Goal: Information Seeking & Learning: Learn about a topic

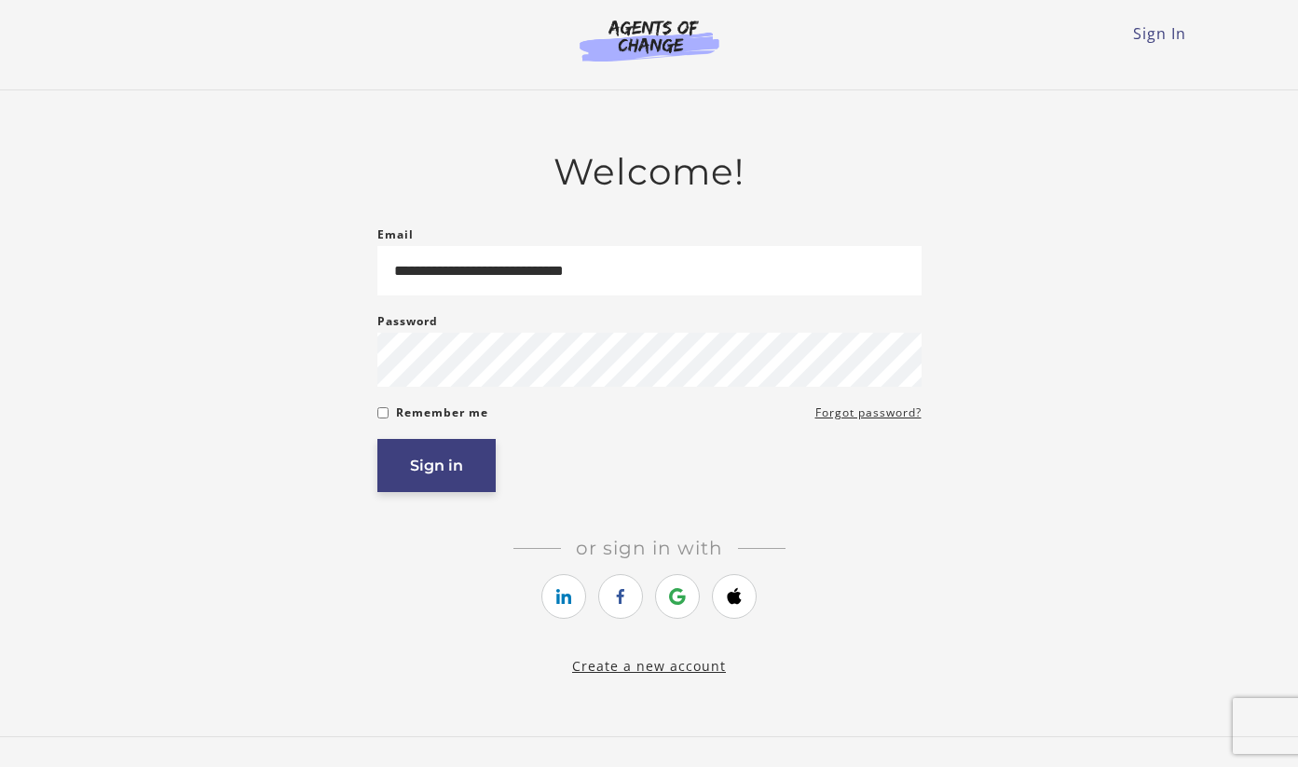
click at [445, 455] on button "Sign in" at bounding box center [436, 465] width 118 height 53
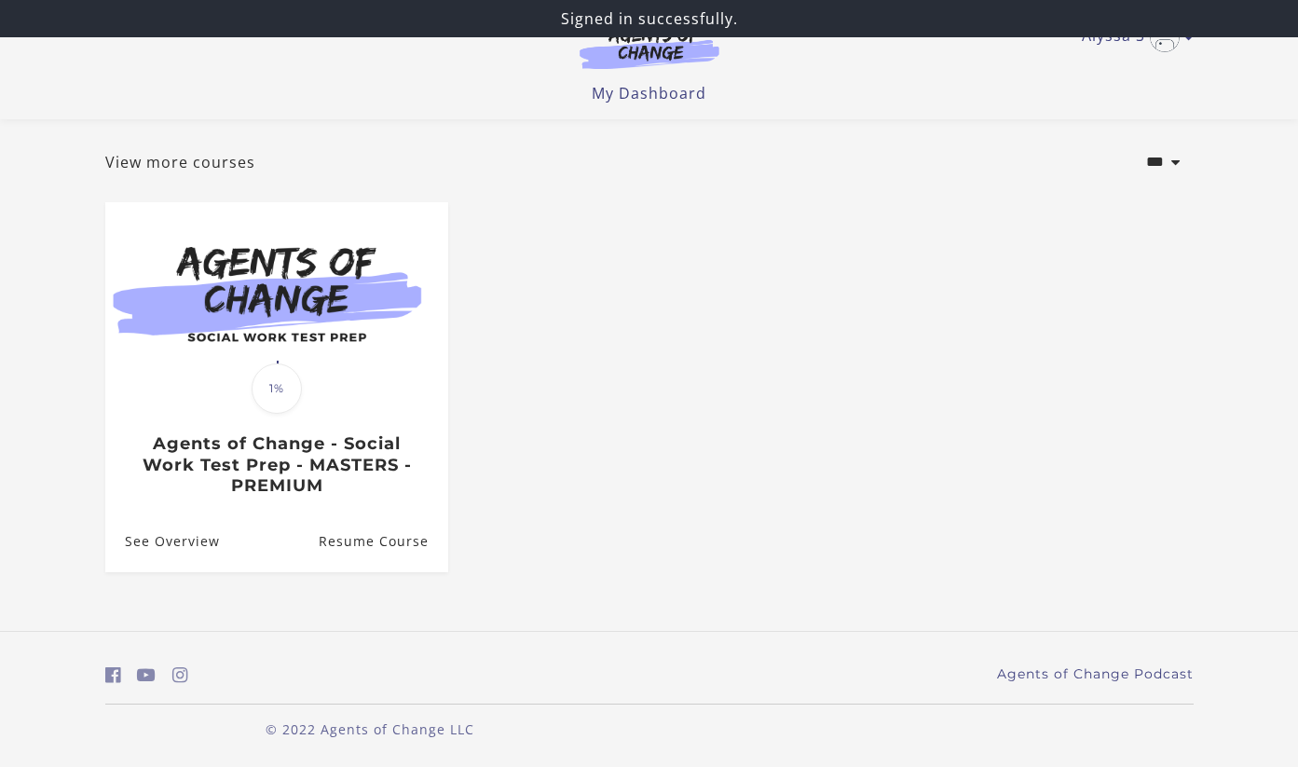
scroll to position [89, 0]
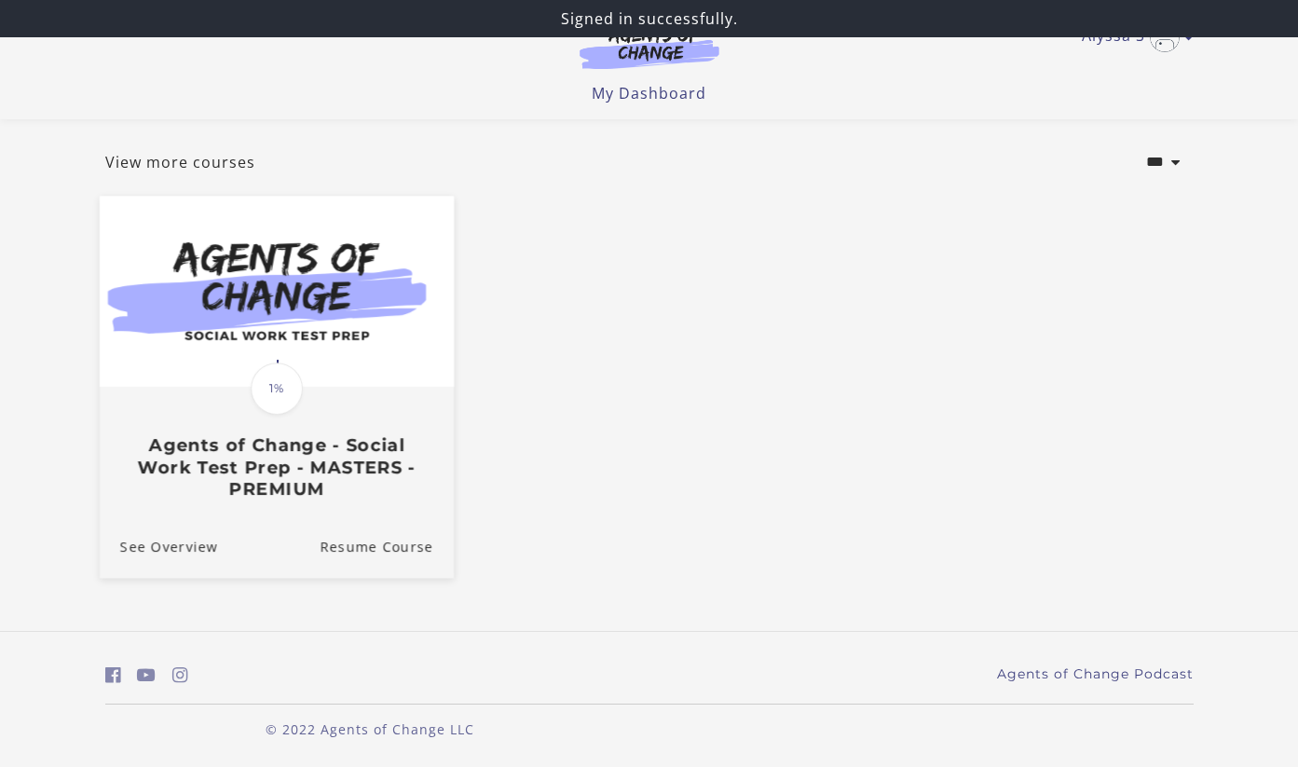
click at [383, 454] on h3 "Agents of Change - Social Work Test Prep - MASTERS - PREMIUM" at bounding box center [275, 466] width 313 height 65
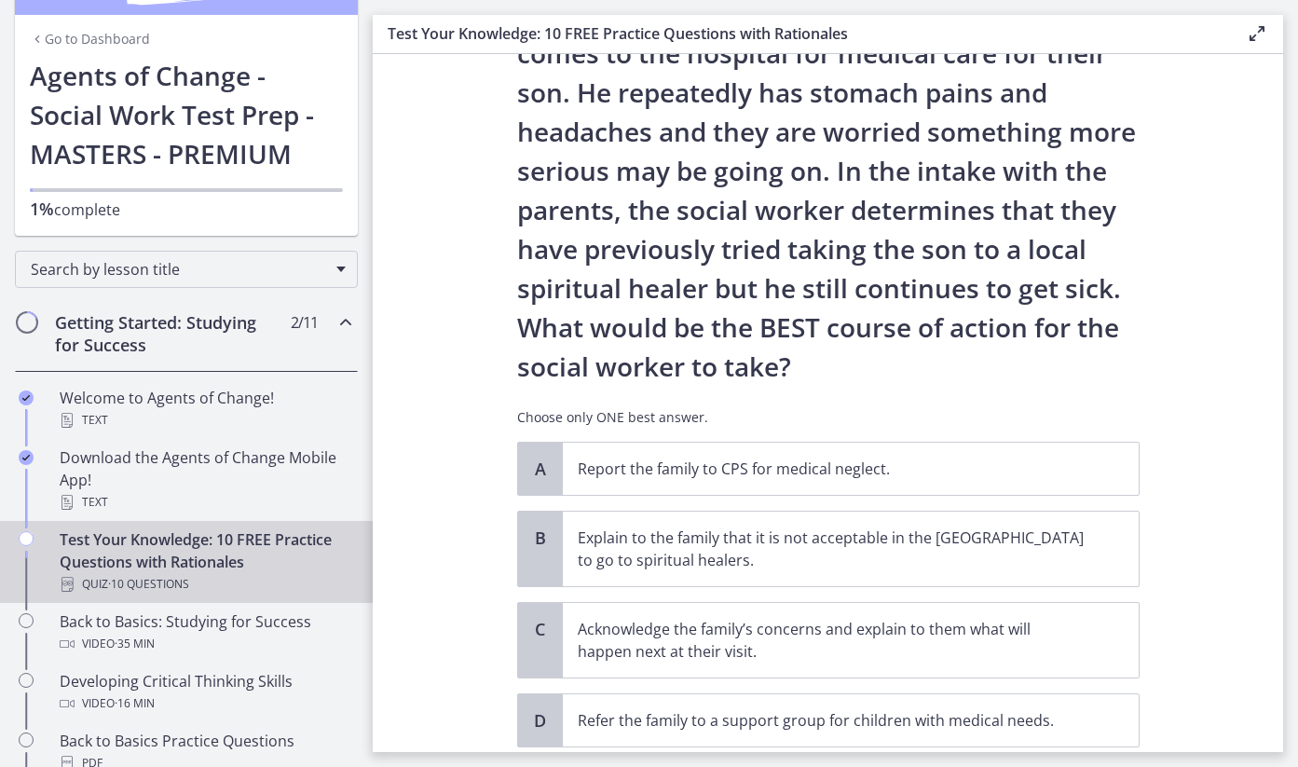
scroll to position [159, 0]
click at [671, 622] on p "Acknowledge the family’s concerns and explain to them what will happen next at …" at bounding box center [832, 639] width 509 height 45
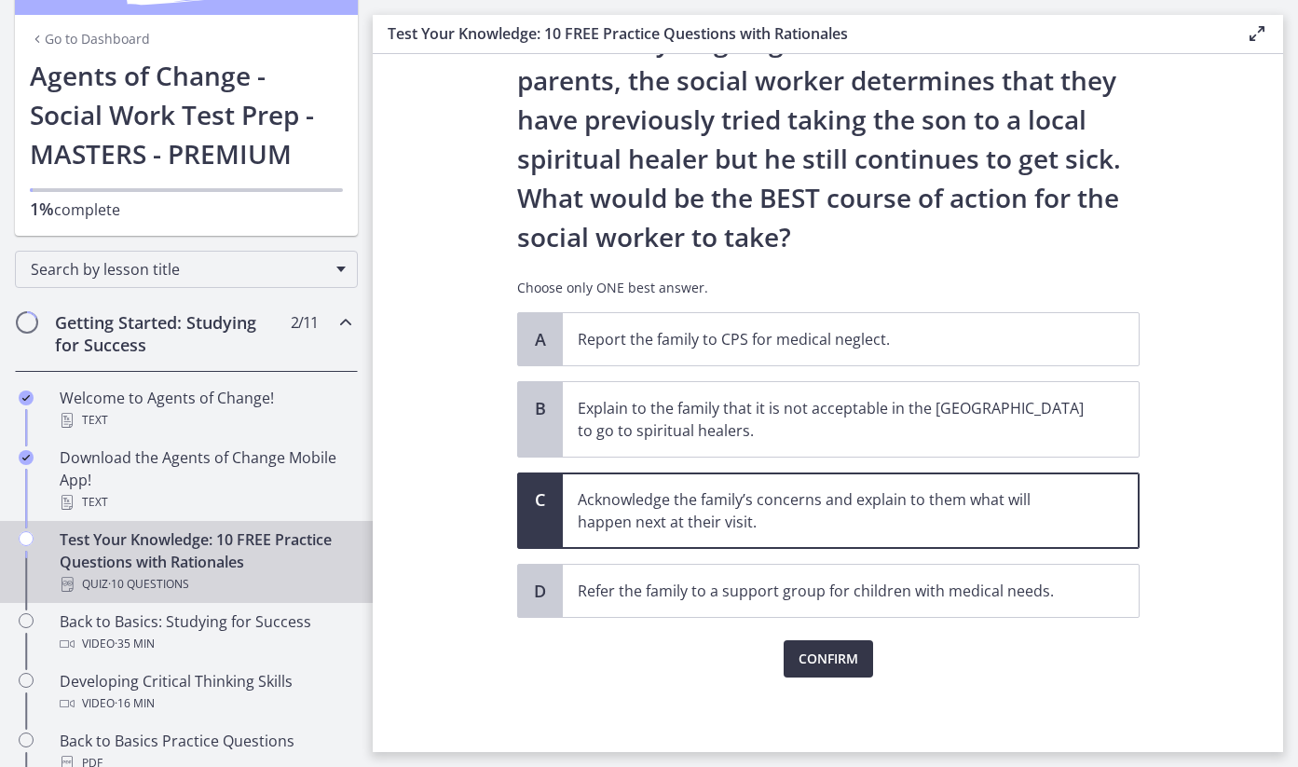
click at [797, 657] on button "Confirm" at bounding box center [828, 658] width 89 height 37
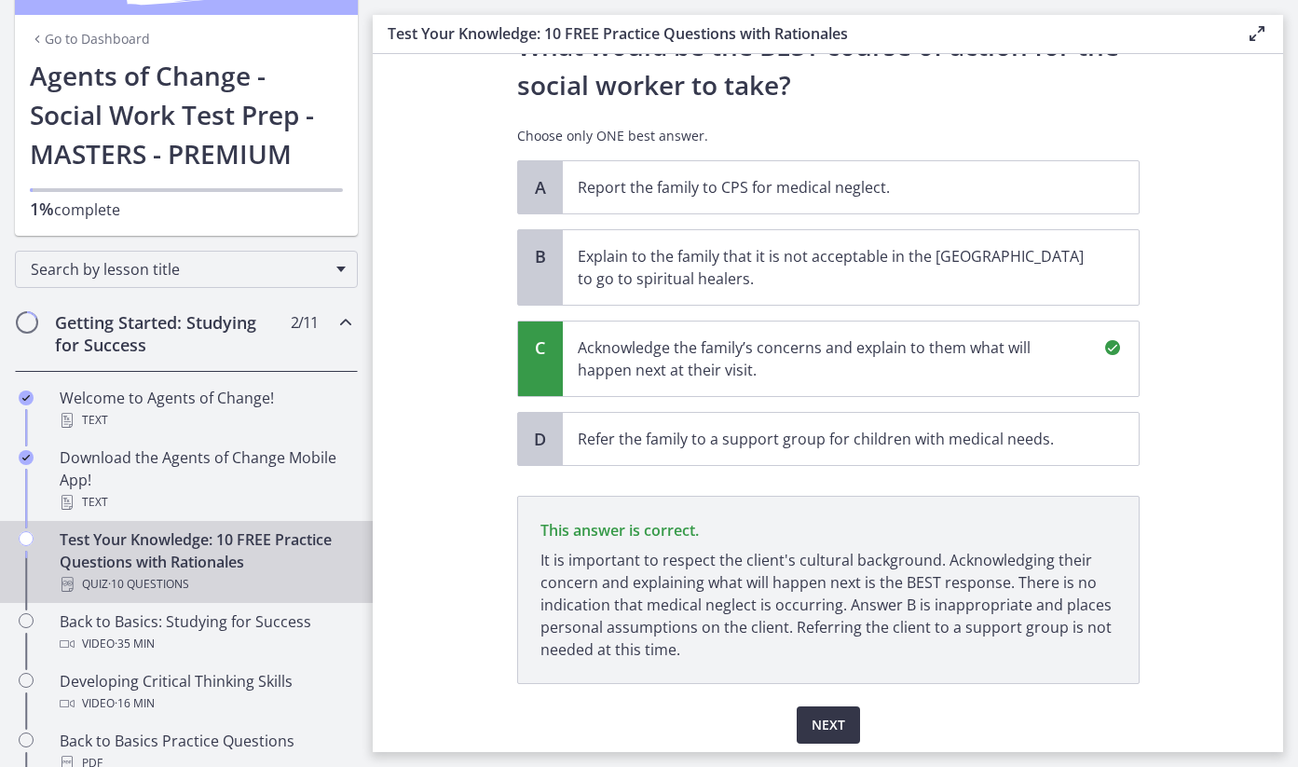
scroll to position [513, 0]
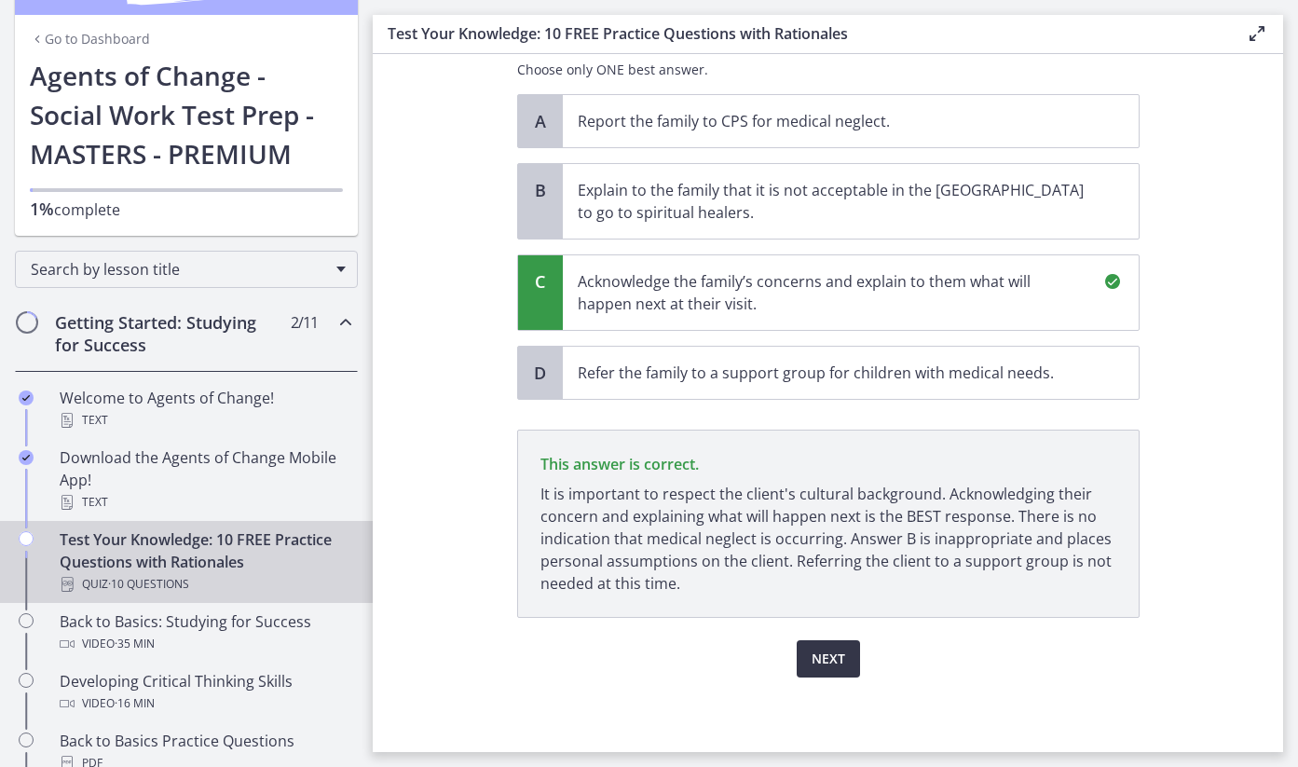
click at [829, 648] on span "Next" at bounding box center [829, 659] width 34 height 22
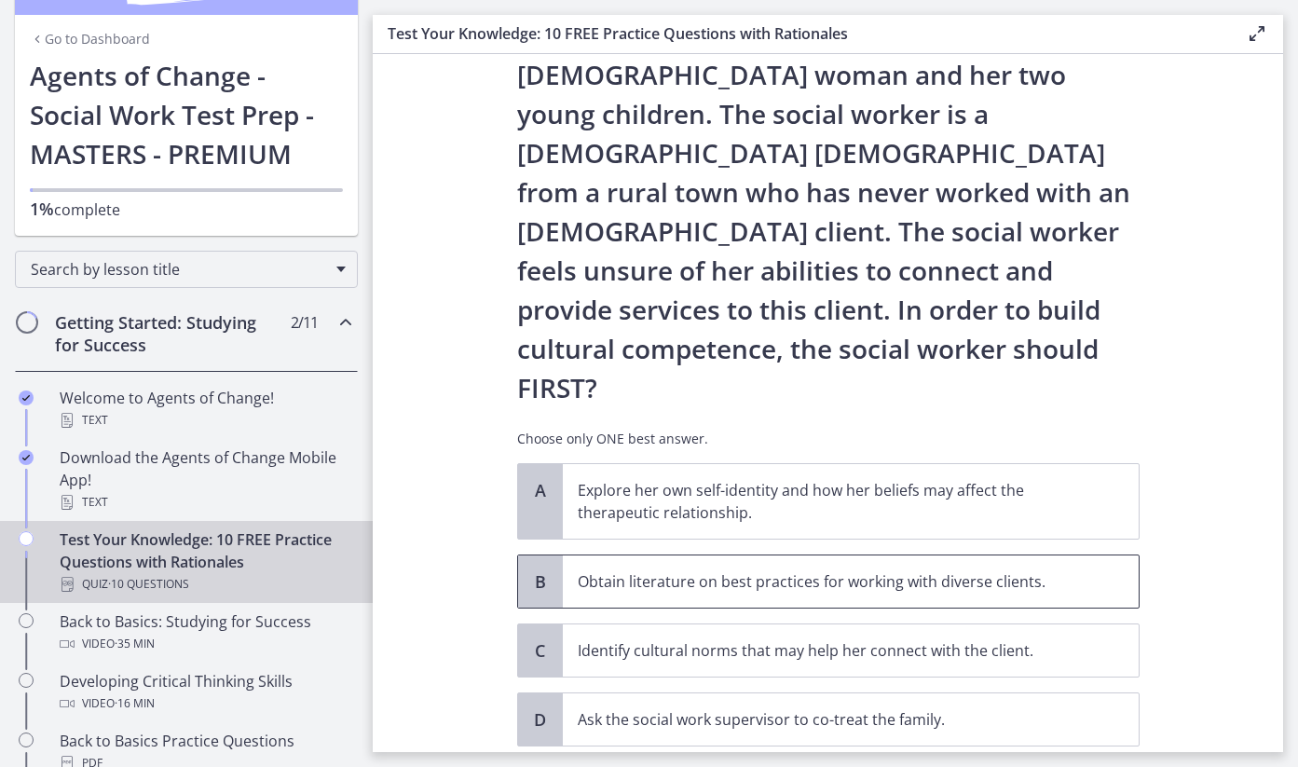
scroll to position [138, 0]
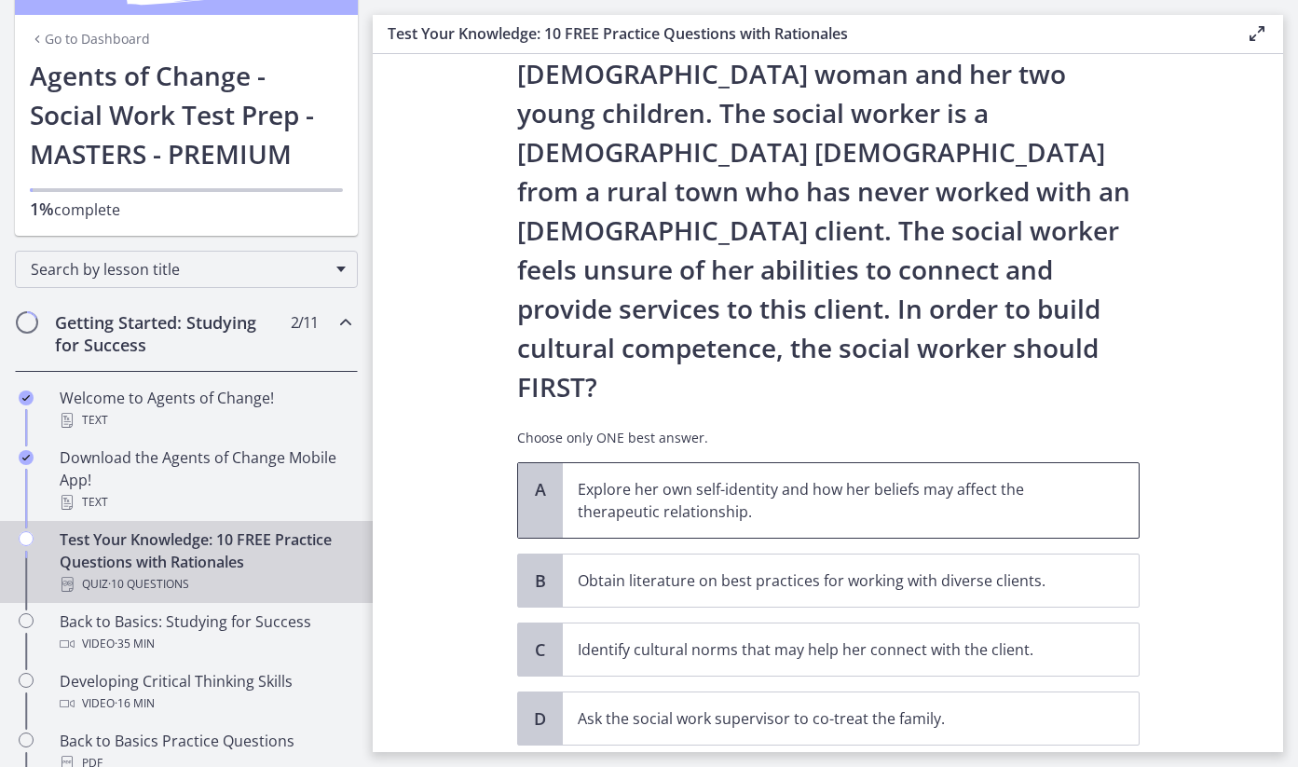
click at [771, 478] on p "Explore her own self-identity and how her beliefs may affect the therapeutic re…" at bounding box center [832, 500] width 509 height 45
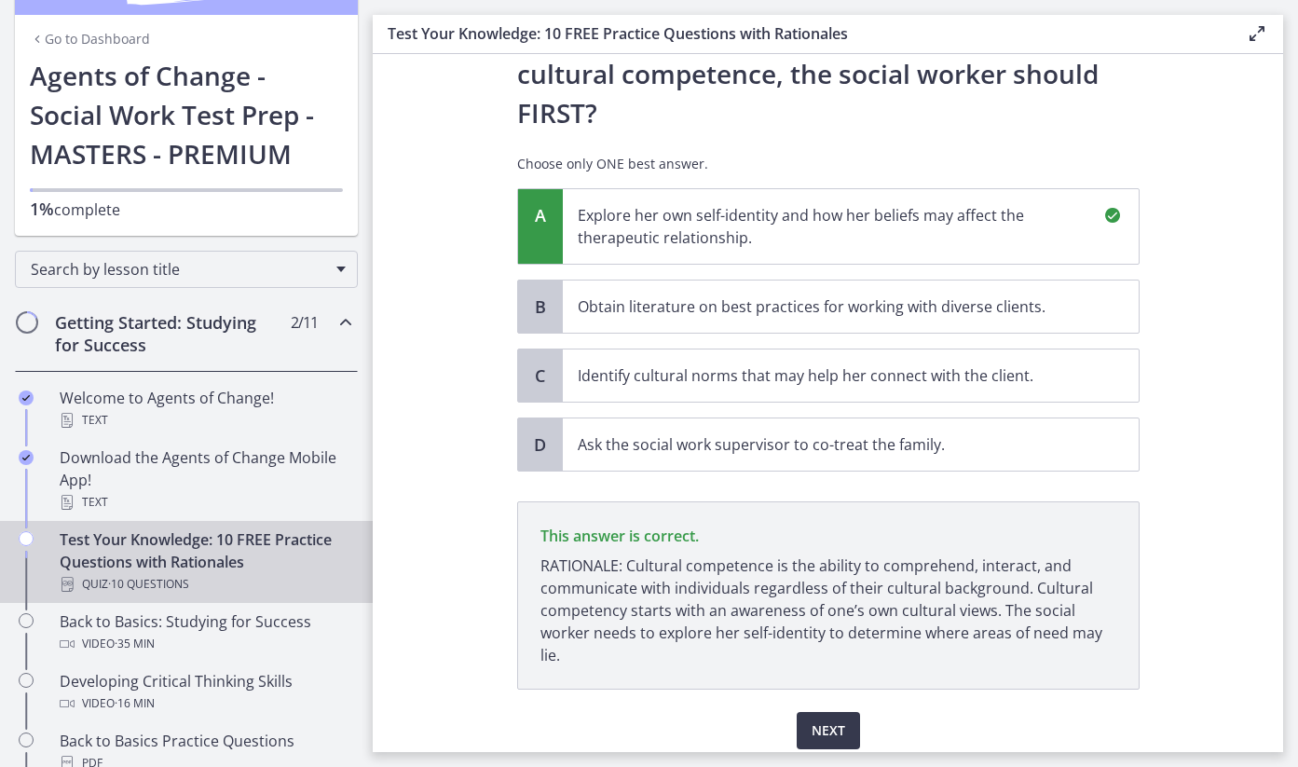
click at [823, 720] on span "Next" at bounding box center [829, 731] width 34 height 22
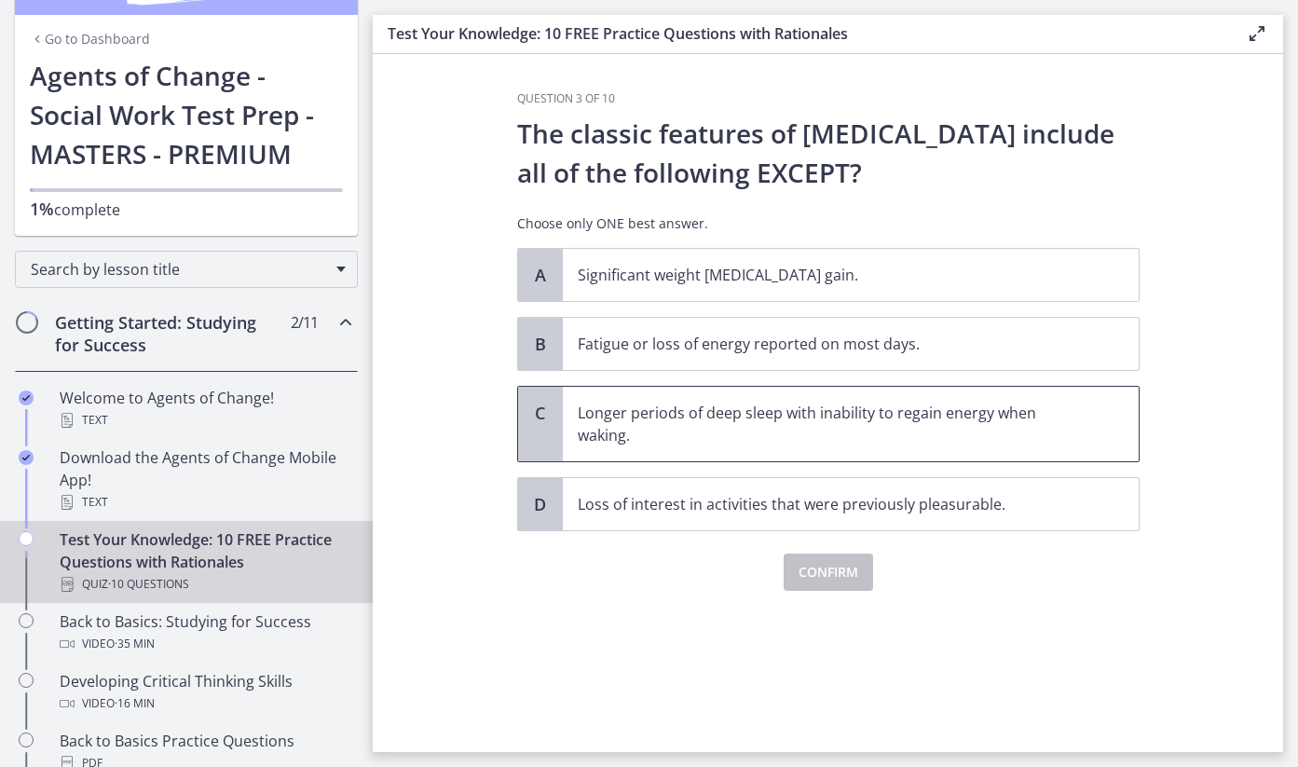
click at [790, 442] on p "Longer periods of deep sleep with inability to regain energy when waking." at bounding box center [832, 424] width 509 height 45
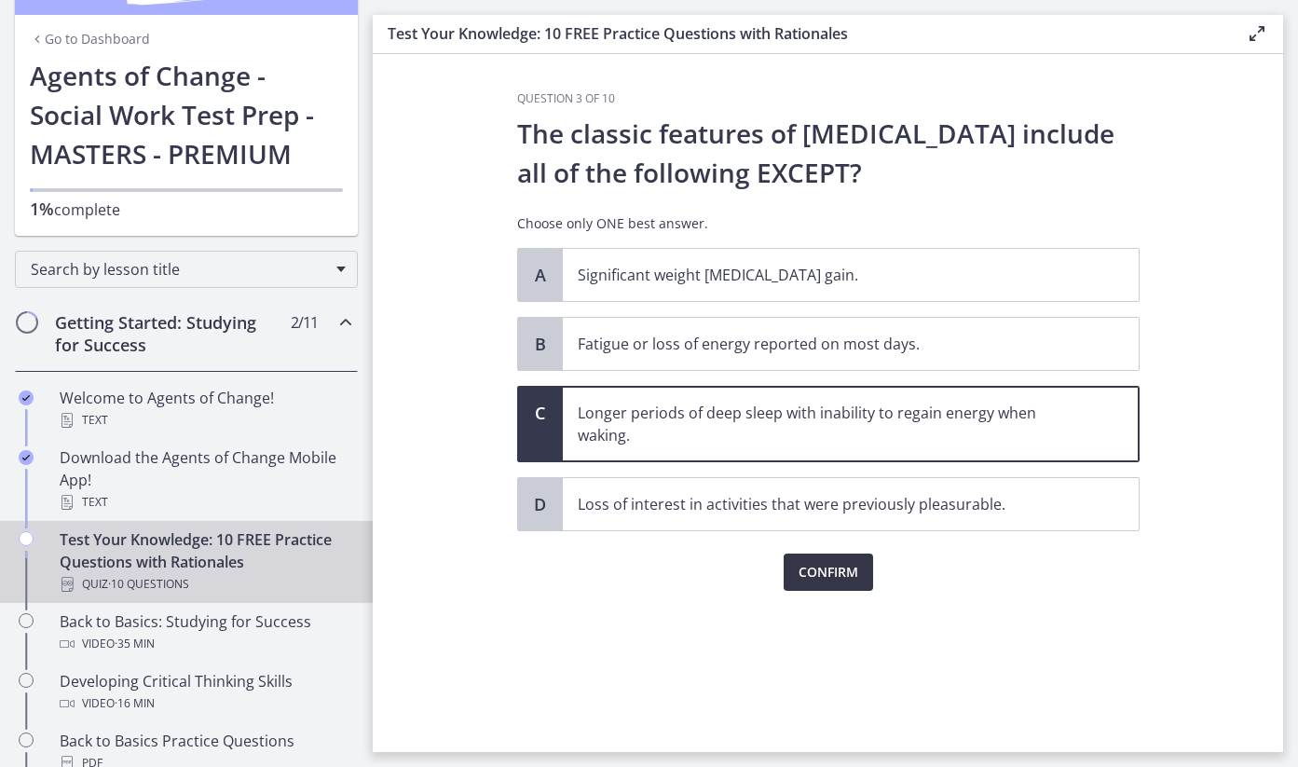
click at [838, 576] on span "Confirm" at bounding box center [829, 572] width 60 height 22
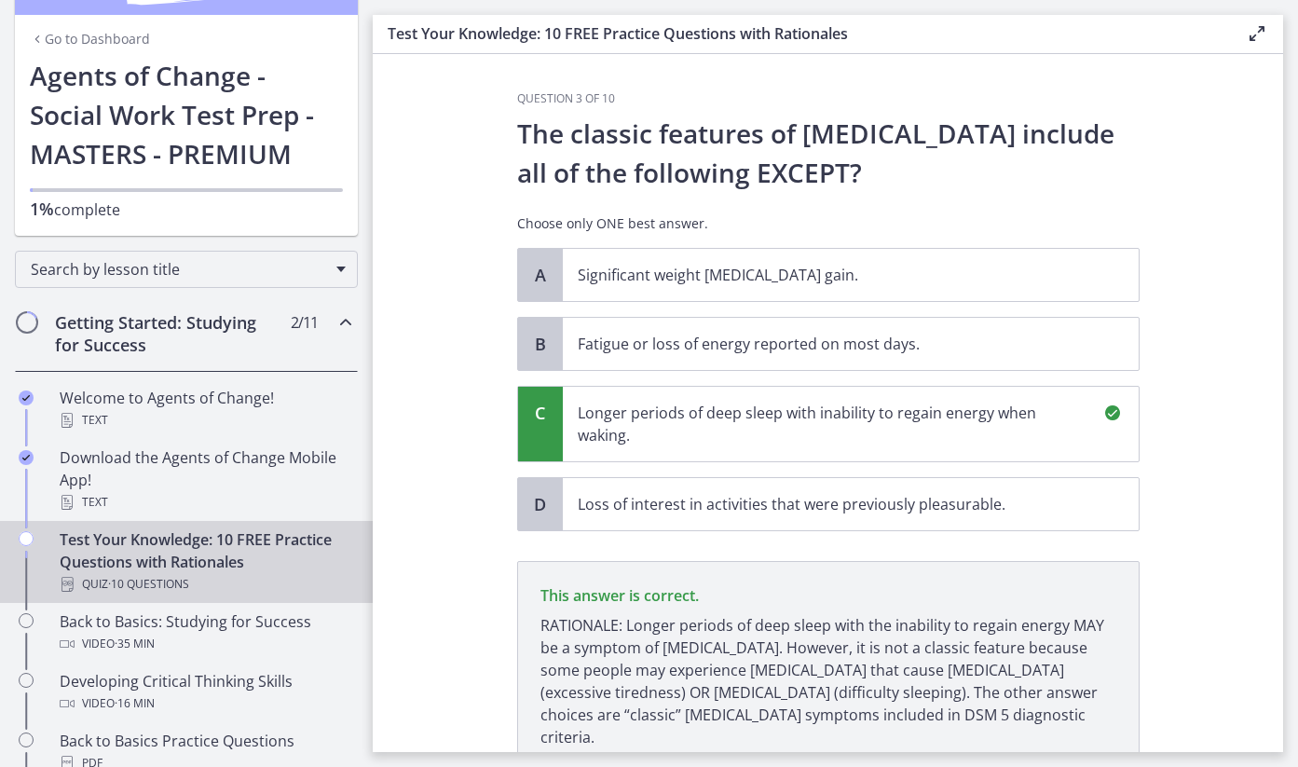
scroll to position [138, 0]
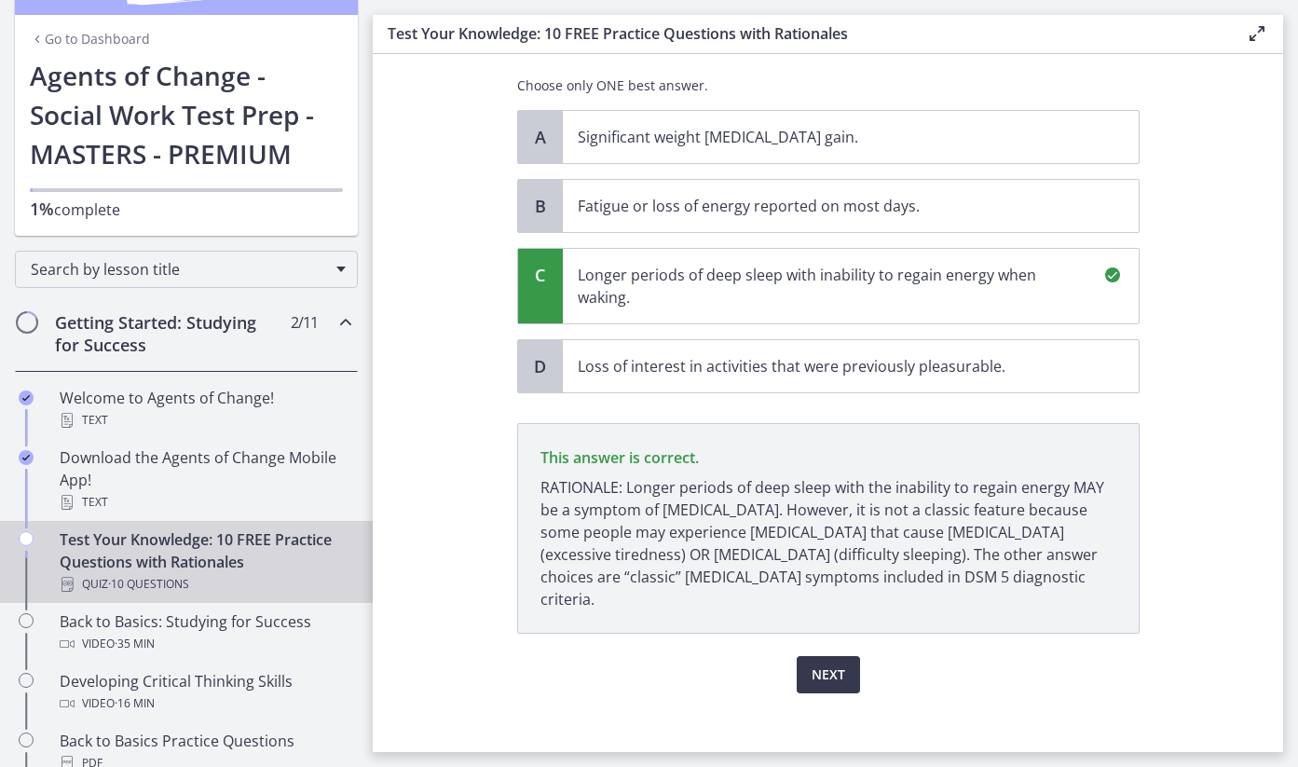
click at [838, 614] on div "Question 3 of 10 The classic features of [MEDICAL_DATA] include all of the foll…" at bounding box center [828, 283] width 652 height 661
click at [836, 664] on span "Next" at bounding box center [829, 675] width 34 height 22
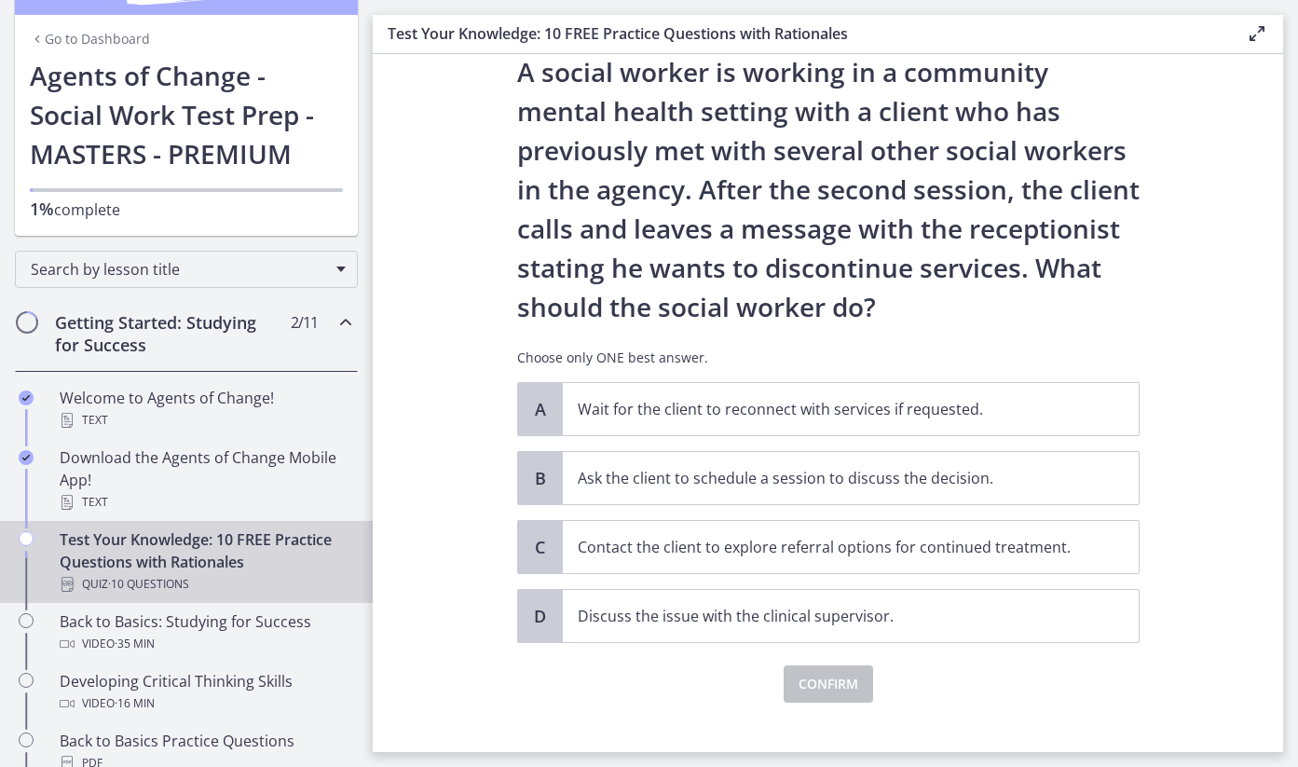
scroll to position [63, 0]
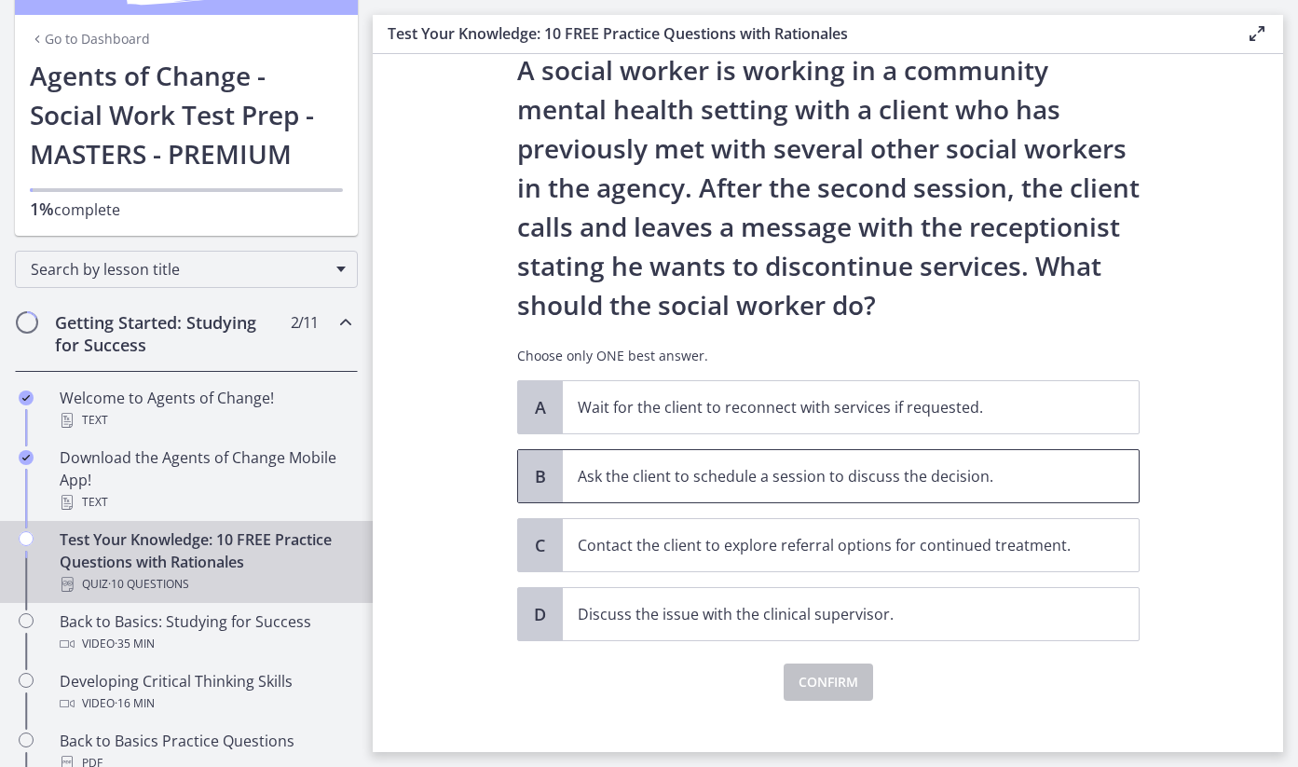
click at [673, 490] on span "Ask the client to schedule a session to discuss the decision." at bounding box center [851, 476] width 576 height 52
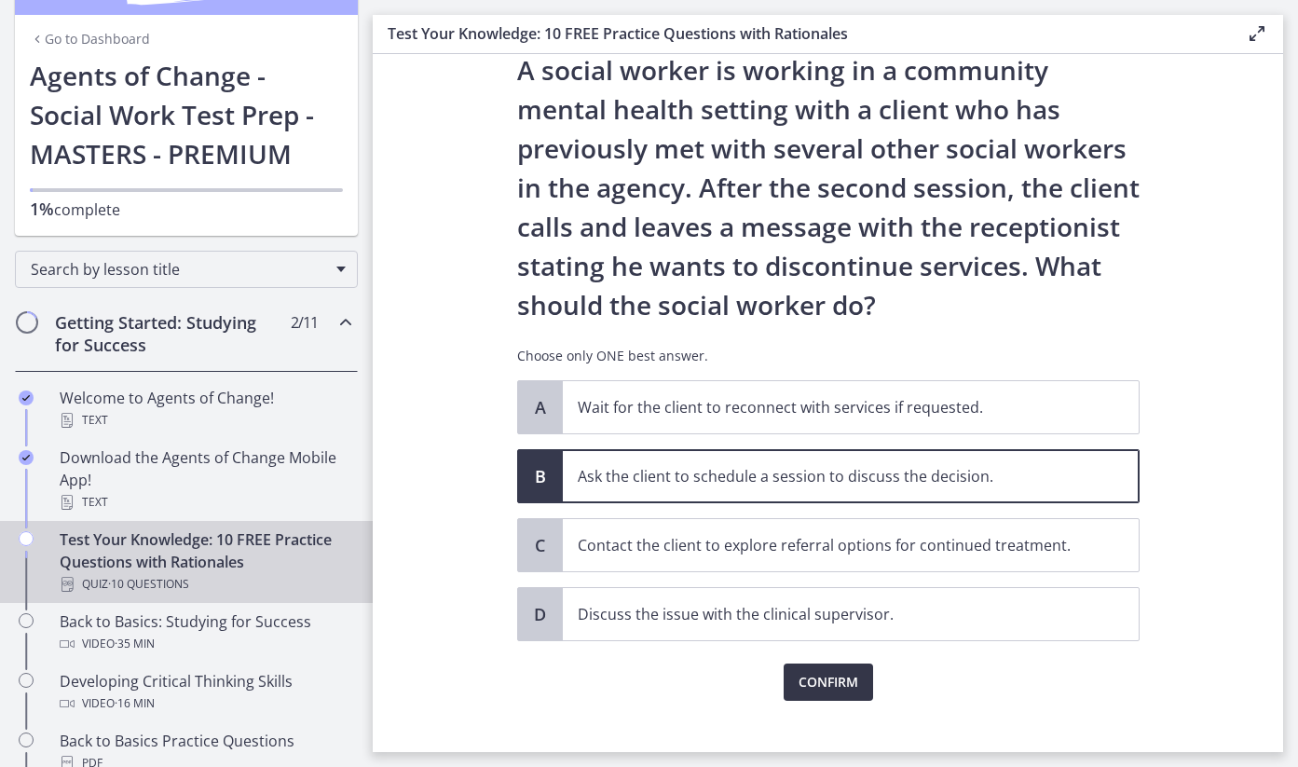
click at [842, 676] on span "Confirm" at bounding box center [829, 682] width 60 height 22
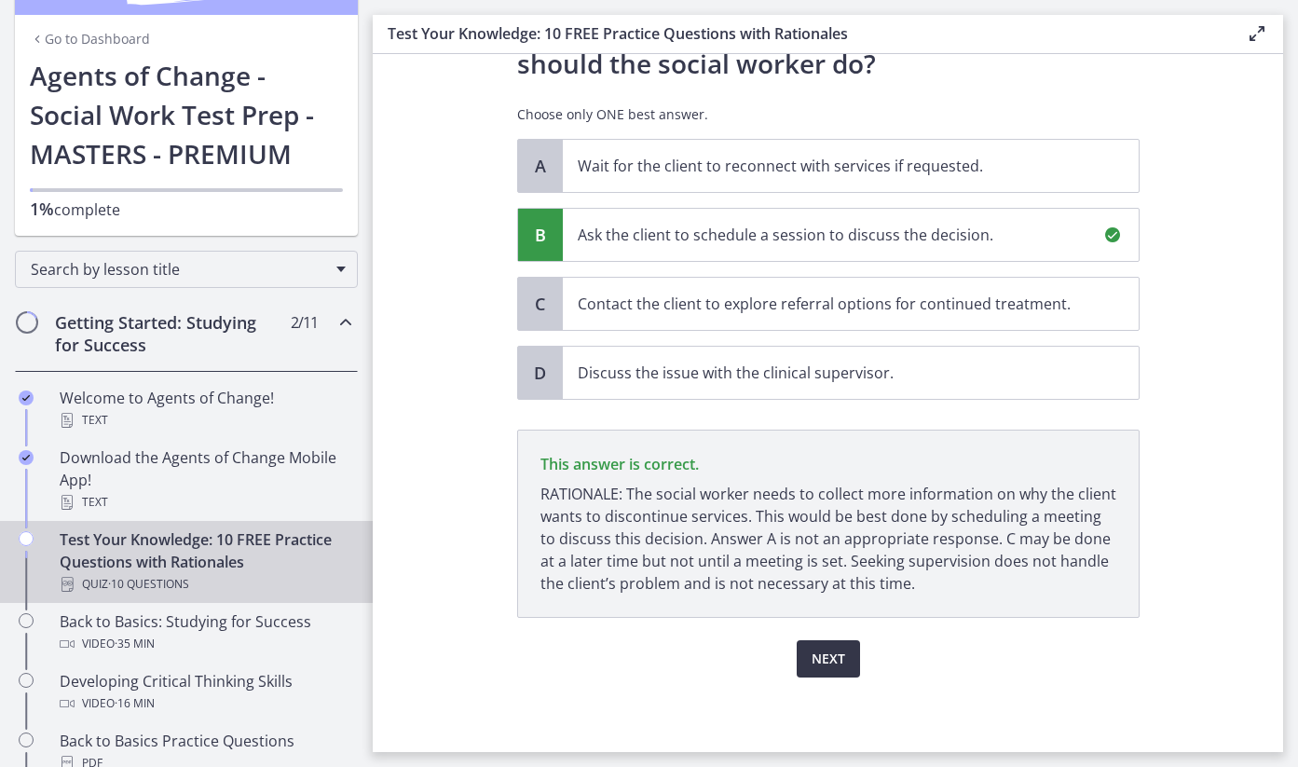
scroll to position [311, 0]
click at [839, 667] on span "Next" at bounding box center [829, 659] width 34 height 22
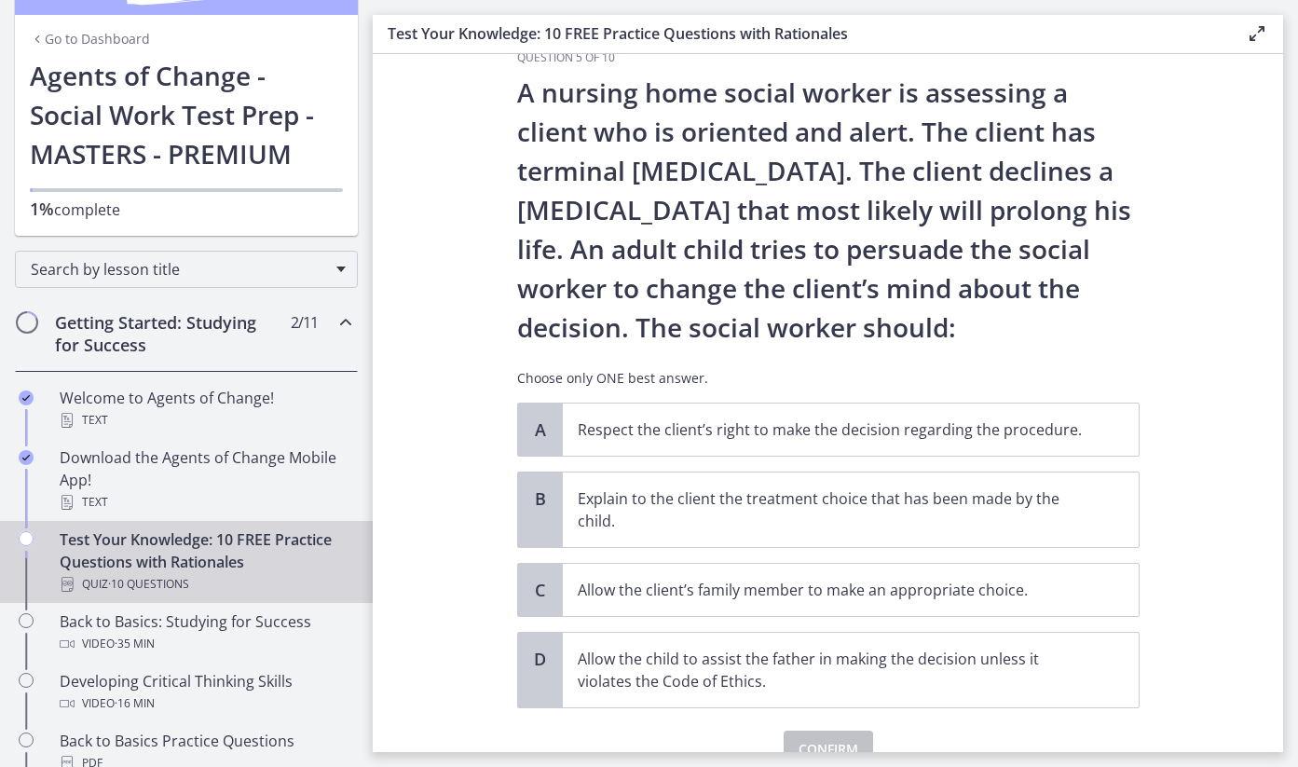
scroll to position [90, 0]
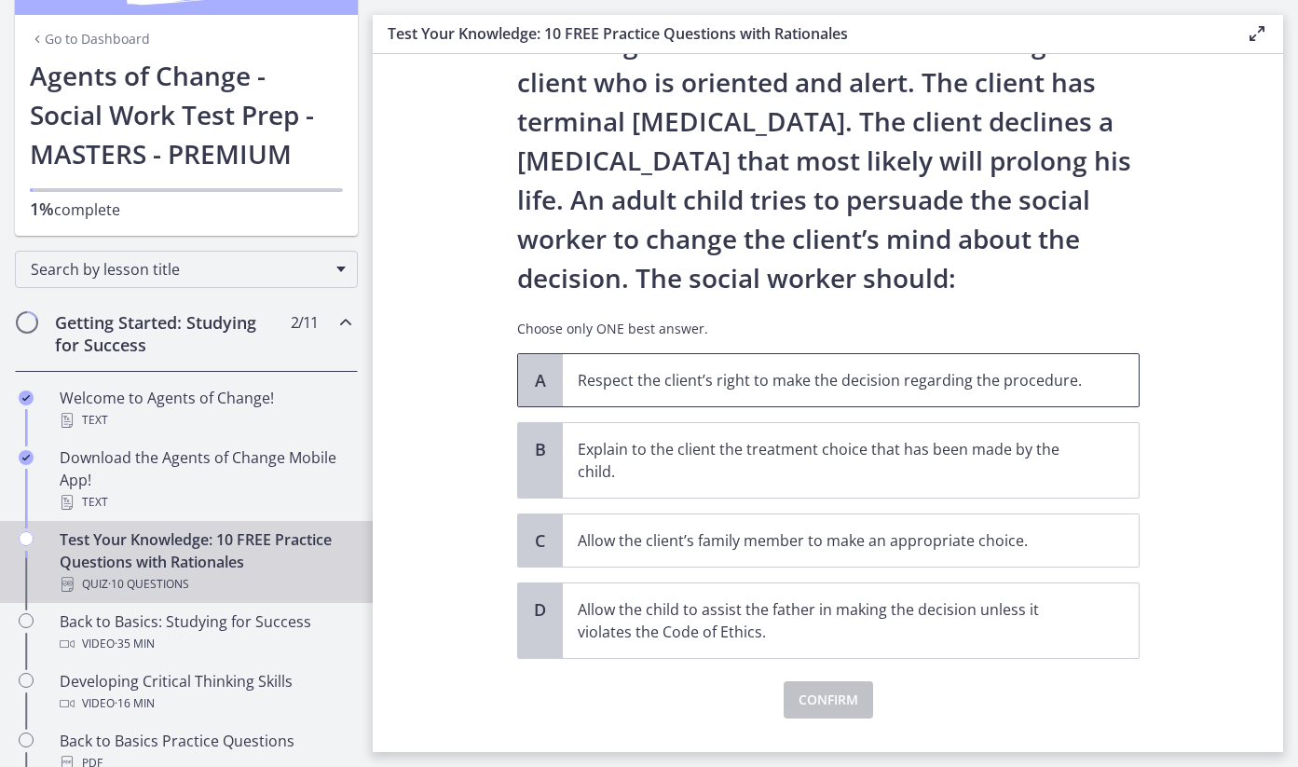
click at [898, 386] on p "Respect the client’s right to make the decision regarding the procedure." at bounding box center [832, 380] width 509 height 22
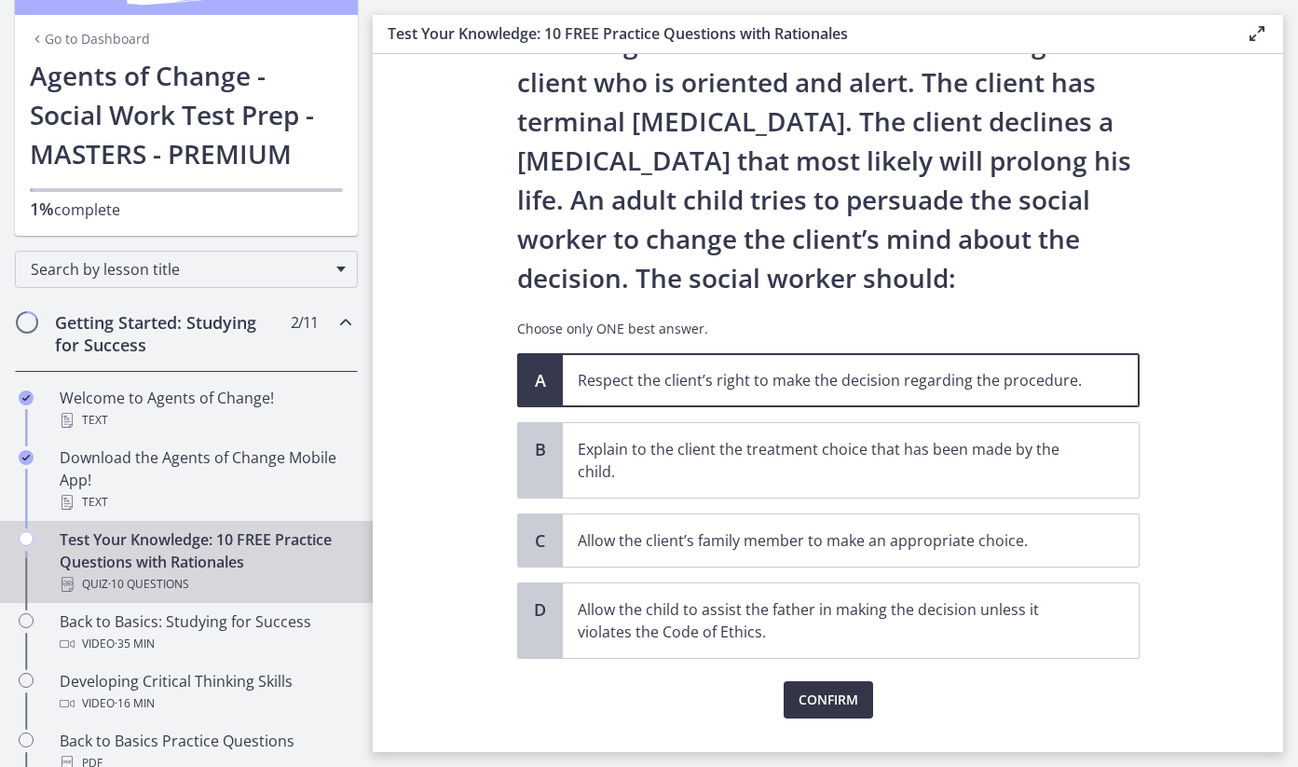
click at [825, 702] on span "Confirm" at bounding box center [829, 700] width 60 height 22
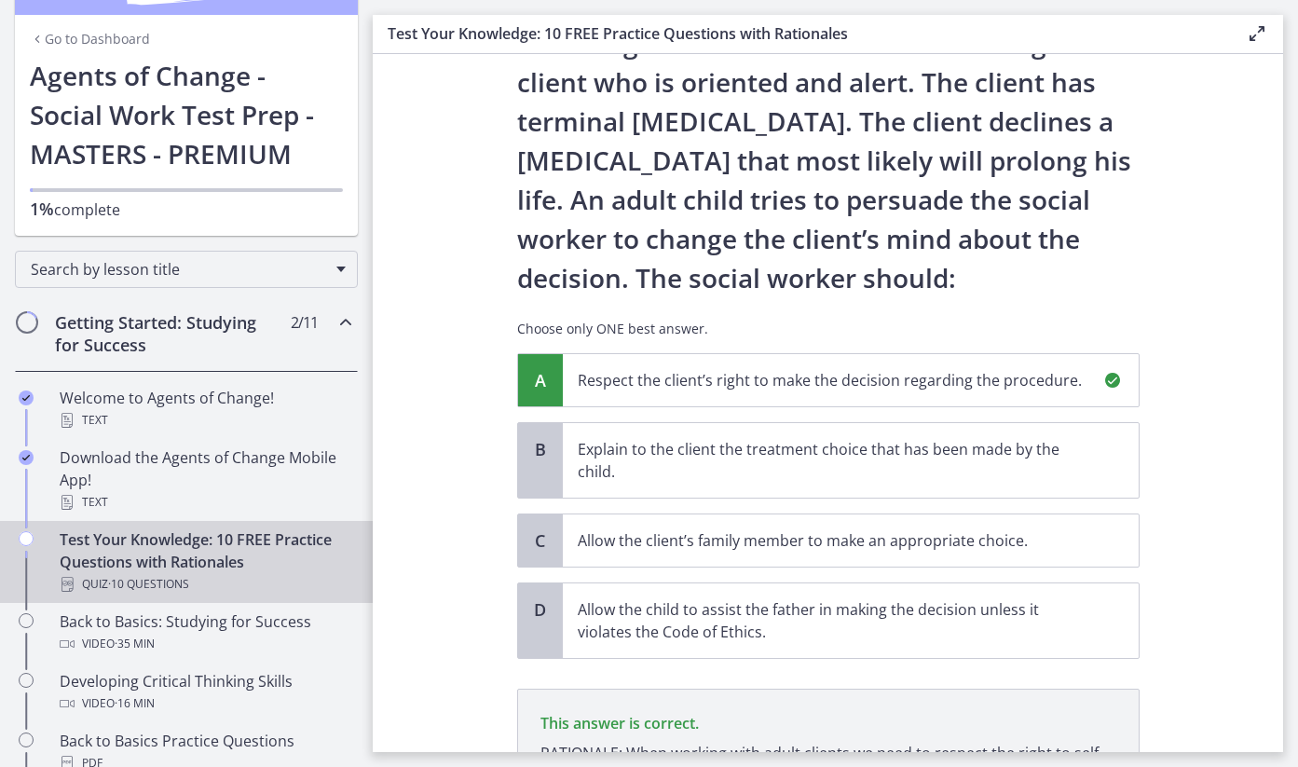
scroll to position [334, 0]
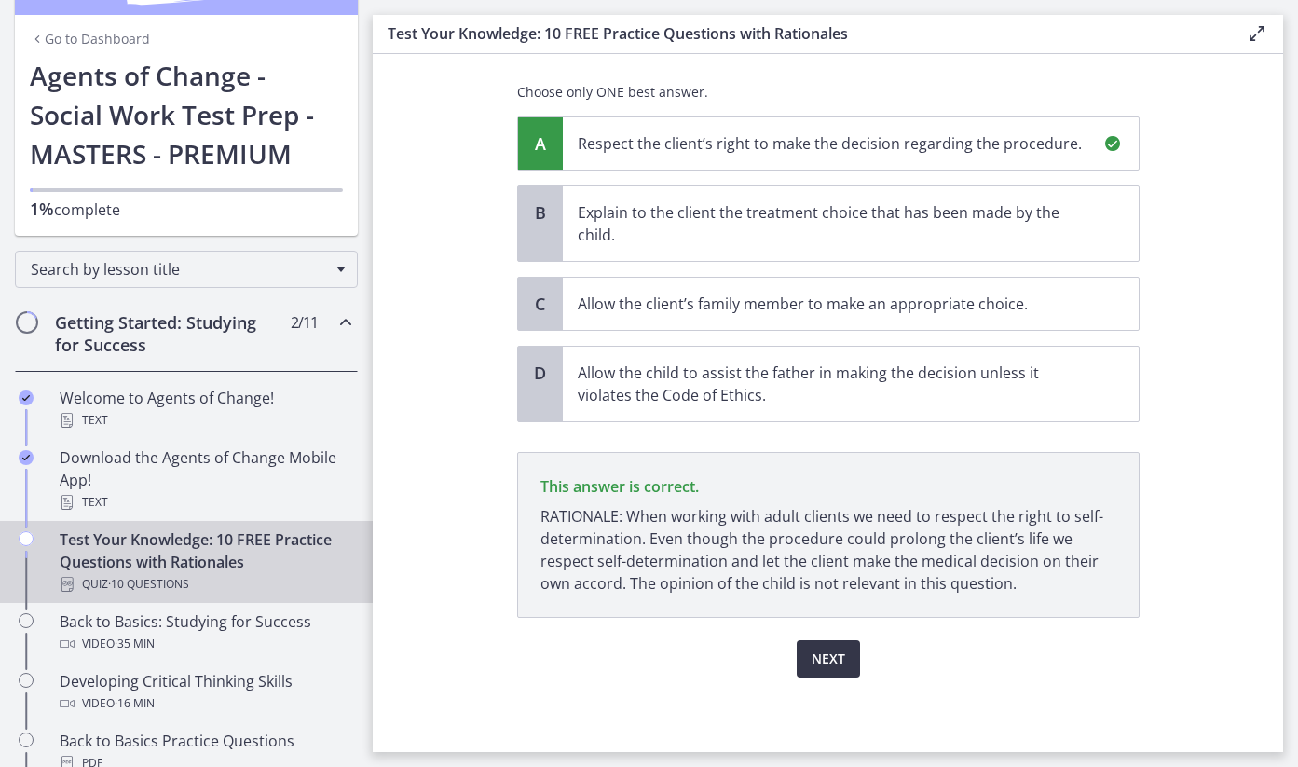
click at [827, 648] on span "Next" at bounding box center [829, 659] width 34 height 22
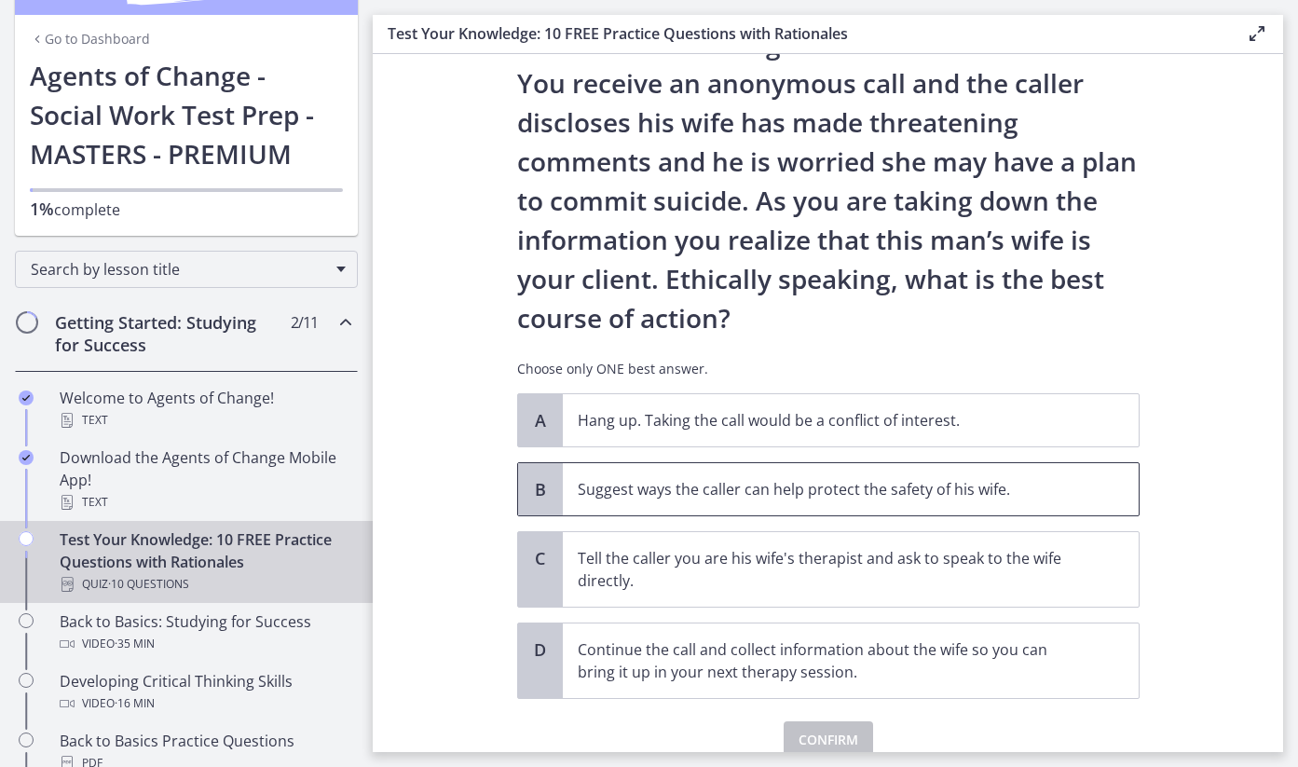
scroll to position [104, 0]
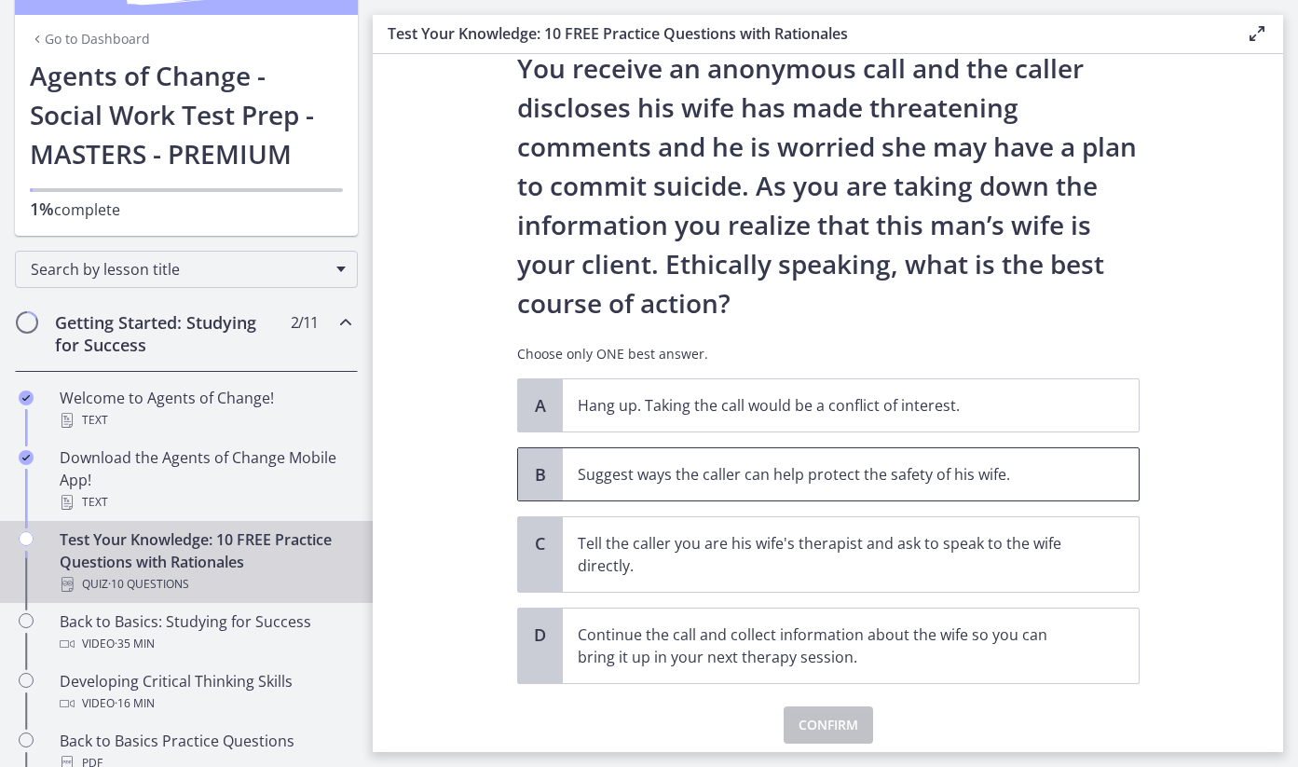
click at [733, 481] on p "Suggest ways the caller can help protect the safety of his wife." at bounding box center [832, 474] width 509 height 22
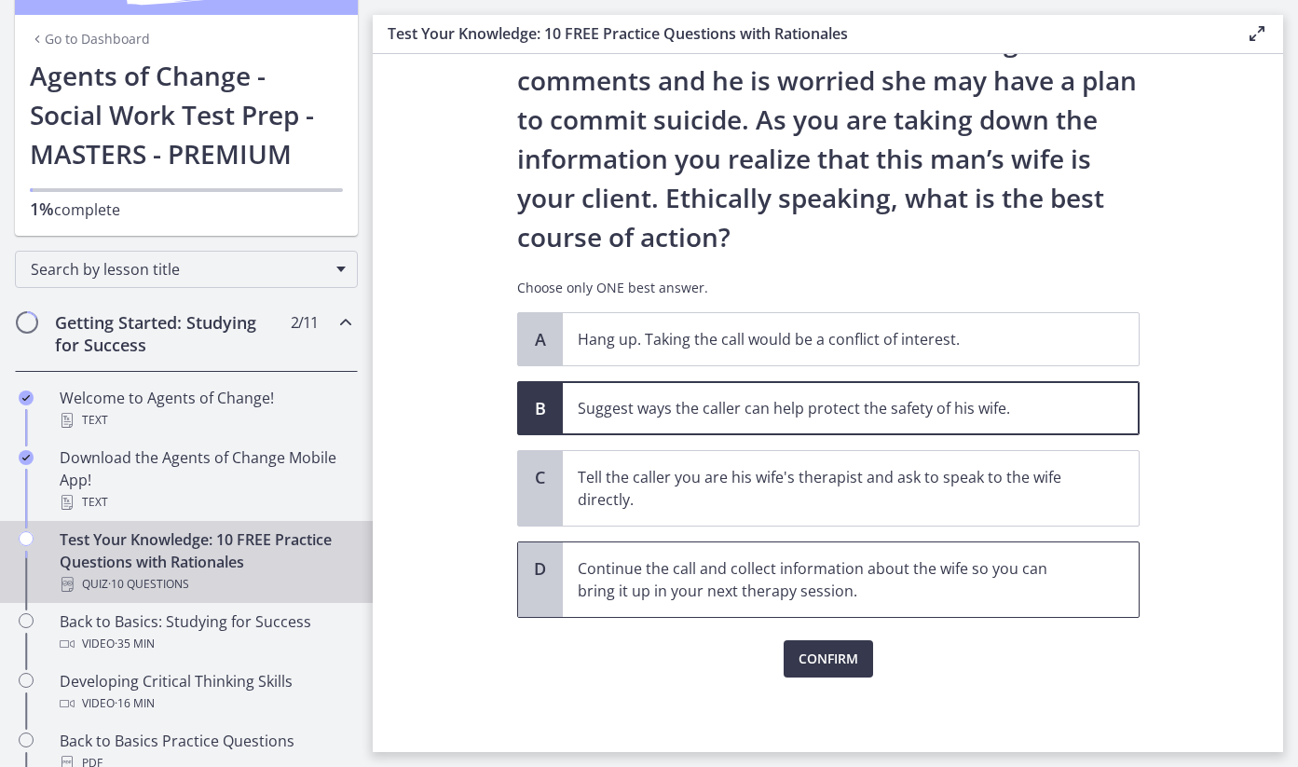
scroll to position [177, 0]
click at [860, 668] on button "Confirm" at bounding box center [828, 658] width 89 height 37
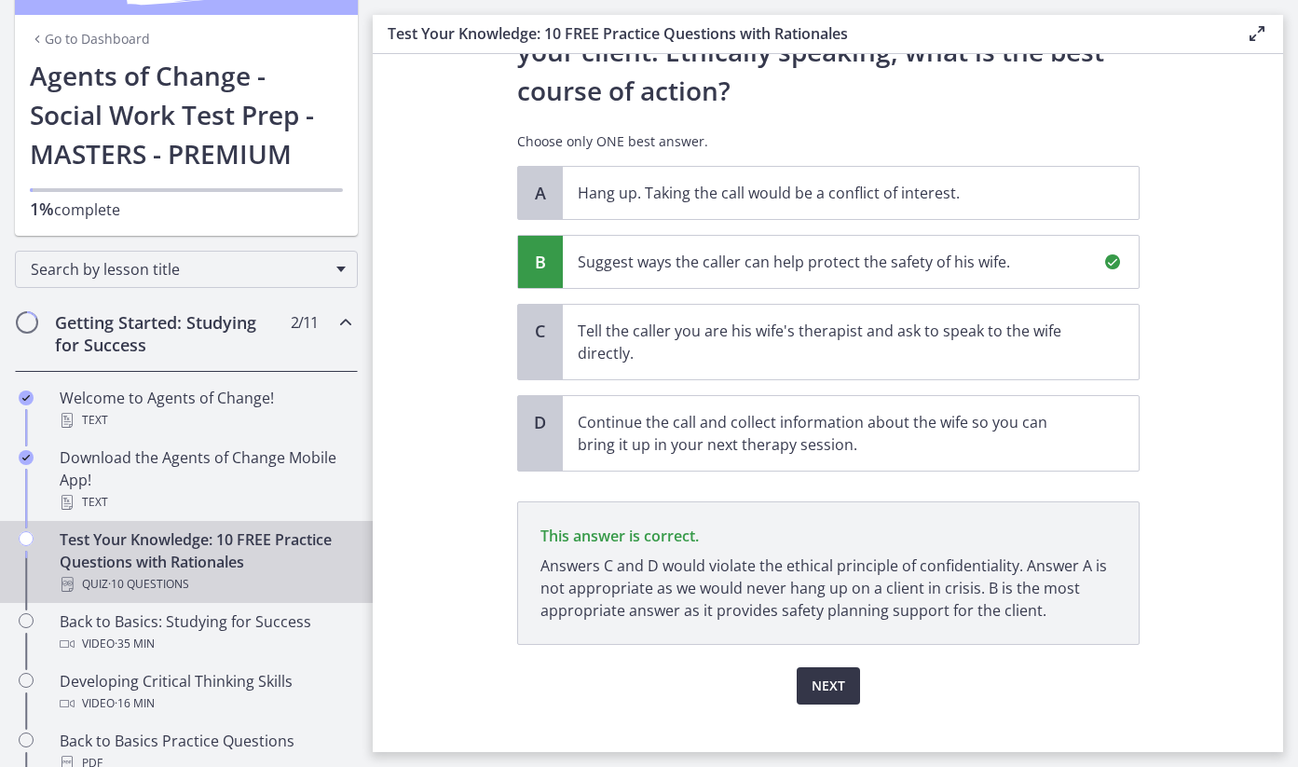
scroll to position [350, 0]
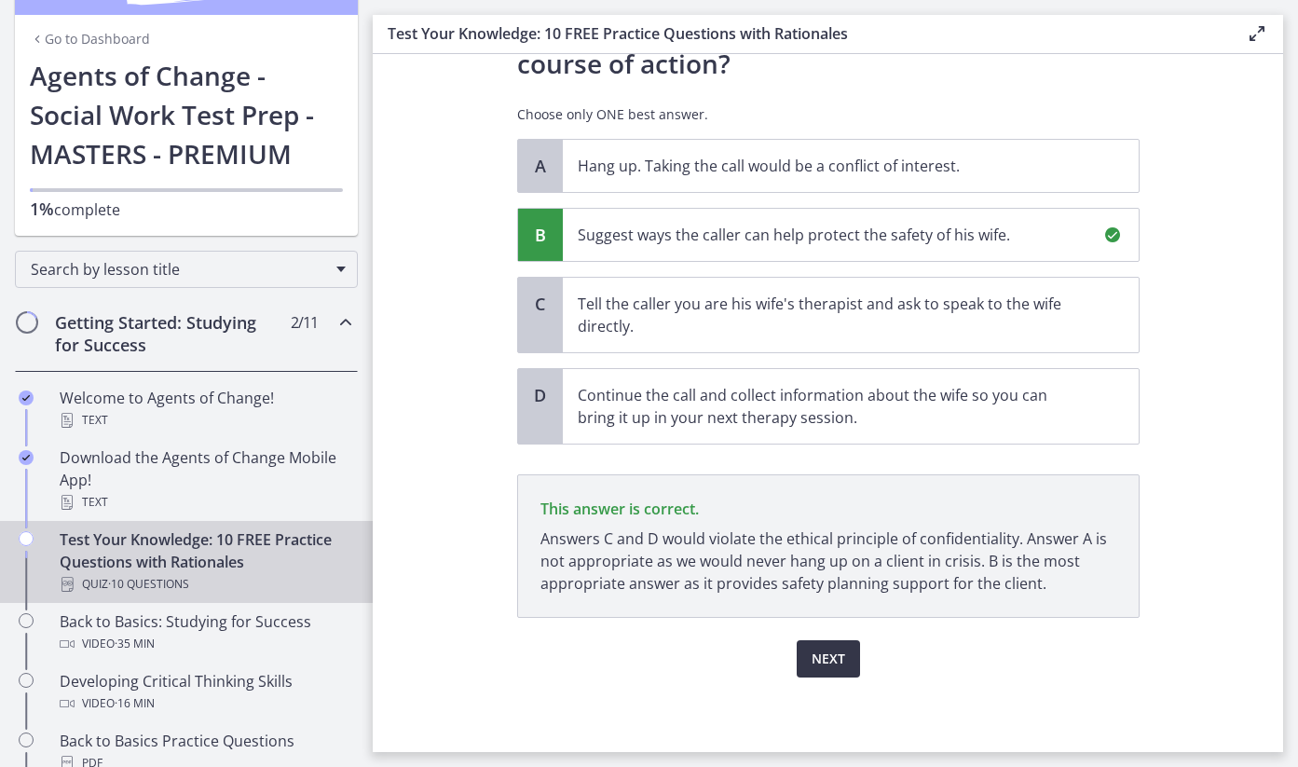
click at [835, 652] on span "Next" at bounding box center [829, 659] width 34 height 22
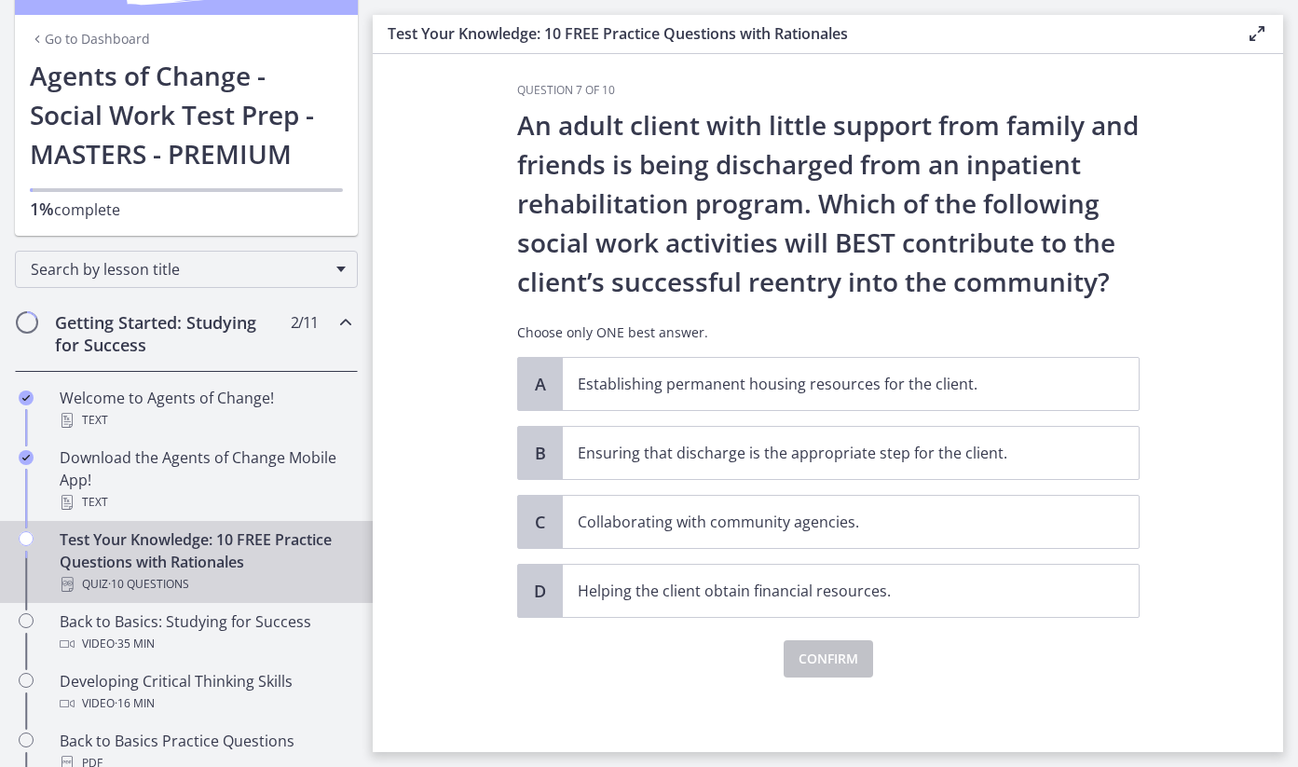
scroll to position [0, 0]
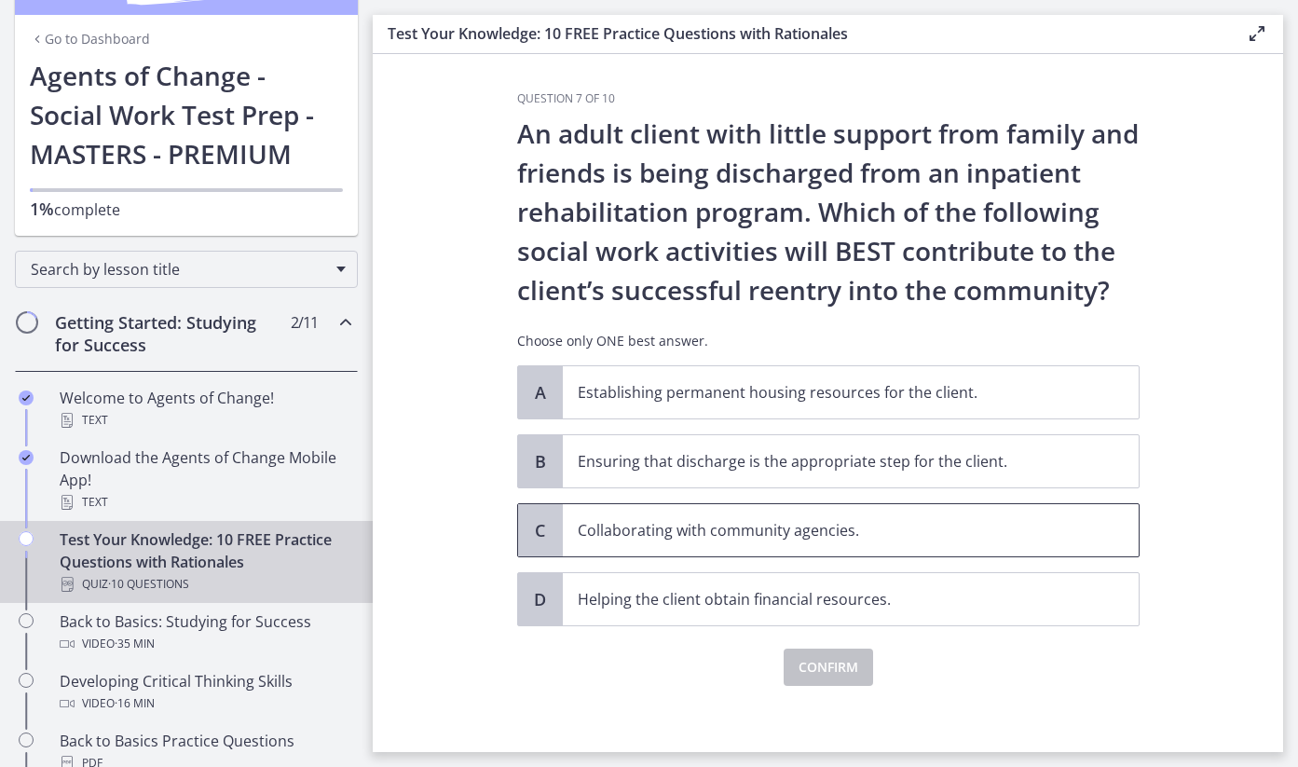
click at [726, 536] on p "Collaborating with community agencies." at bounding box center [832, 530] width 509 height 22
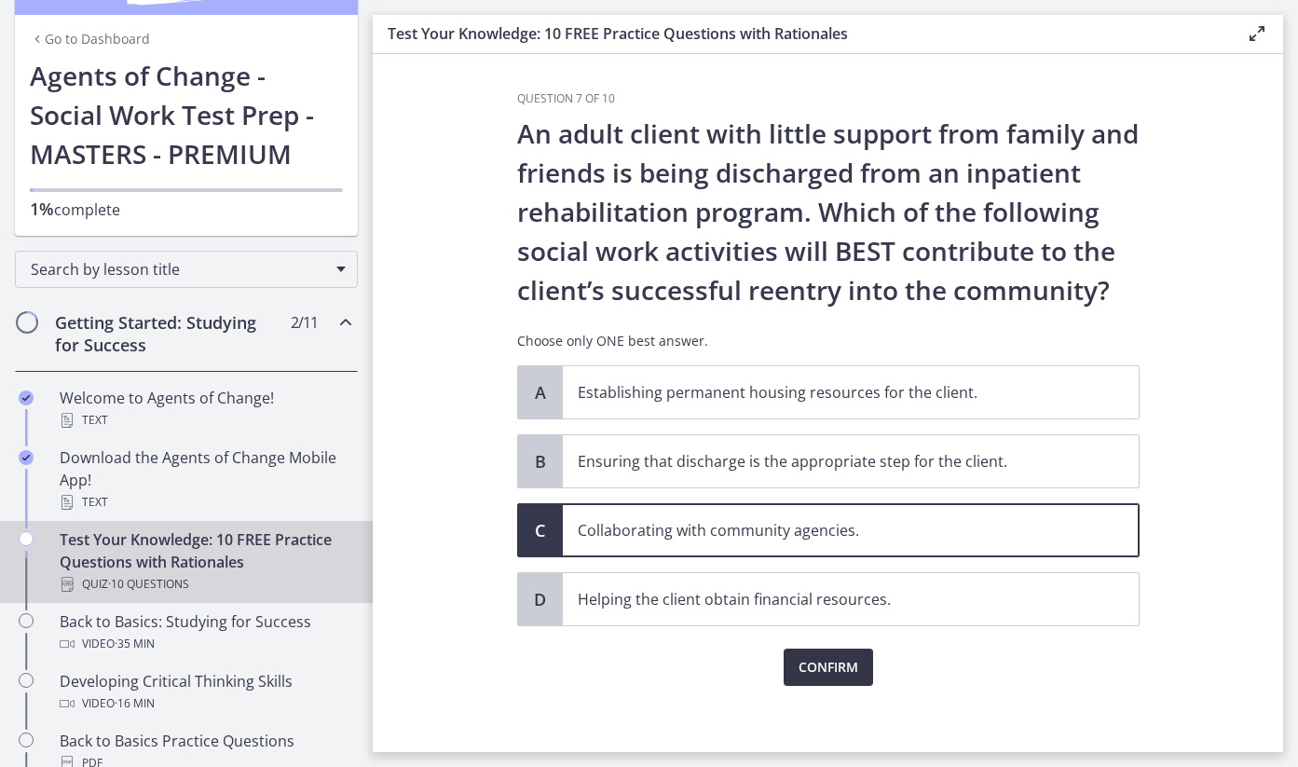
click at [823, 665] on span "Confirm" at bounding box center [829, 667] width 60 height 22
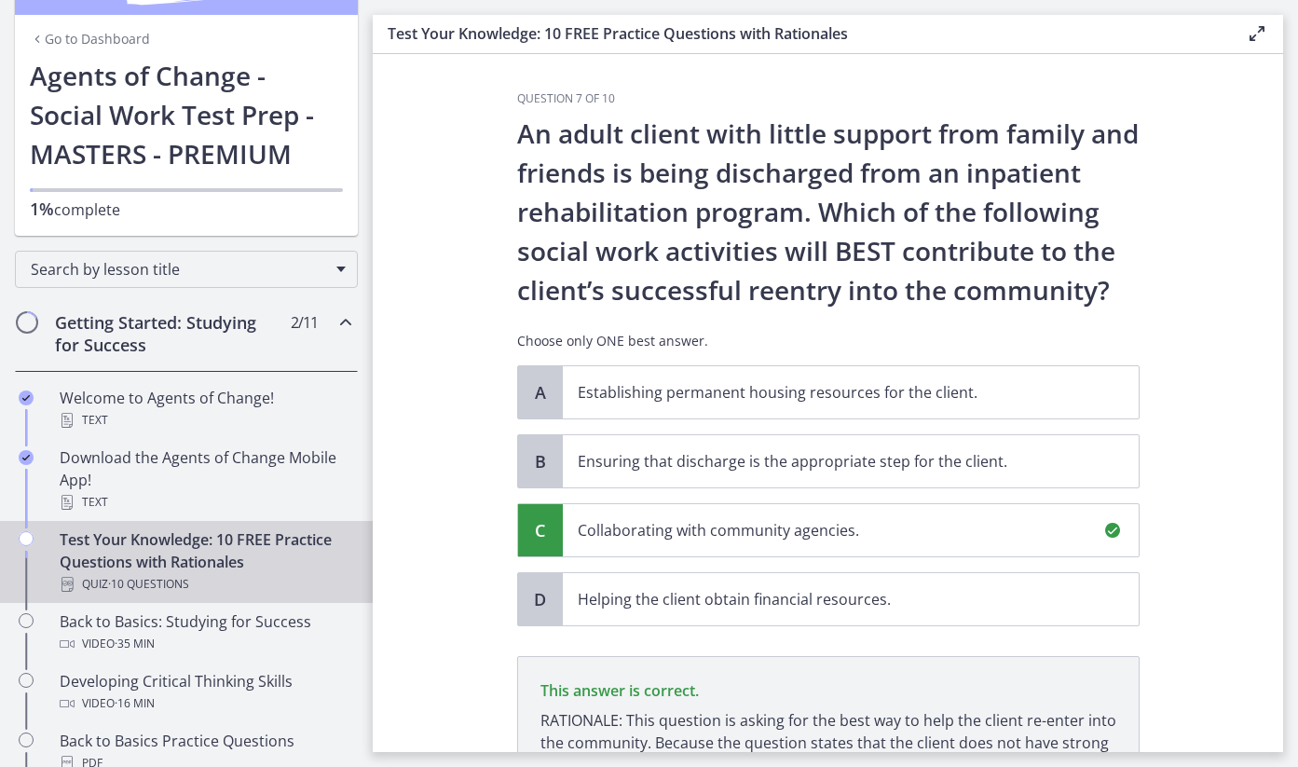
scroll to position [233, 0]
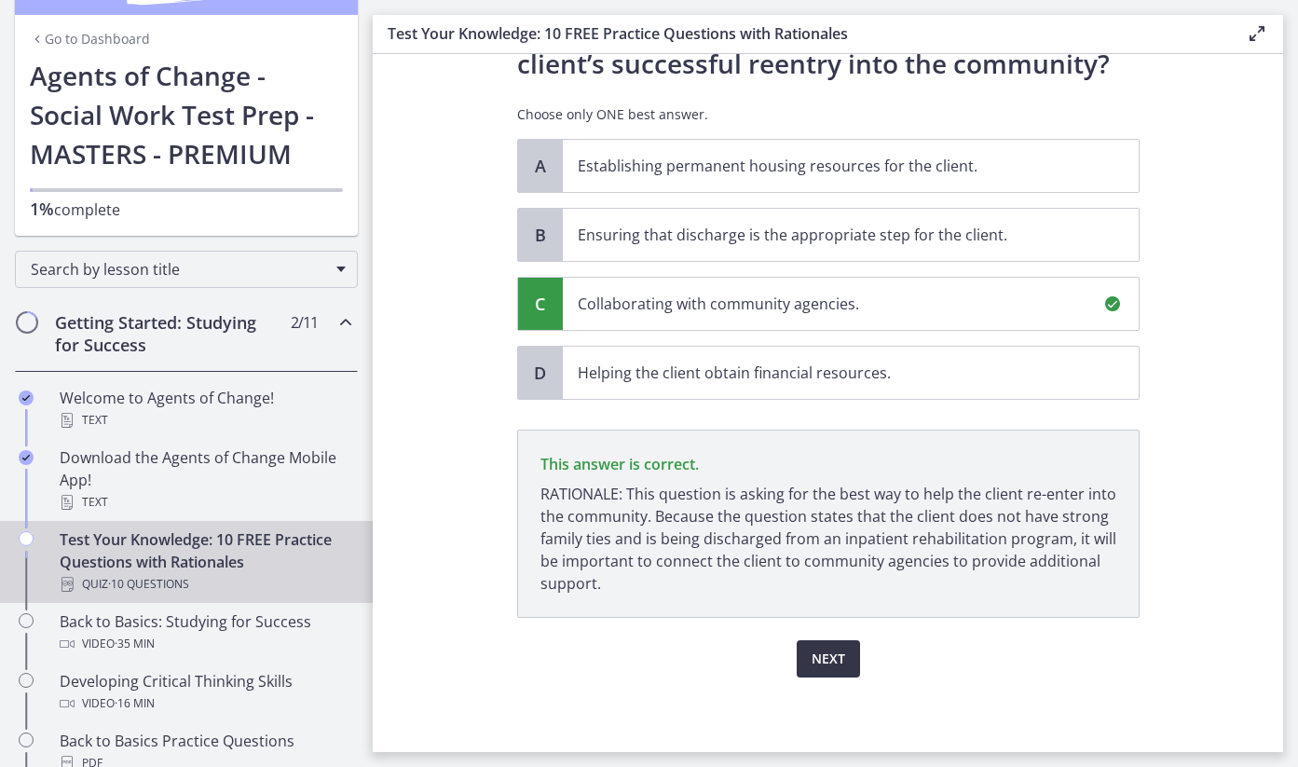
click at [823, 667] on span "Next" at bounding box center [829, 659] width 34 height 22
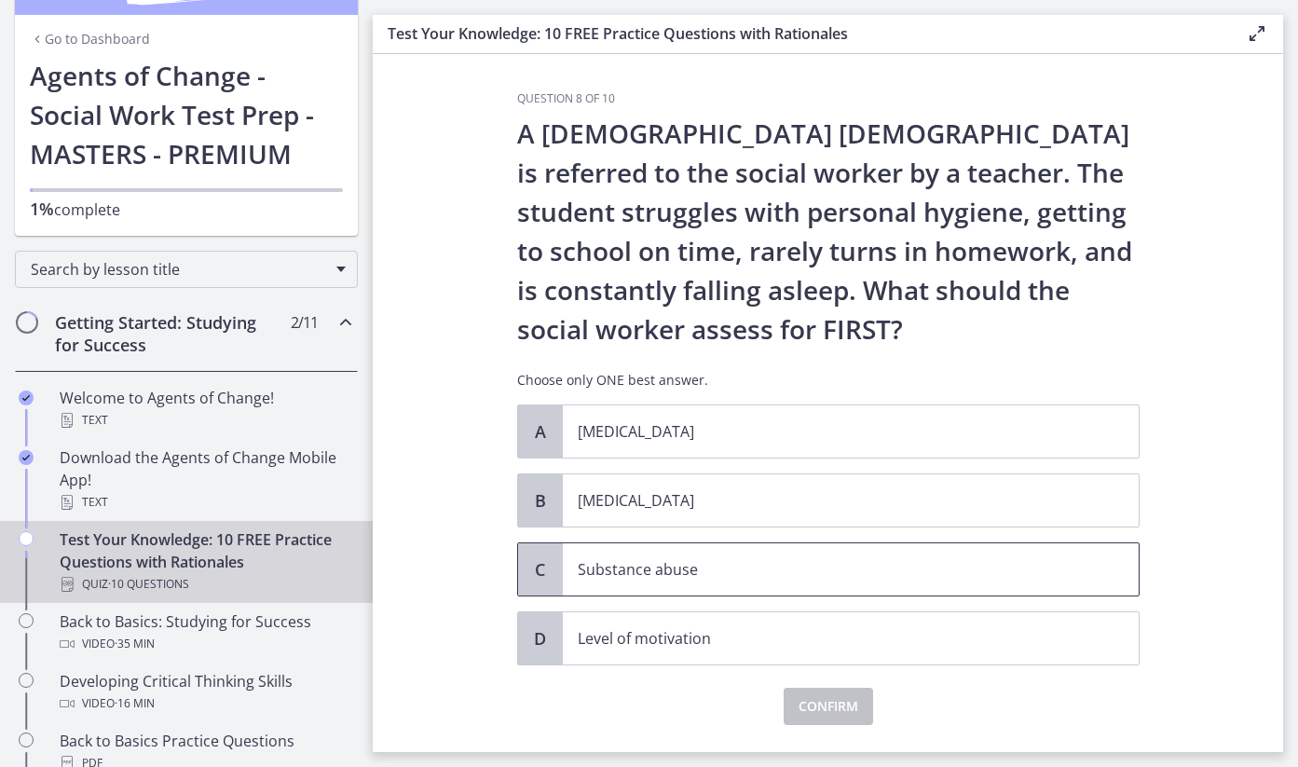
click at [656, 571] on p "Substance abuse" at bounding box center [832, 569] width 509 height 22
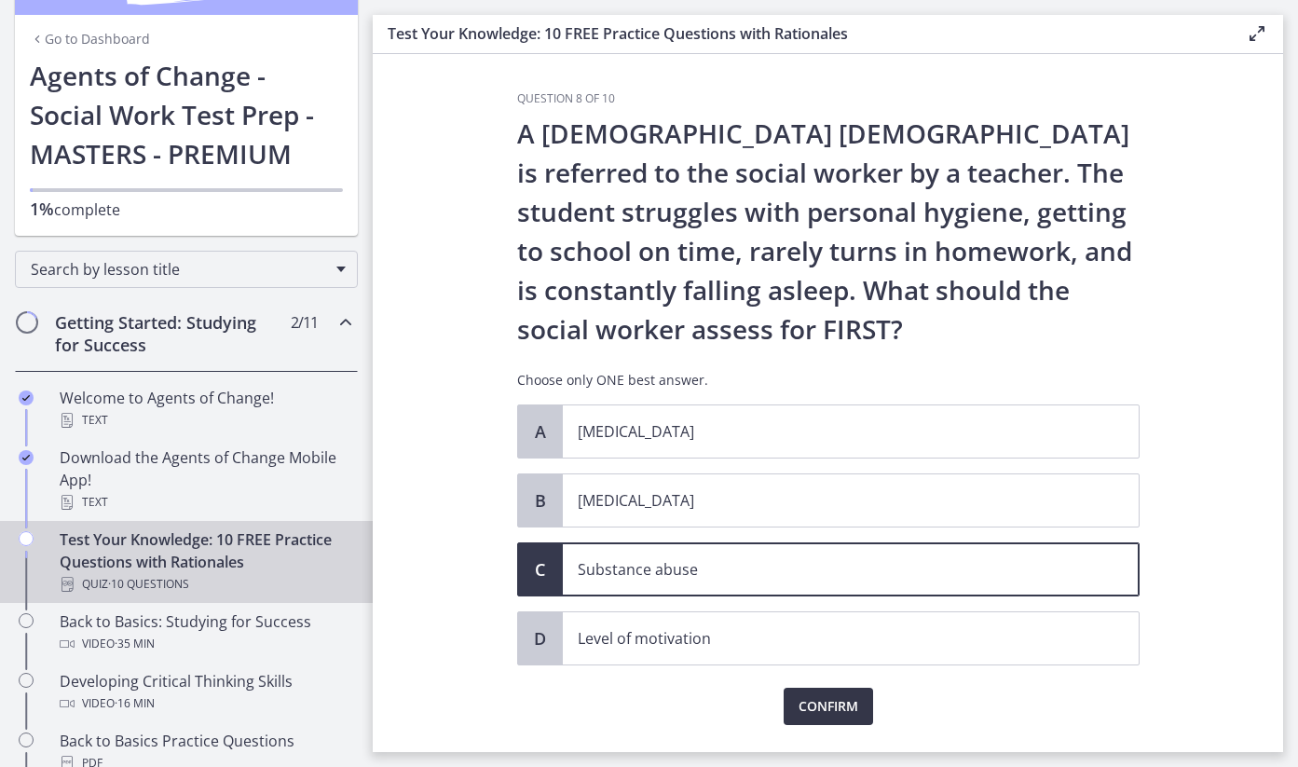
click at [802, 718] on span "Confirm" at bounding box center [829, 706] width 60 height 22
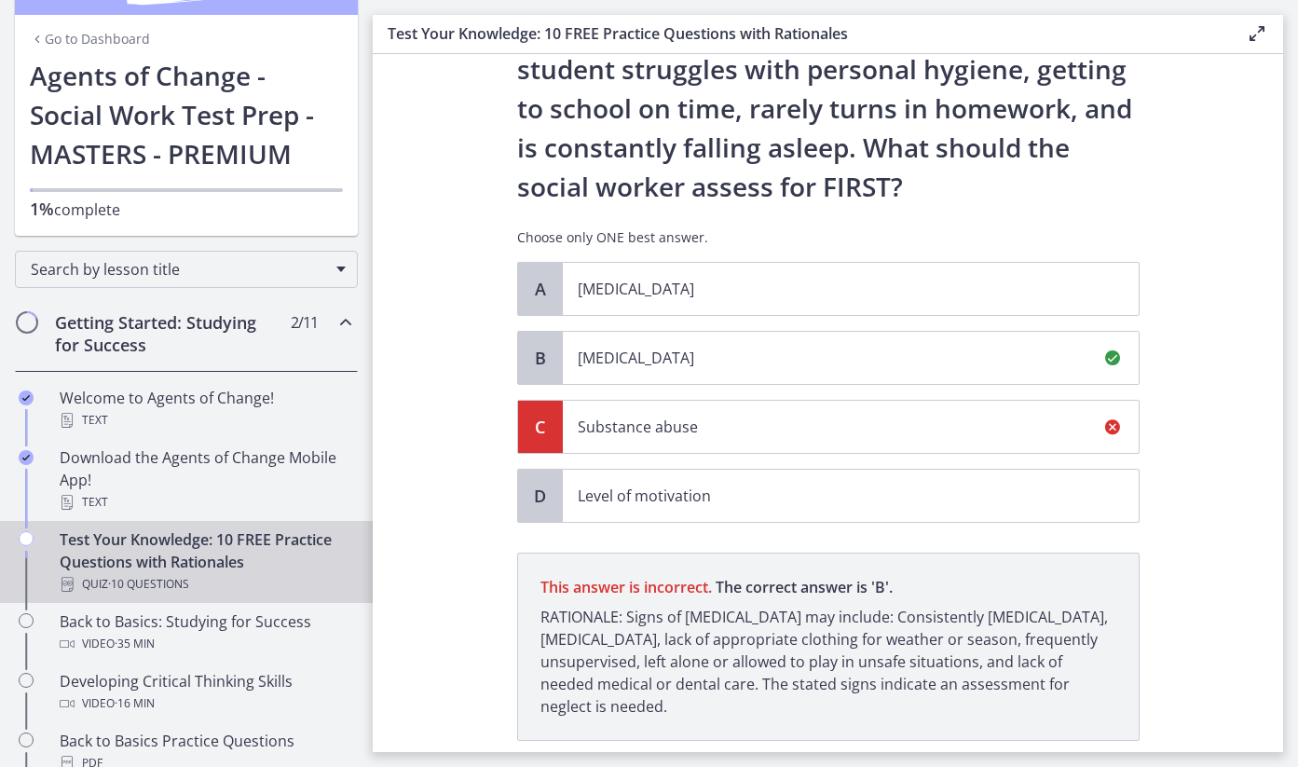
scroll to position [272, 0]
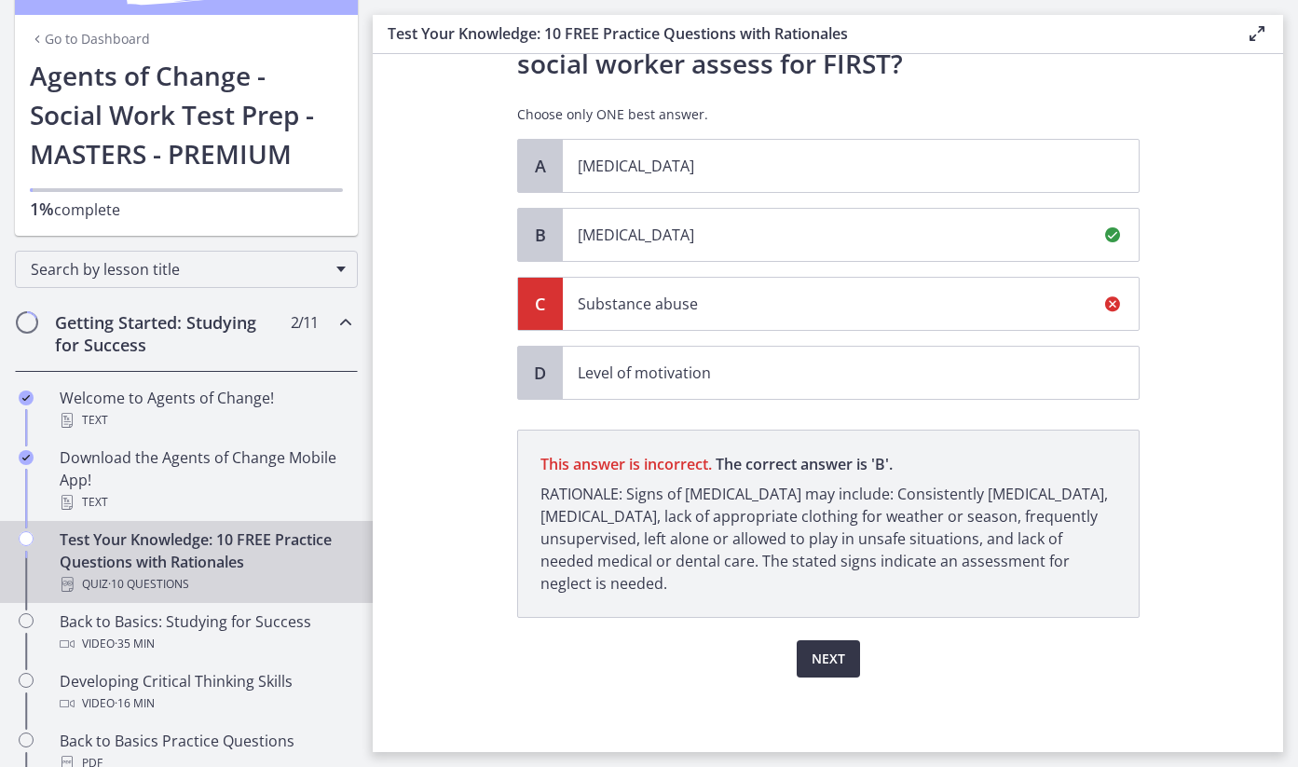
click at [834, 644] on button "Next" at bounding box center [828, 658] width 63 height 37
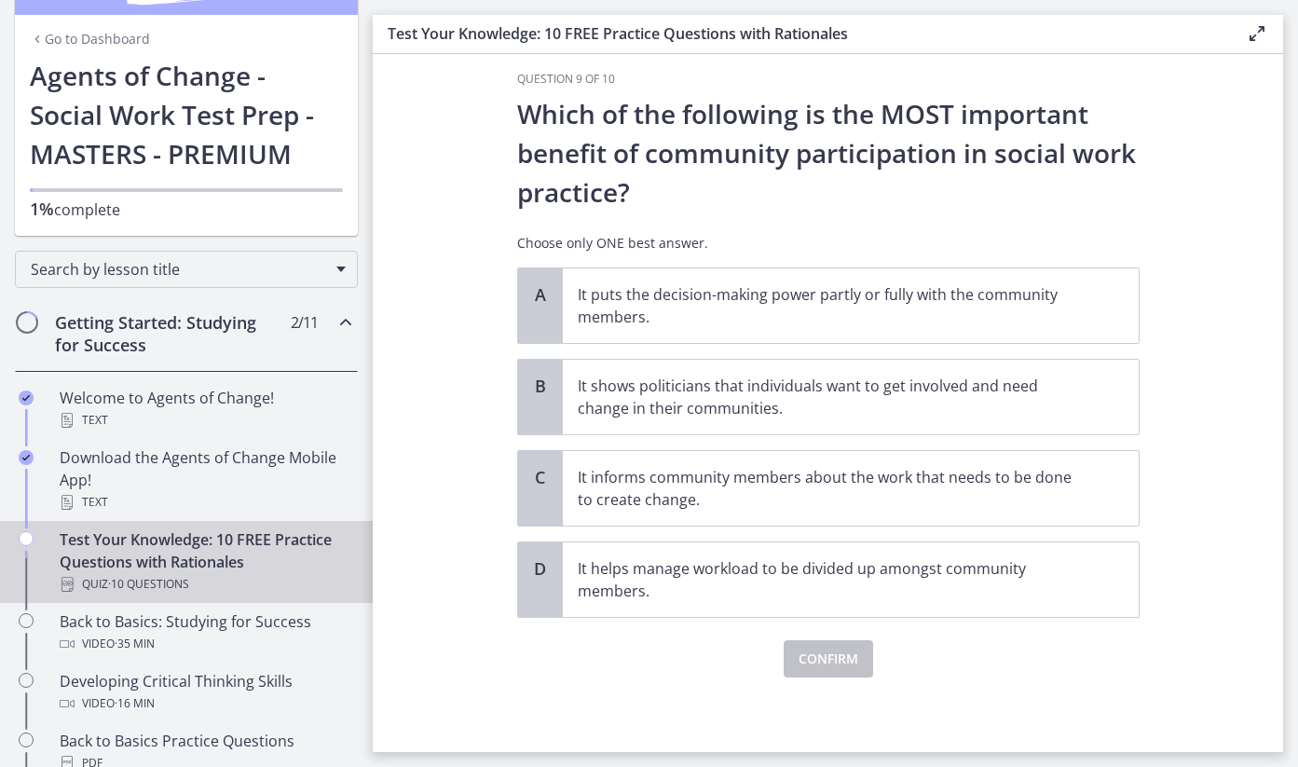
scroll to position [0, 0]
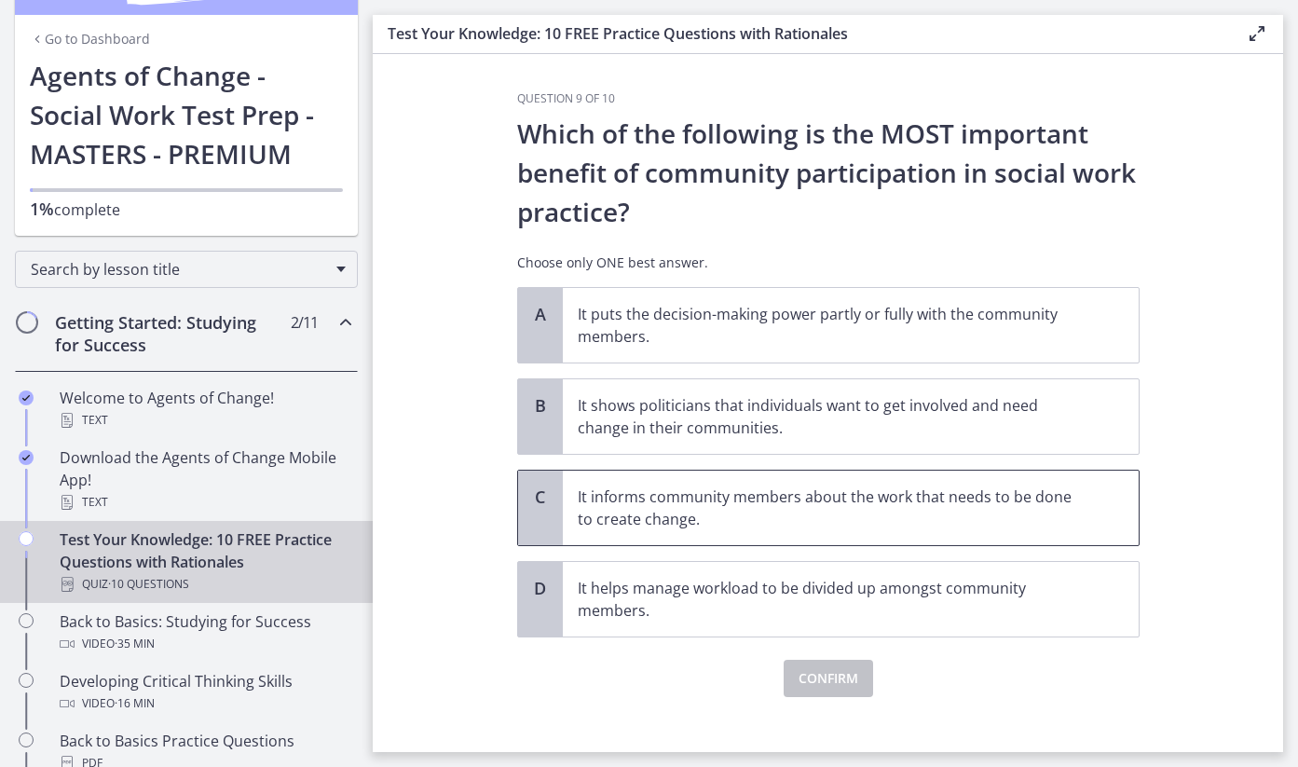
click at [720, 523] on p "It informs community members about the work that needs to be done to create cha…" at bounding box center [832, 508] width 509 height 45
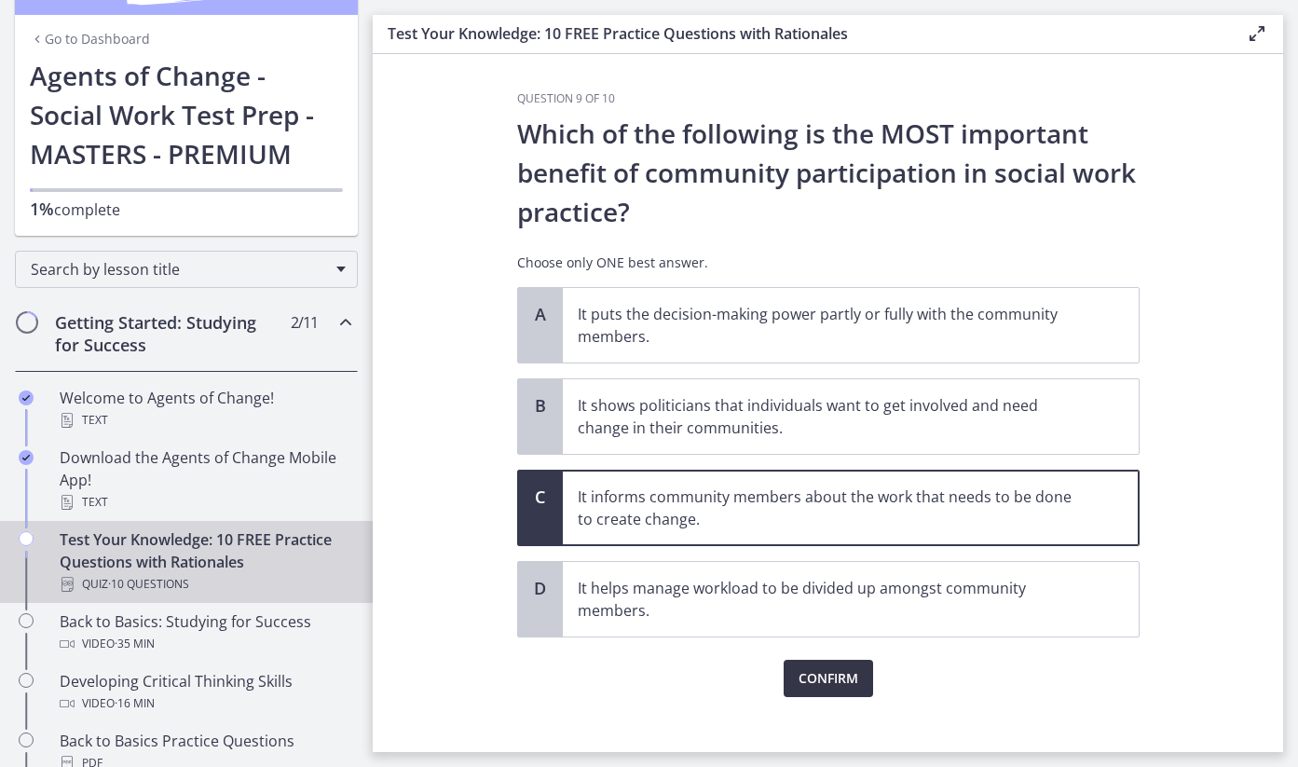
click at [822, 678] on span "Confirm" at bounding box center [829, 678] width 60 height 22
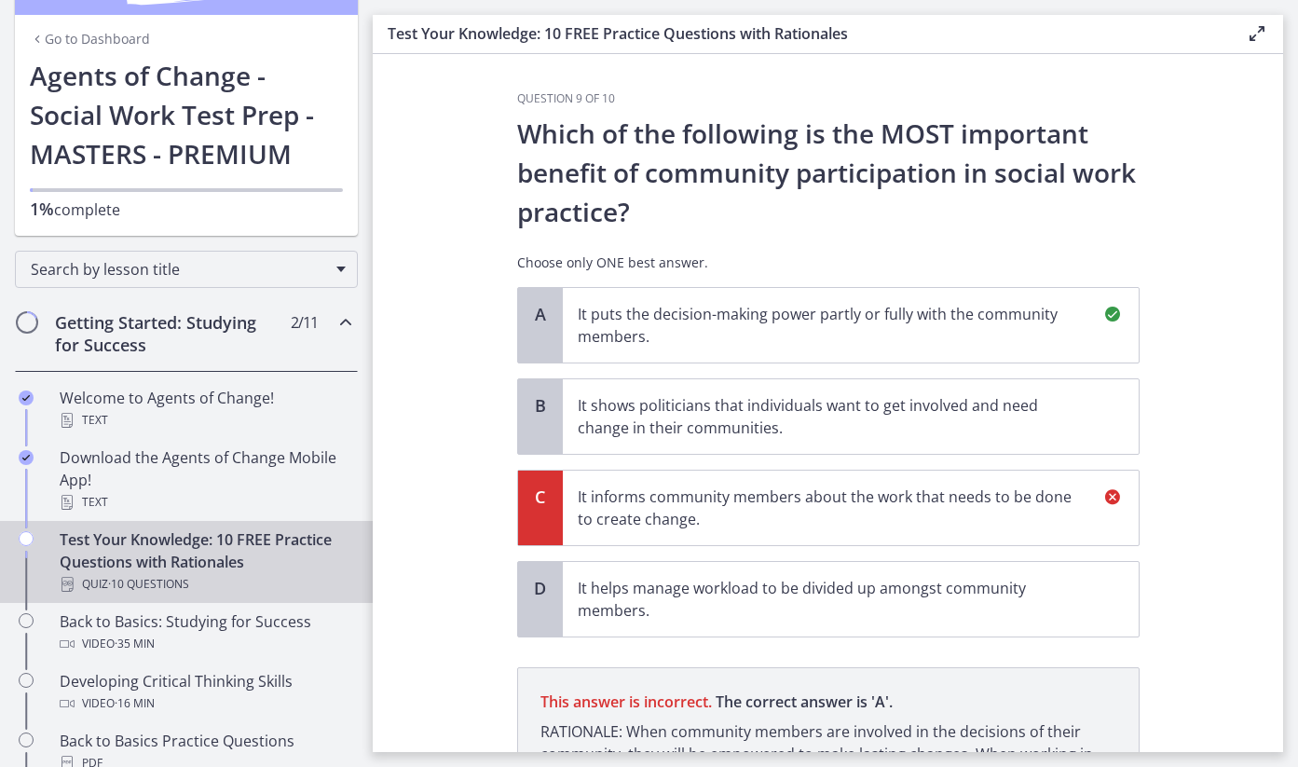
scroll to position [222, 0]
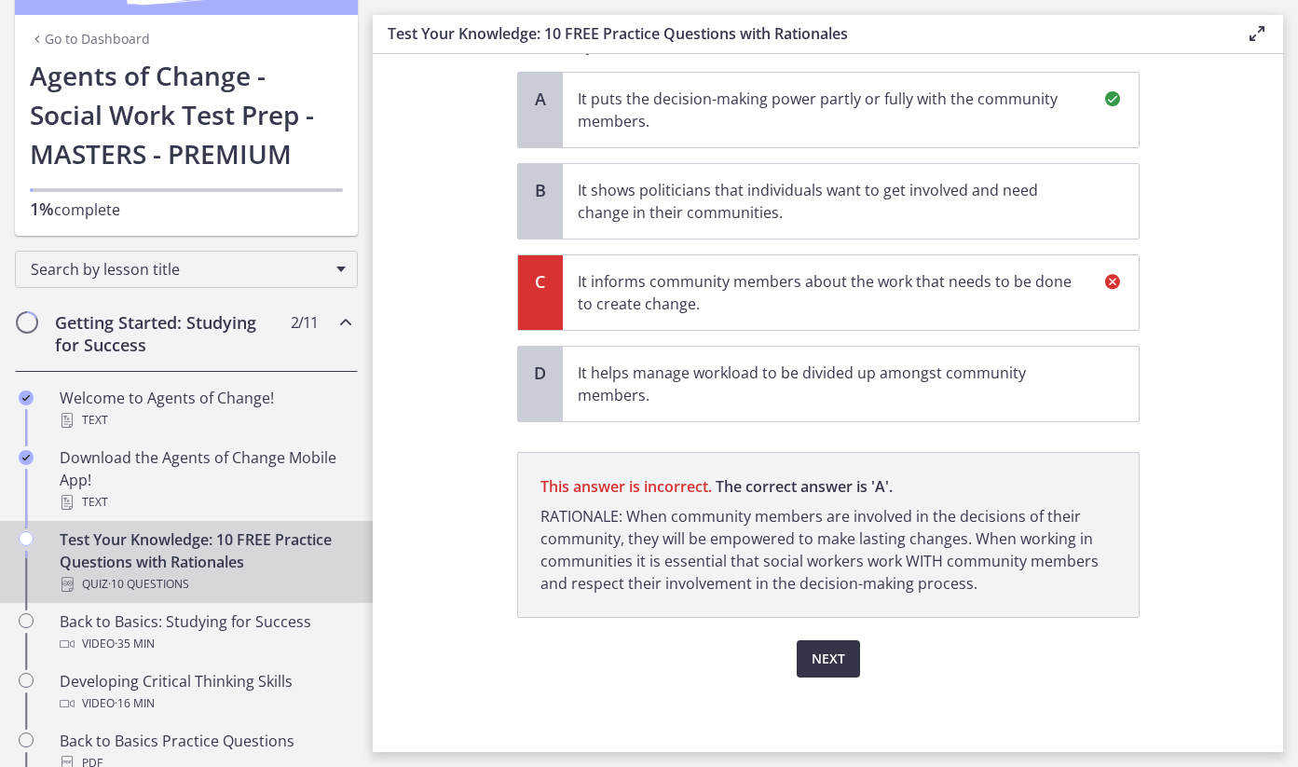
click at [829, 651] on span "Next" at bounding box center [829, 659] width 34 height 22
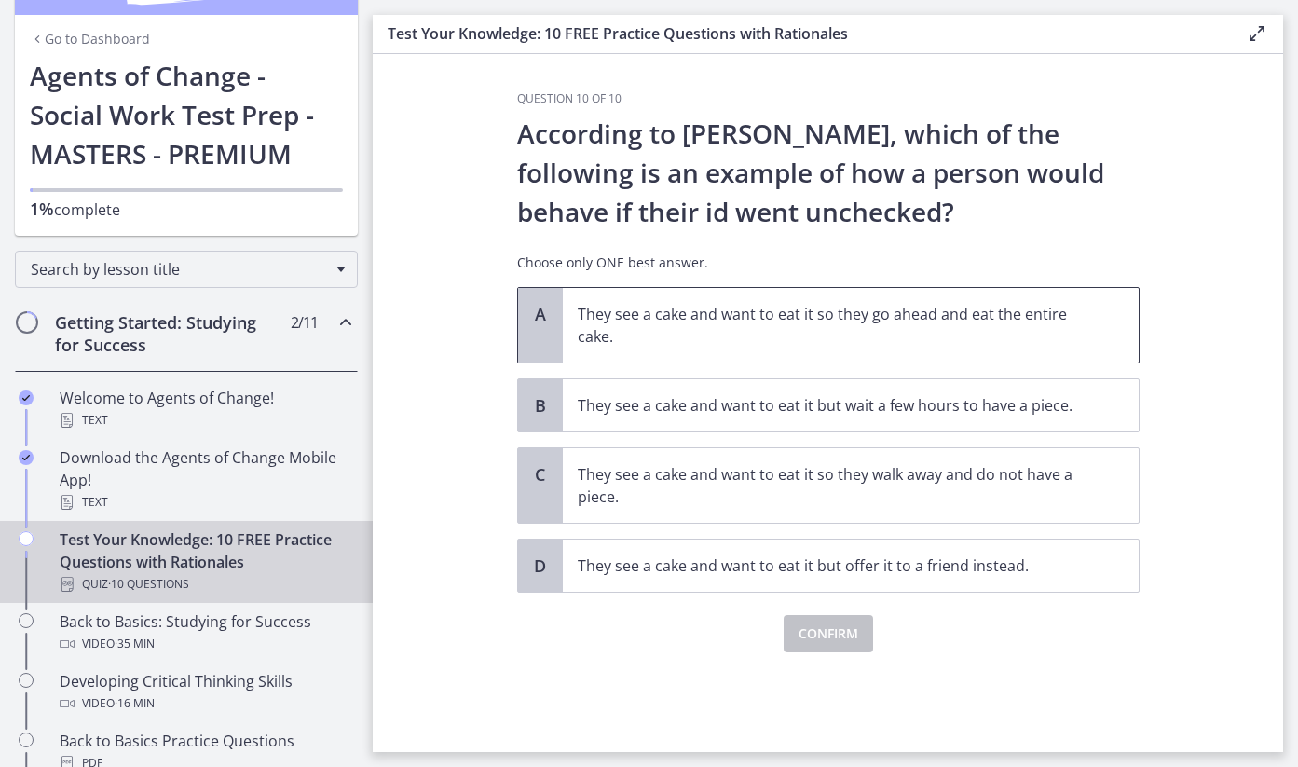
click at [921, 317] on p "They see a cake and want to eat it so they go ahead and eat the entire cake." at bounding box center [832, 325] width 509 height 45
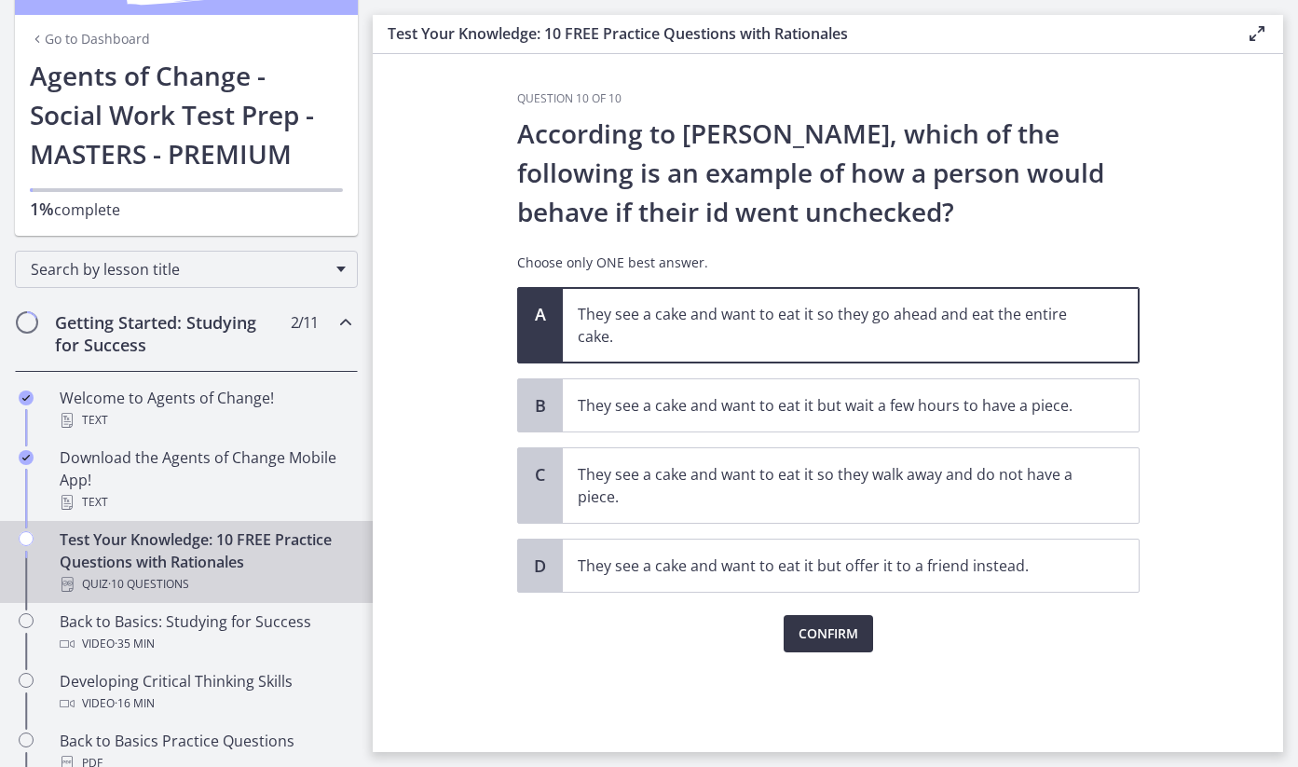
click at [814, 645] on span "Confirm" at bounding box center [829, 634] width 60 height 22
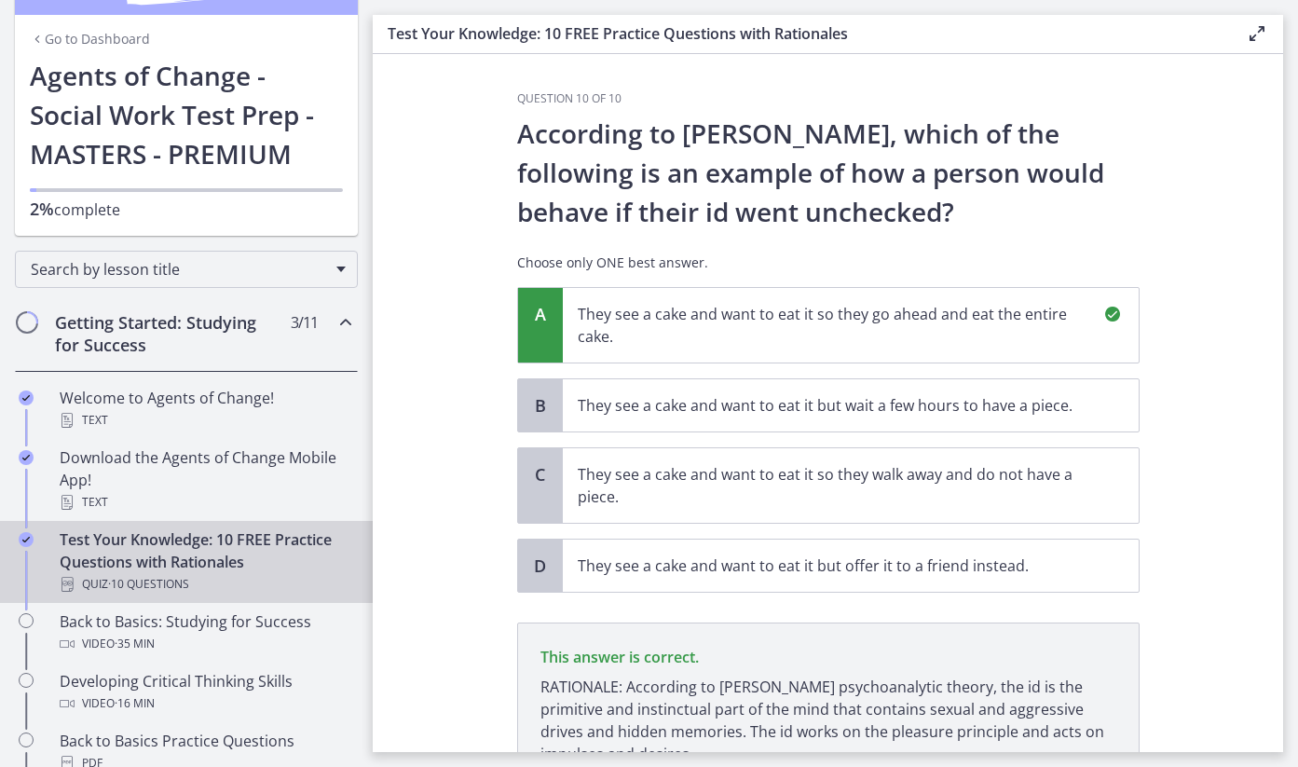
scroll to position [177, 0]
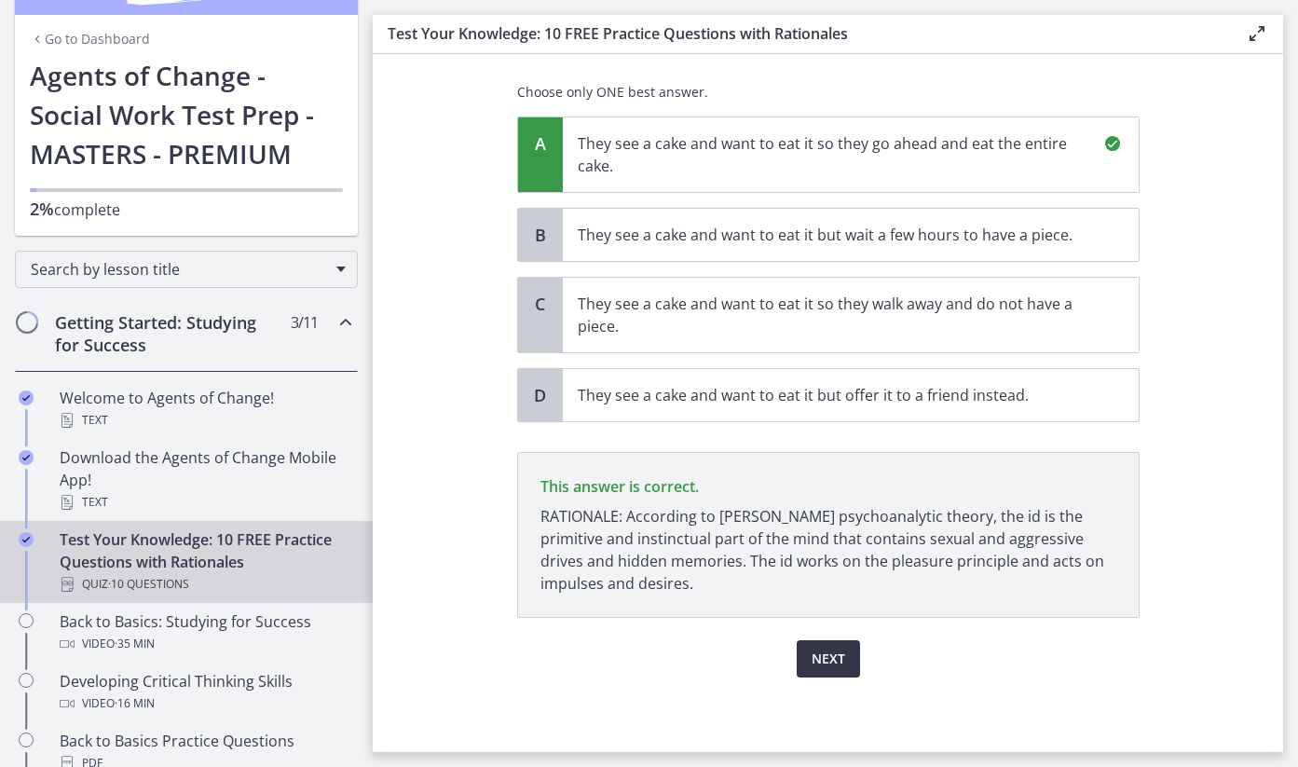
click at [836, 654] on span "Next" at bounding box center [829, 659] width 34 height 22
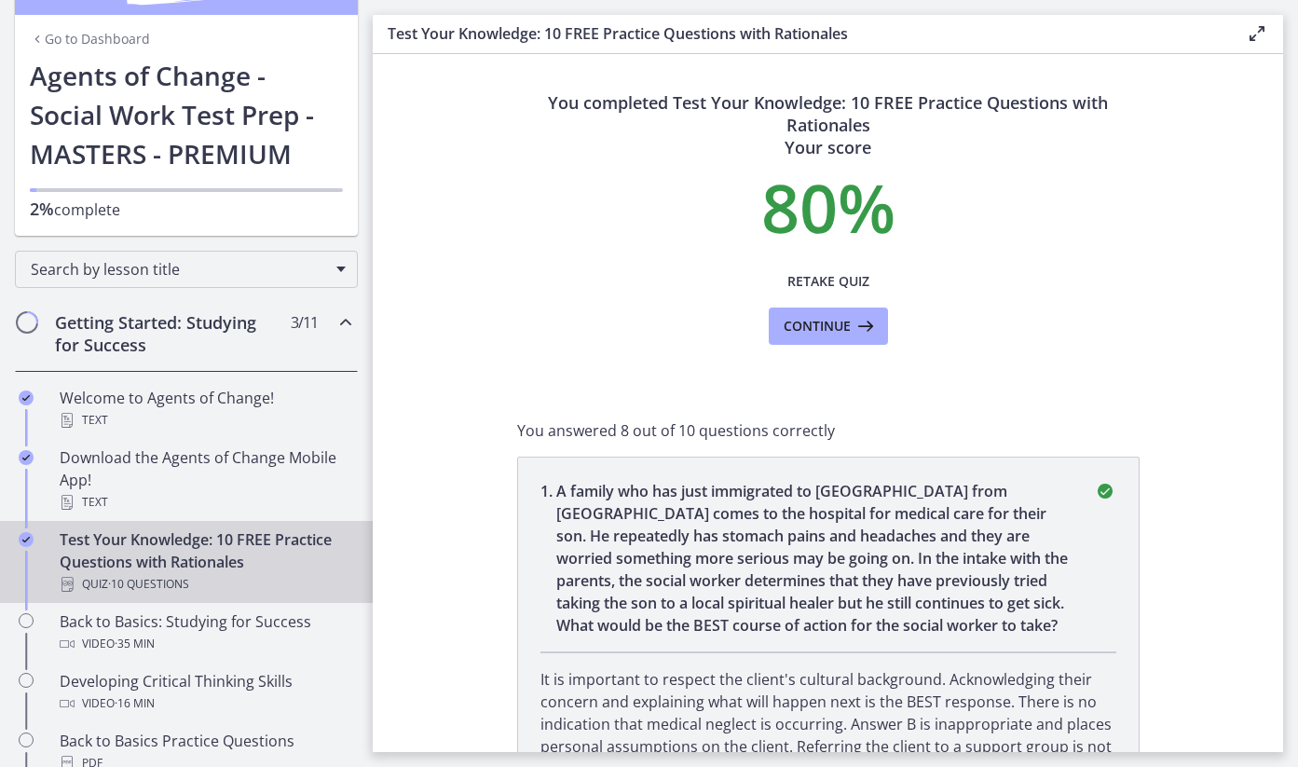
scroll to position [0, 0]
click at [813, 337] on span "Continue" at bounding box center [817, 326] width 67 height 22
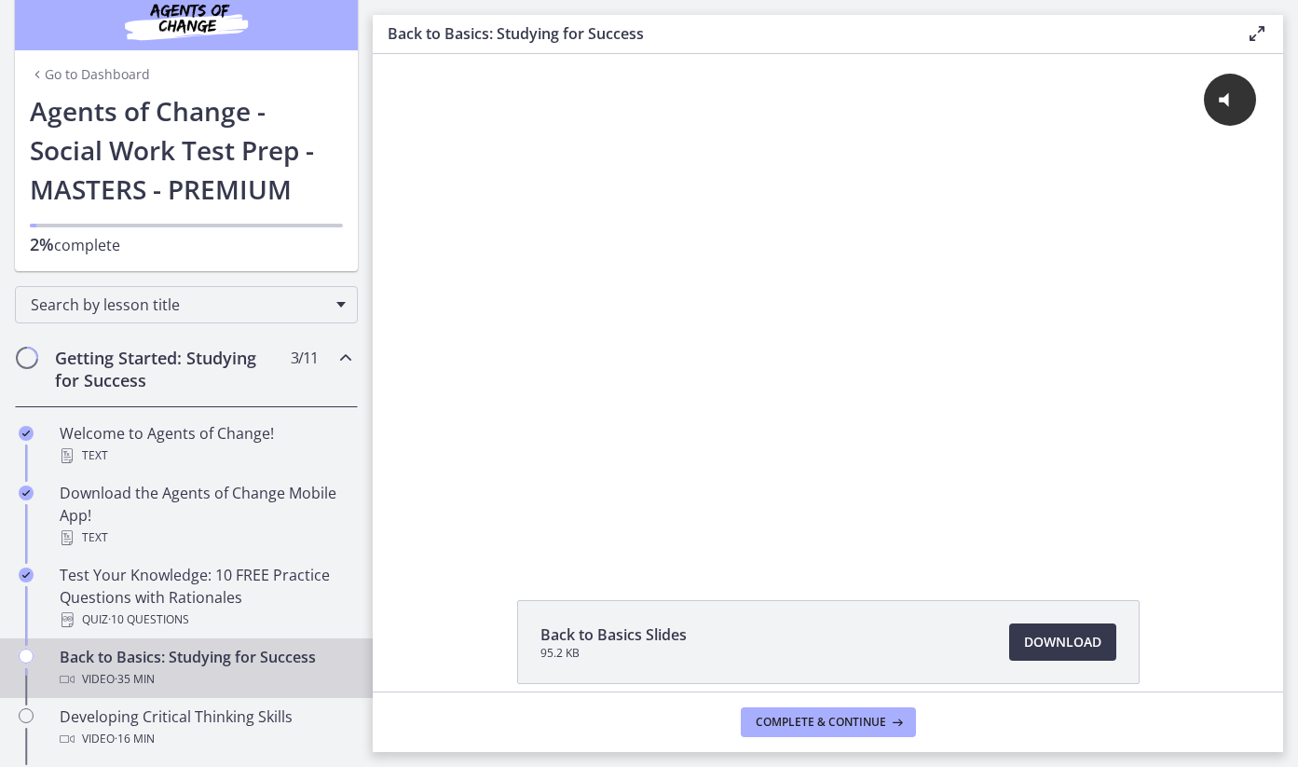
scroll to position [29, 0]
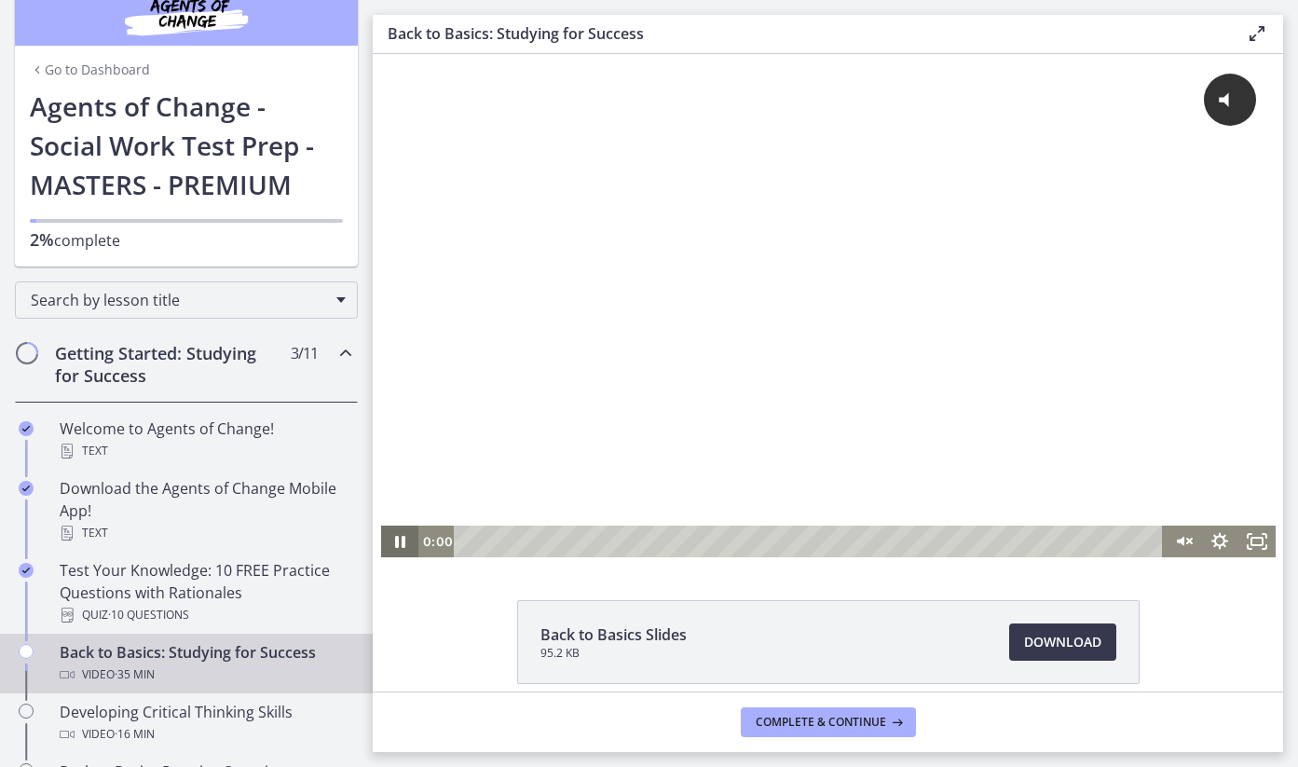
click at [389, 547] on div "0:00 0:00" at bounding box center [828, 542] width 895 height 32
click at [1176, 536] on icon "Unmute" at bounding box center [1182, 542] width 45 height 38
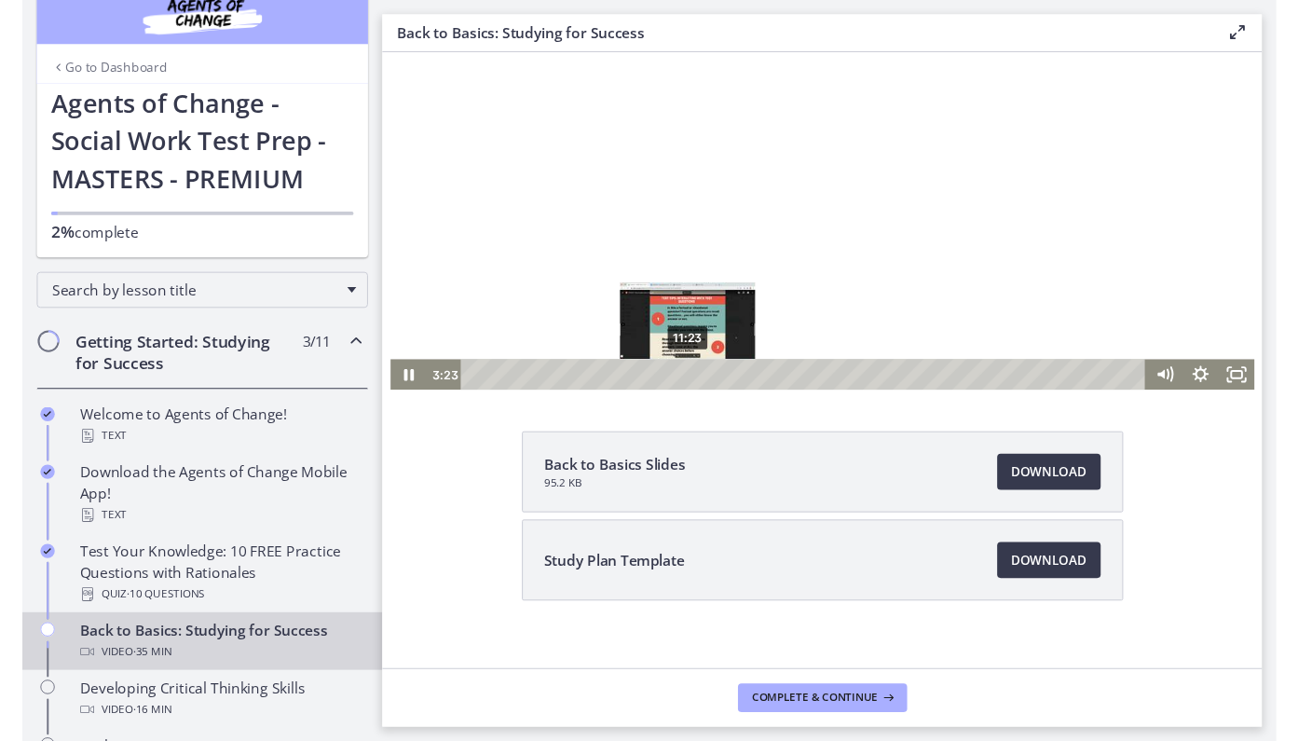
scroll to position [155, 0]
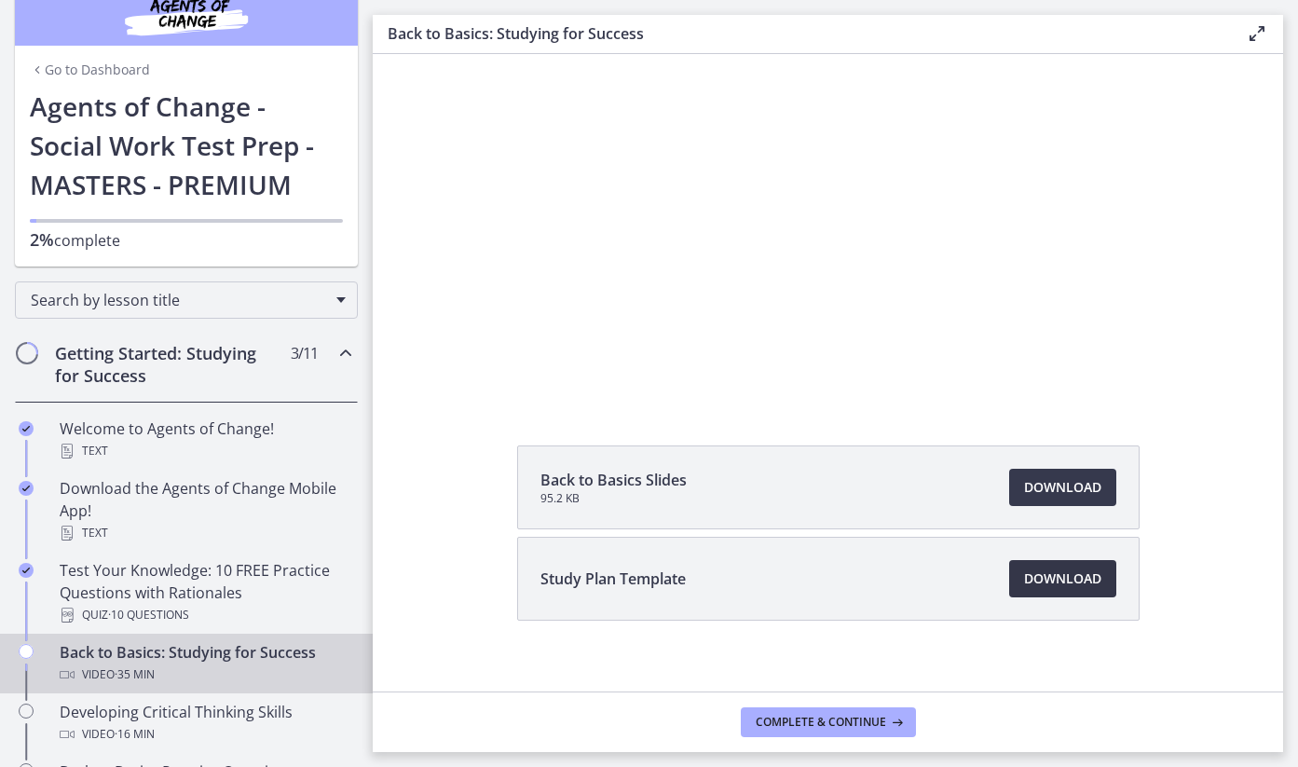
click at [1076, 586] on span "Download Opens in a new window" at bounding box center [1062, 579] width 77 height 22
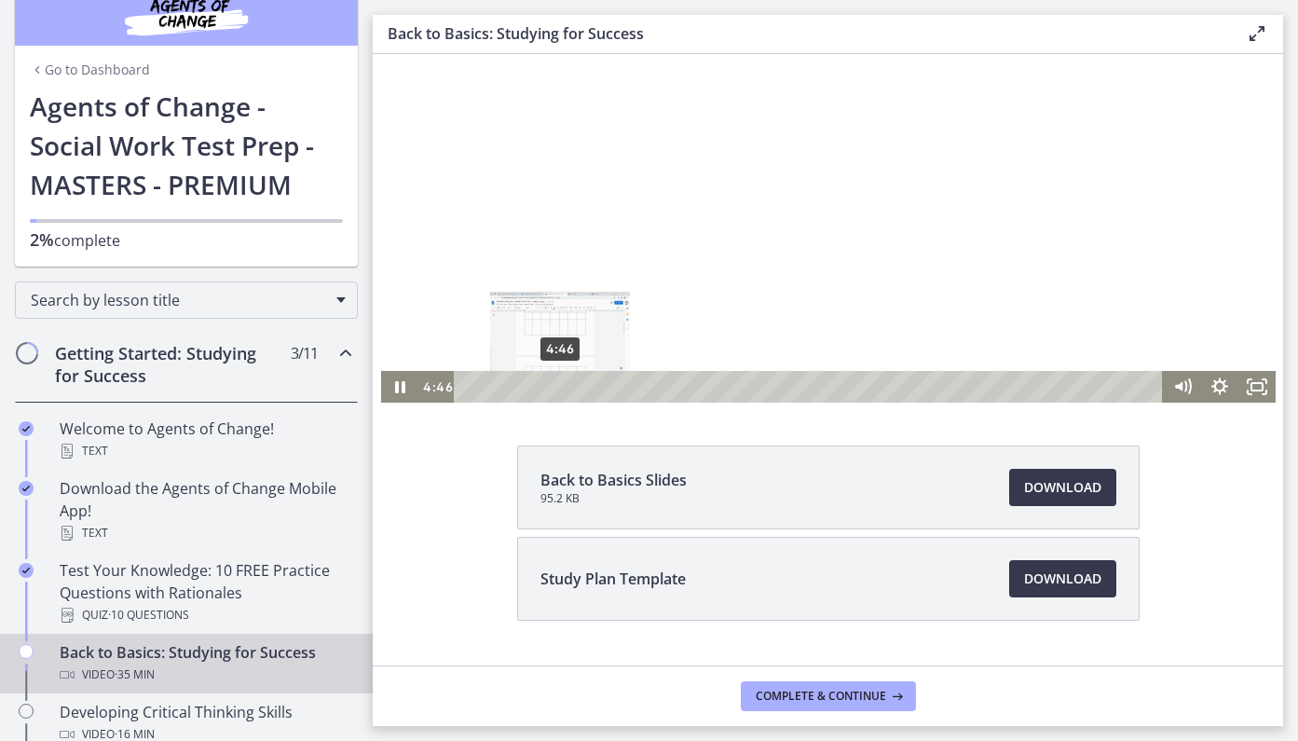
click at [560, 390] on div "4:46" at bounding box center [811, 387] width 687 height 32
click at [570, 389] on div "5:17" at bounding box center [811, 387] width 687 height 32
click at [583, 390] on div "5:58" at bounding box center [811, 387] width 687 height 32
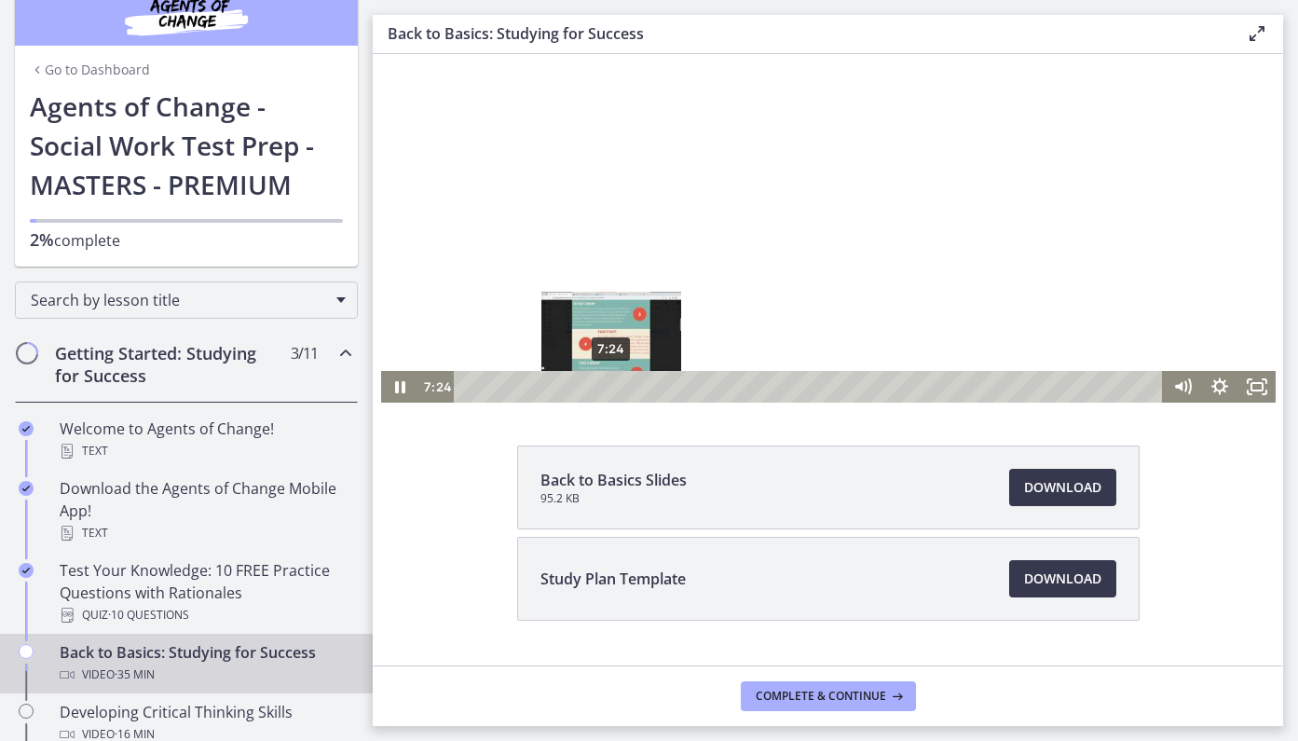
click at [611, 389] on div "7:24" at bounding box center [811, 387] width 687 height 32
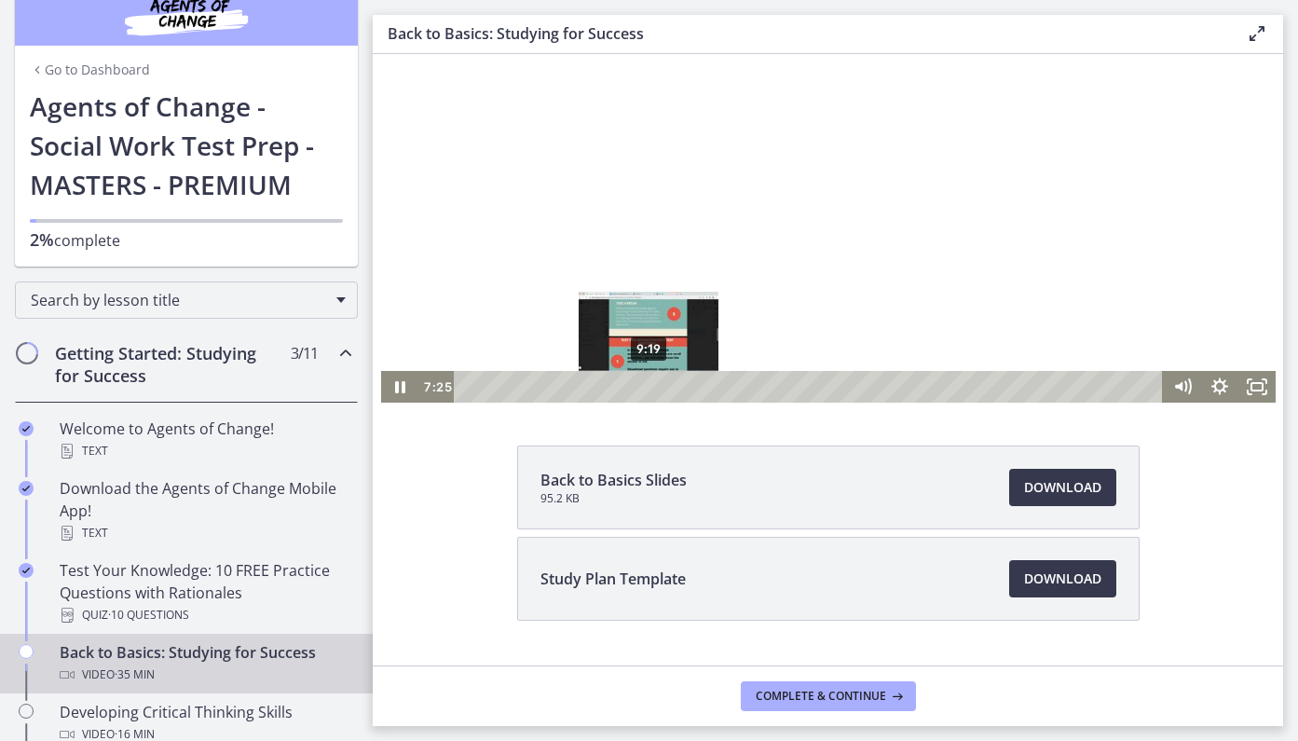
click at [649, 387] on div "9:19" at bounding box center [811, 387] width 687 height 32
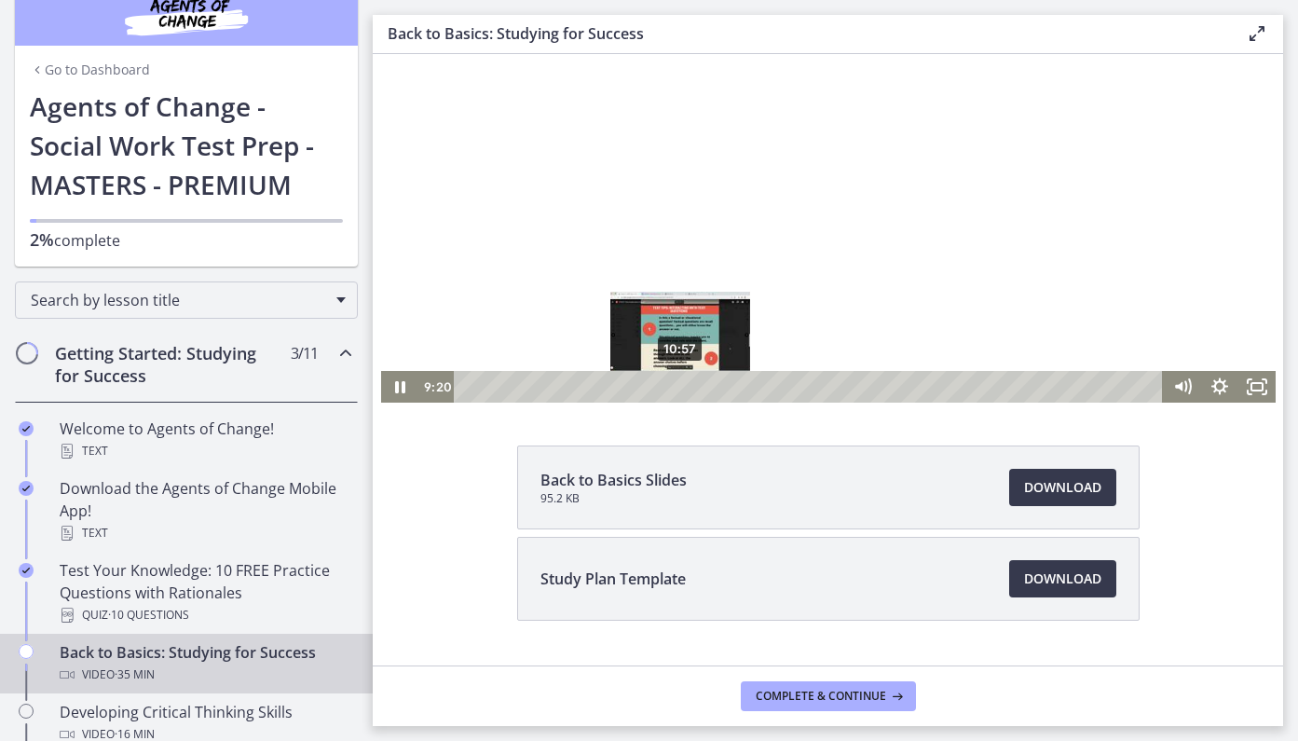
click at [680, 387] on div "10:57" at bounding box center [811, 387] width 687 height 32
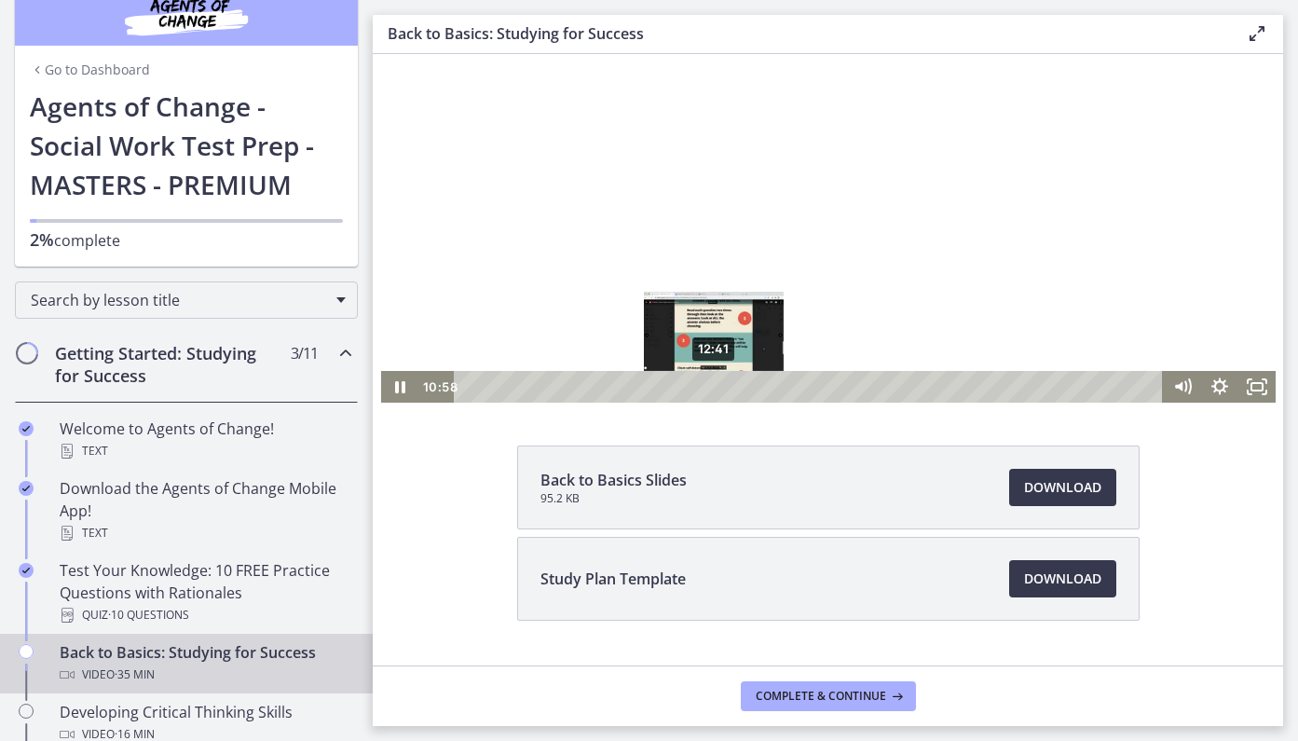
click at [715, 388] on div "12:41" at bounding box center [811, 387] width 687 height 32
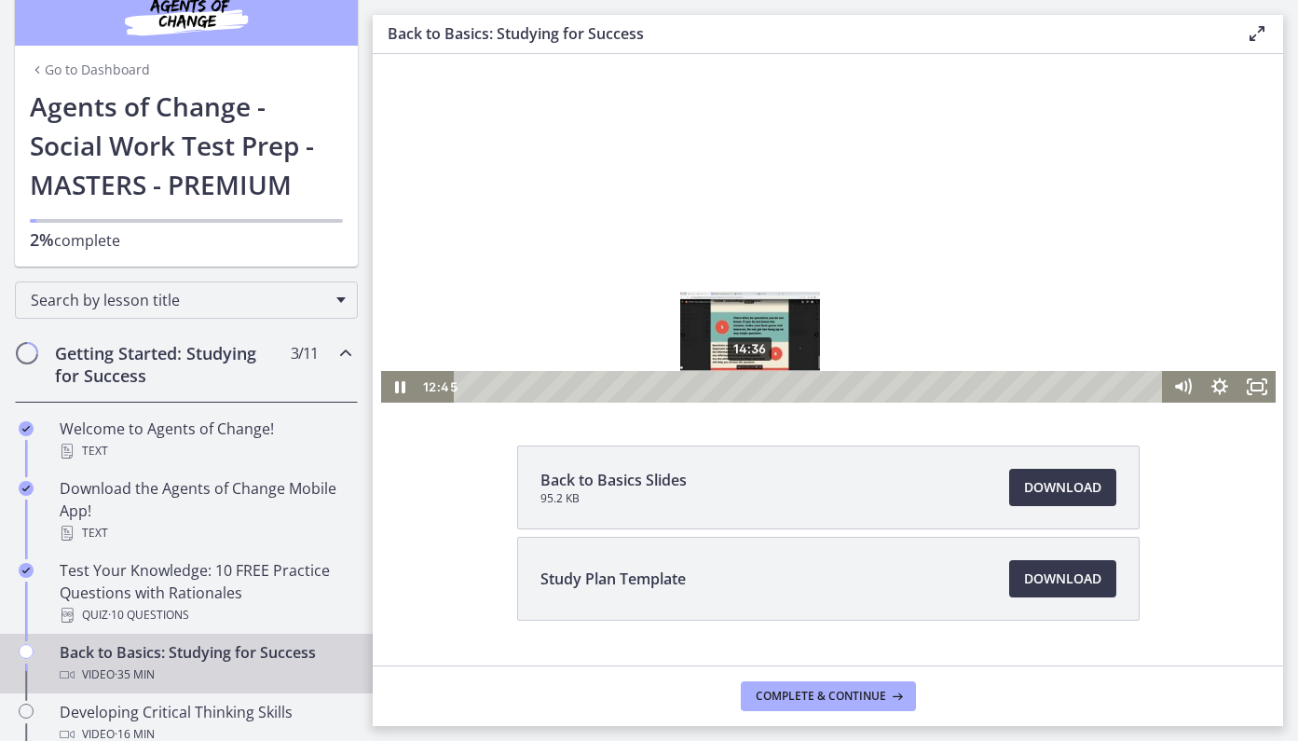
click at [751, 385] on div "14:36" at bounding box center [811, 387] width 687 height 32
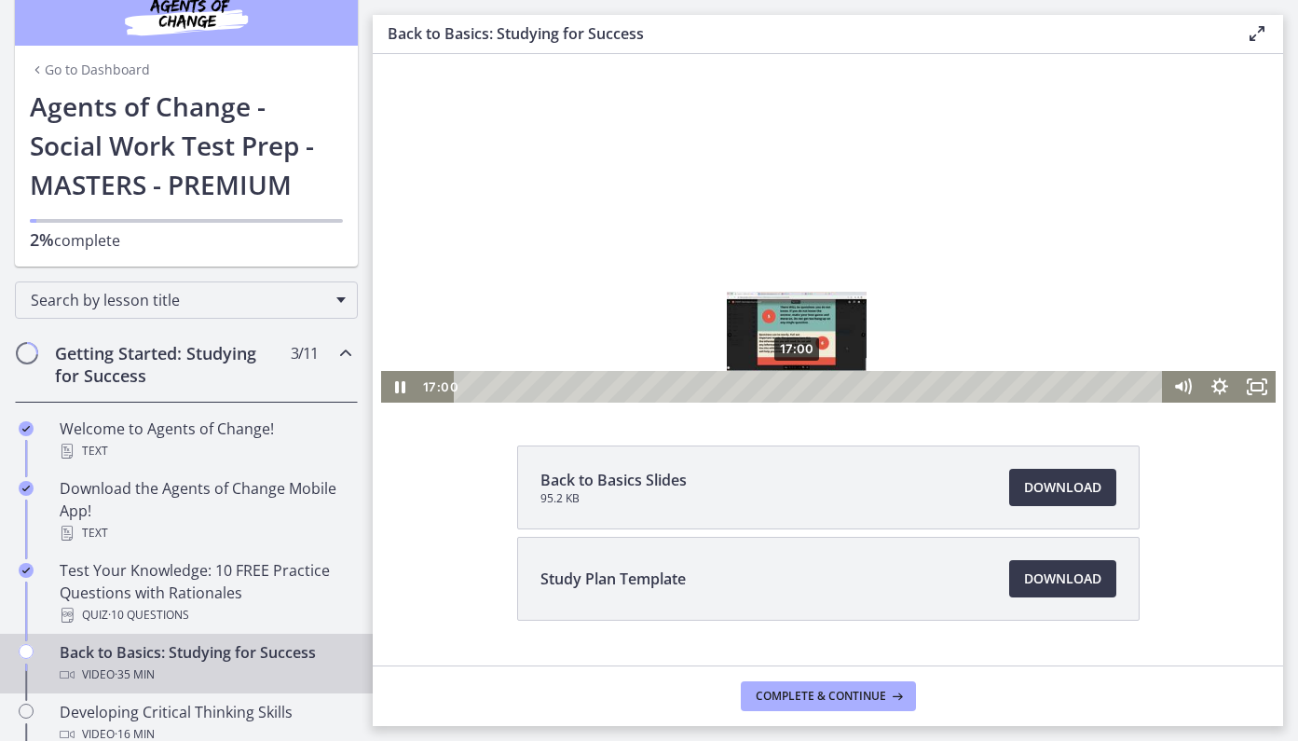
click at [798, 383] on div "17:00" at bounding box center [811, 387] width 687 height 32
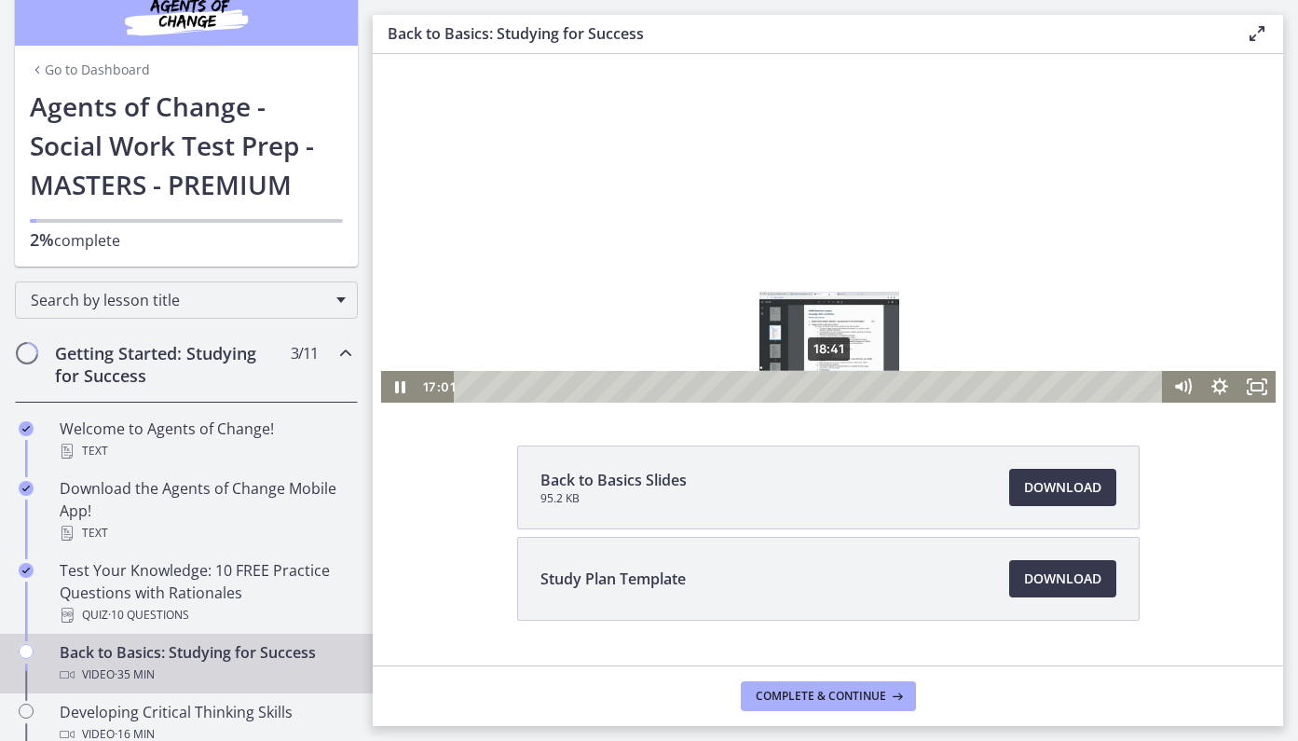
click at [830, 386] on div "18:41" at bounding box center [811, 387] width 687 height 32
click at [851, 386] on div "19:44" at bounding box center [811, 387] width 687 height 32
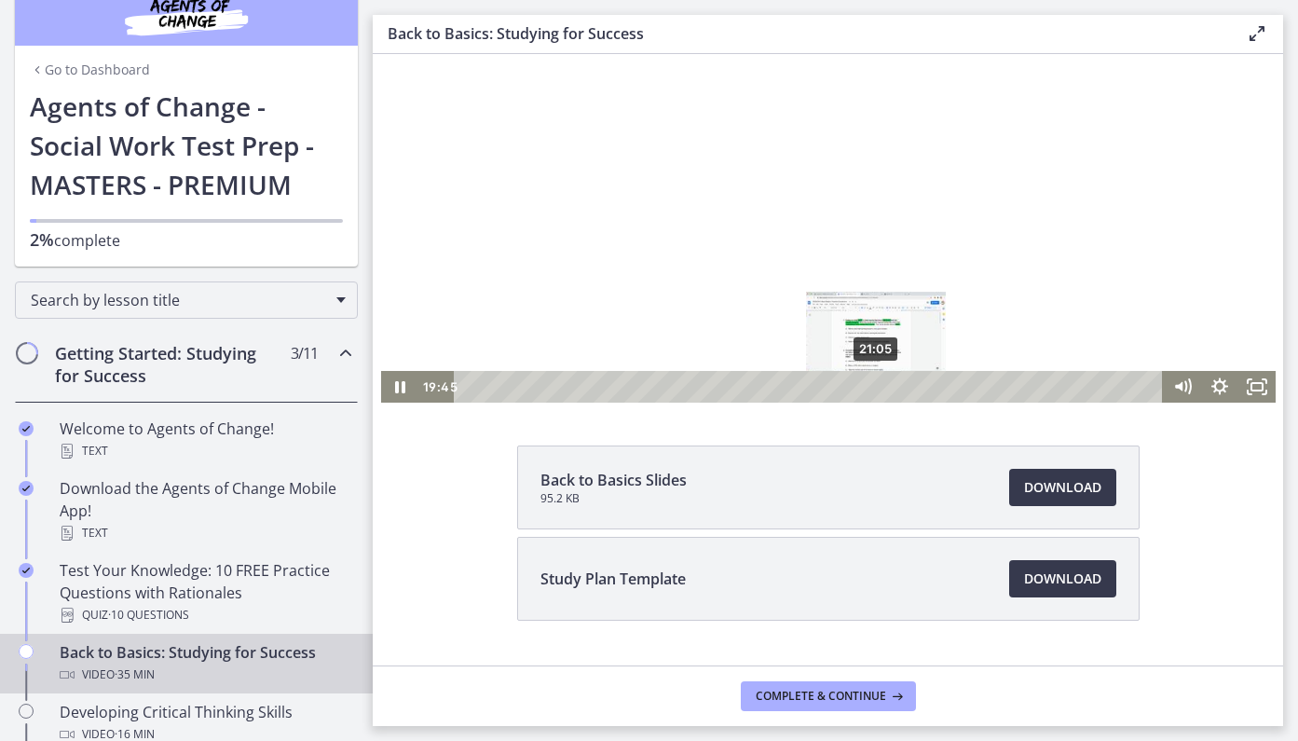
click at [877, 387] on div "21:05" at bounding box center [811, 387] width 687 height 32
click at [926, 385] on div "23:37" at bounding box center [811, 387] width 687 height 32
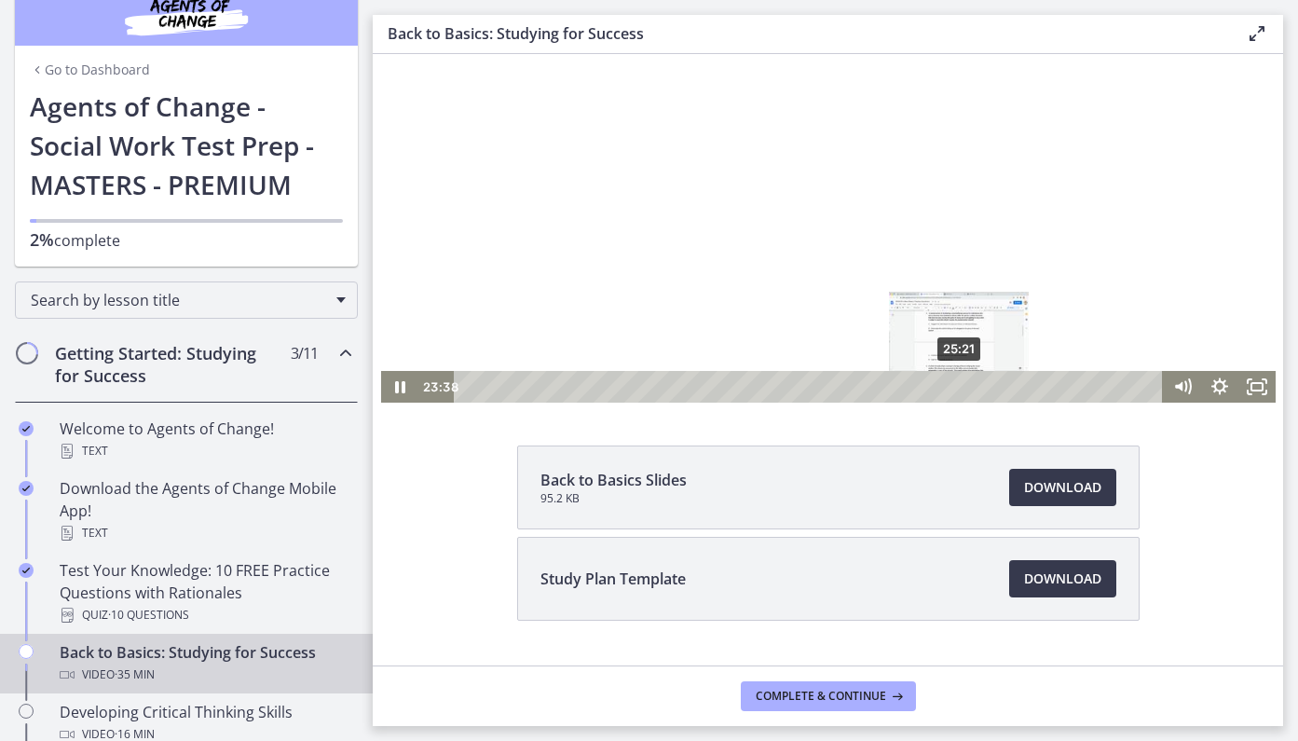
click at [962, 389] on div "25:21" at bounding box center [811, 387] width 687 height 32
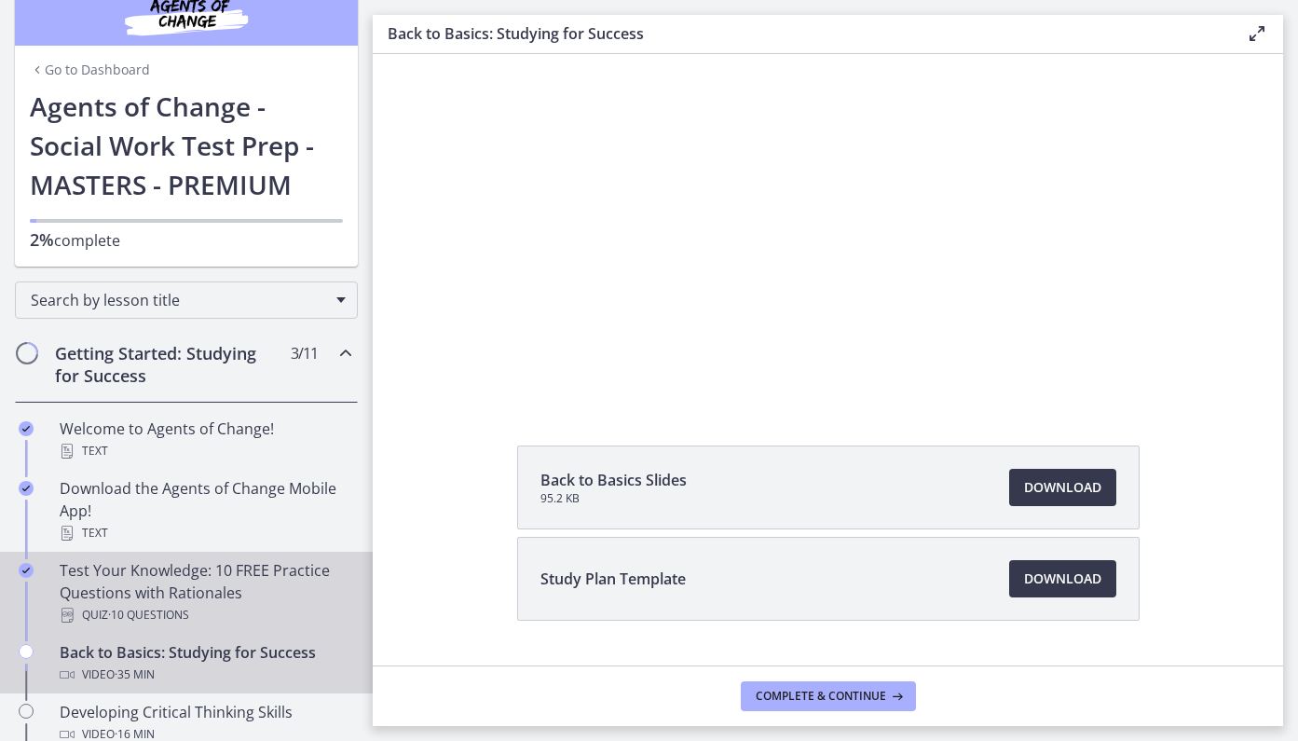
scroll to position [30, 0]
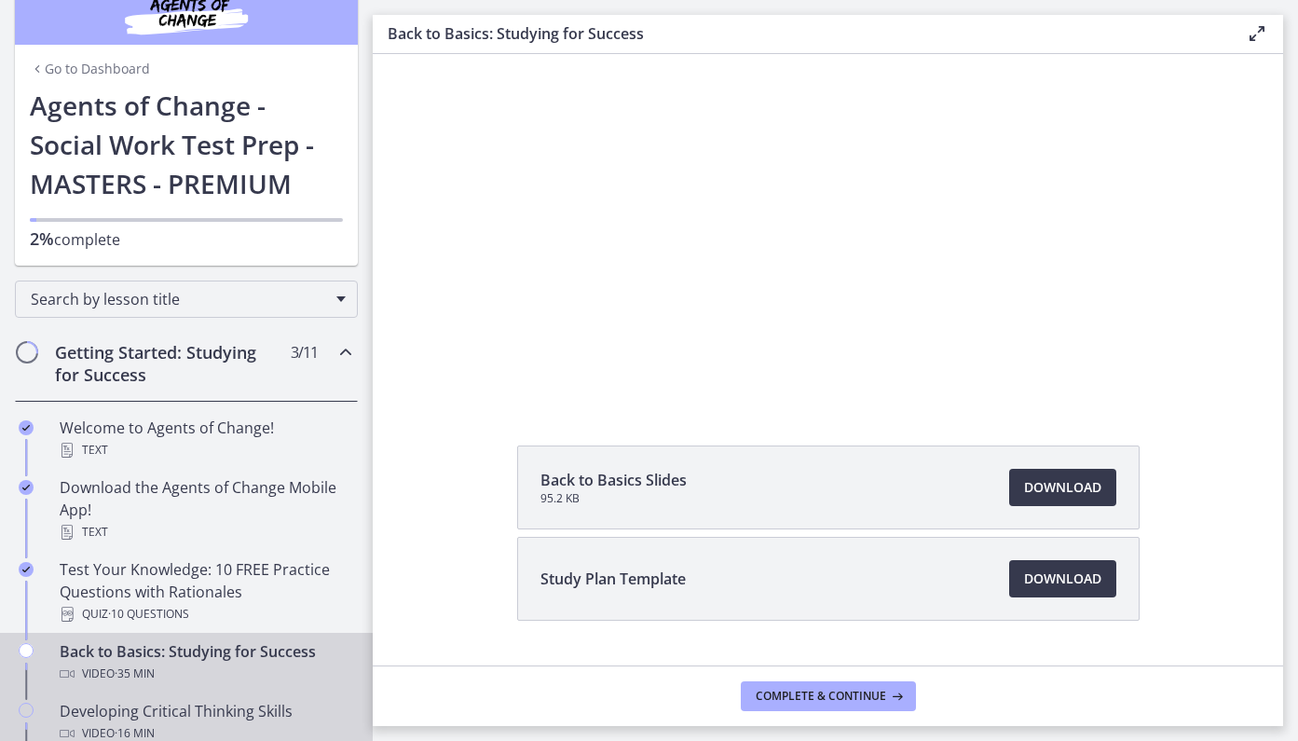
click at [143, 709] on div "Developing Critical Thinking Skills Video · 16 min" at bounding box center [205, 722] width 291 height 45
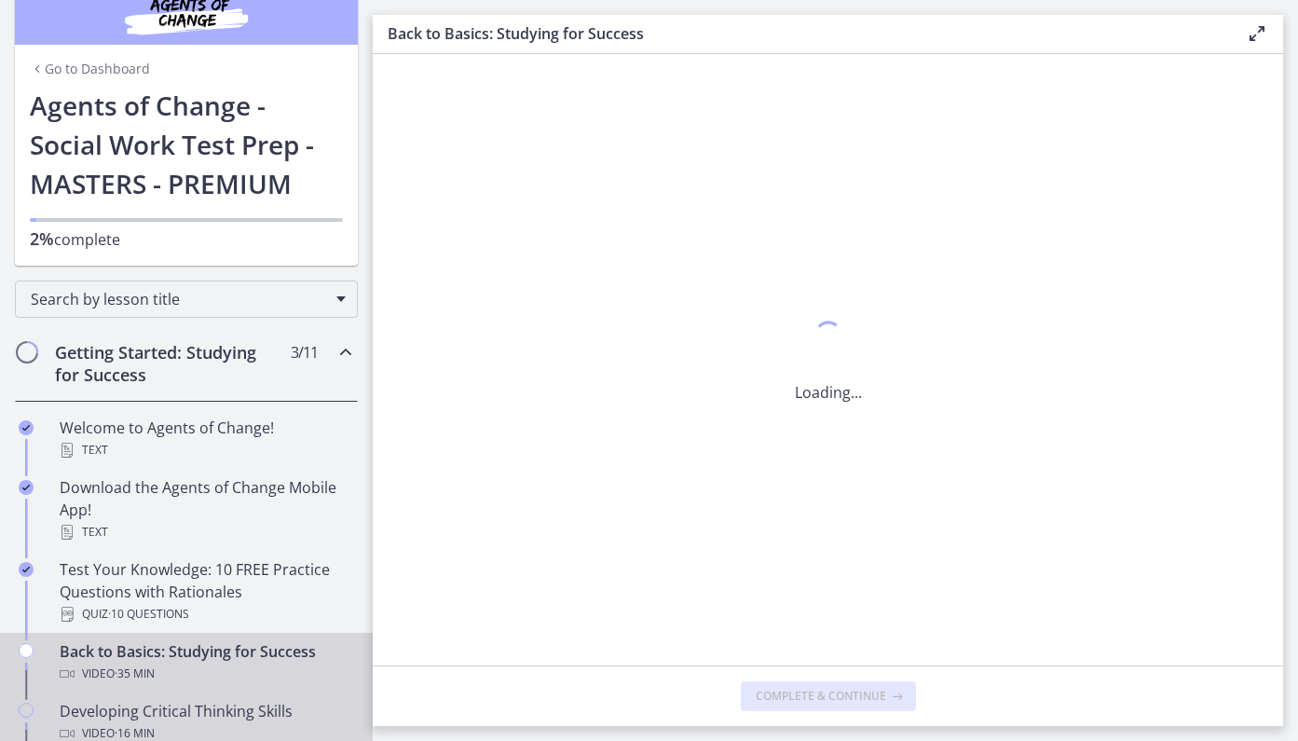
scroll to position [0, 0]
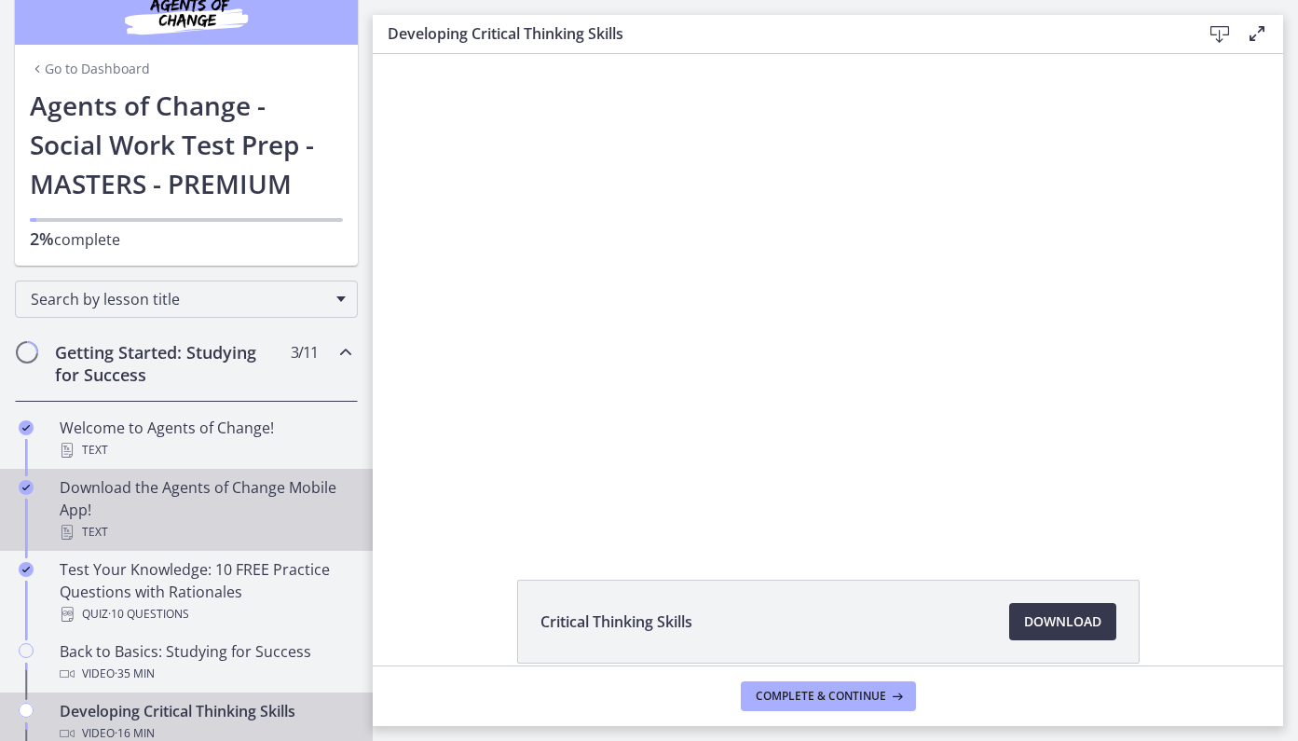
scroll to position [391, 0]
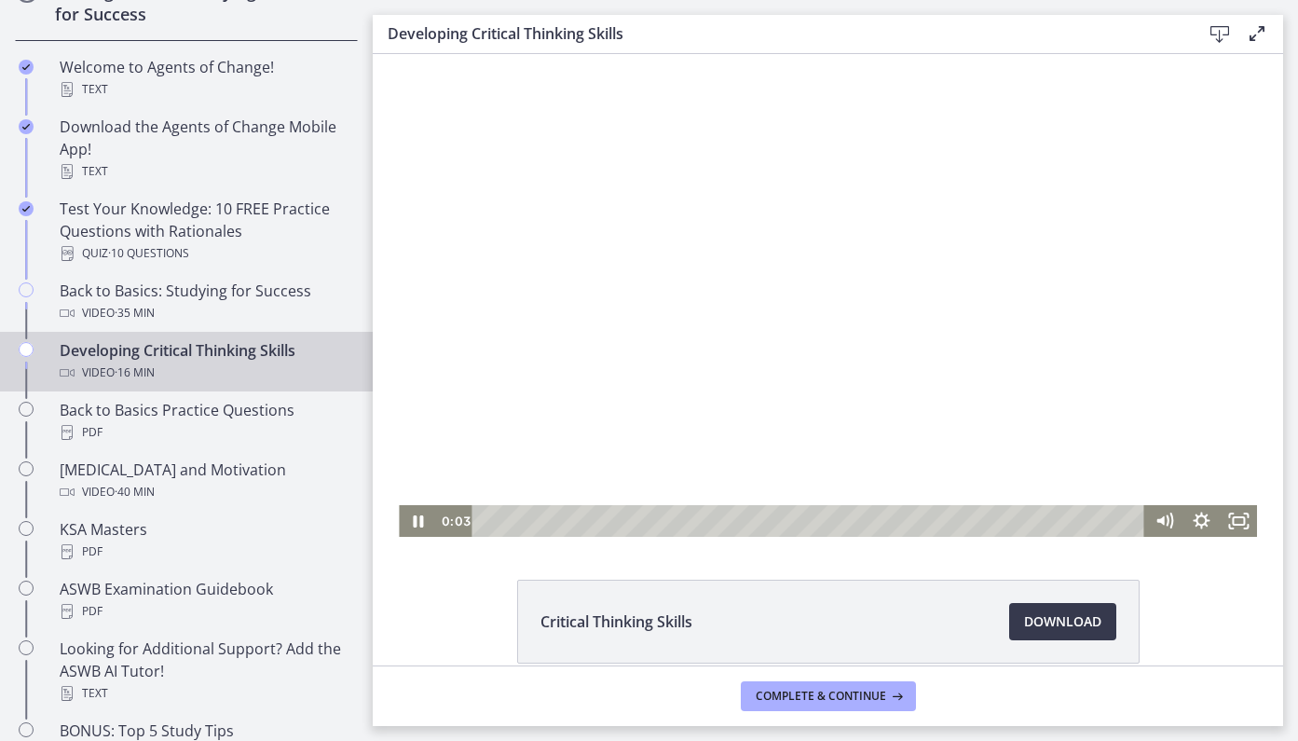
click at [543, 338] on div at bounding box center [828, 295] width 858 height 483
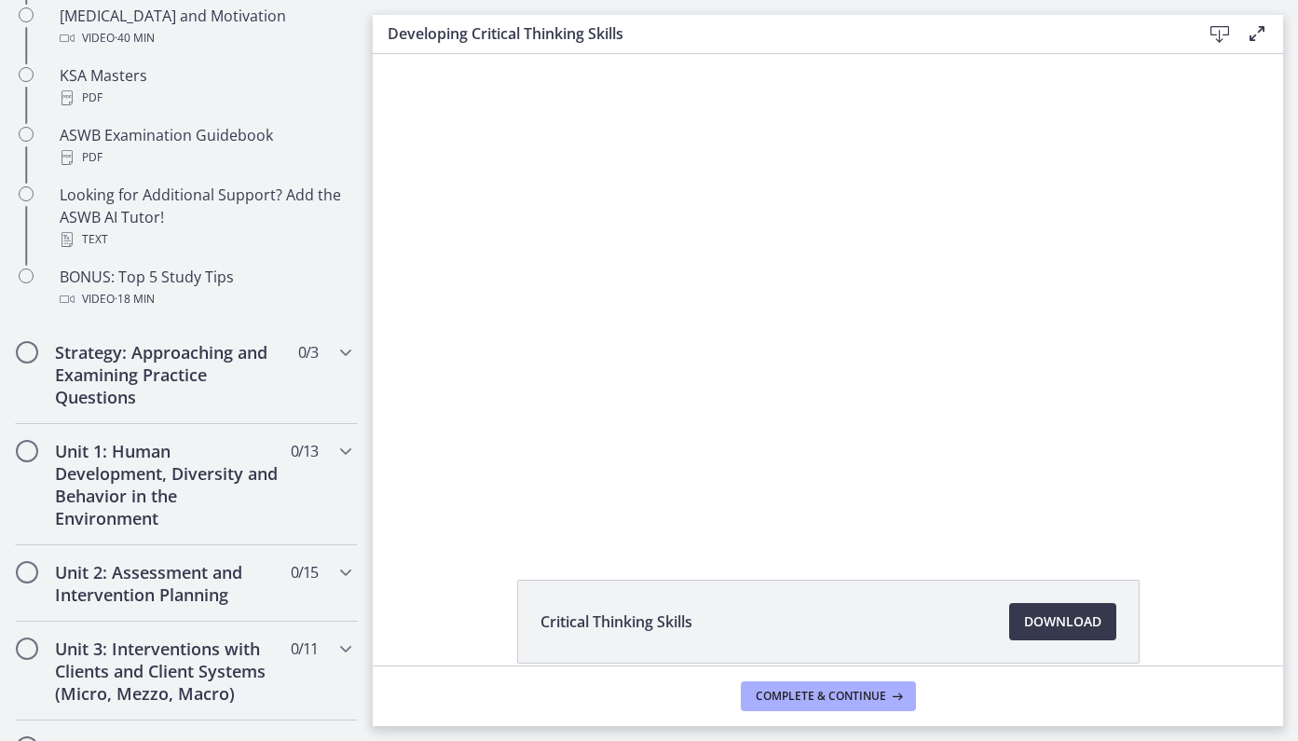
scroll to position [858, 0]
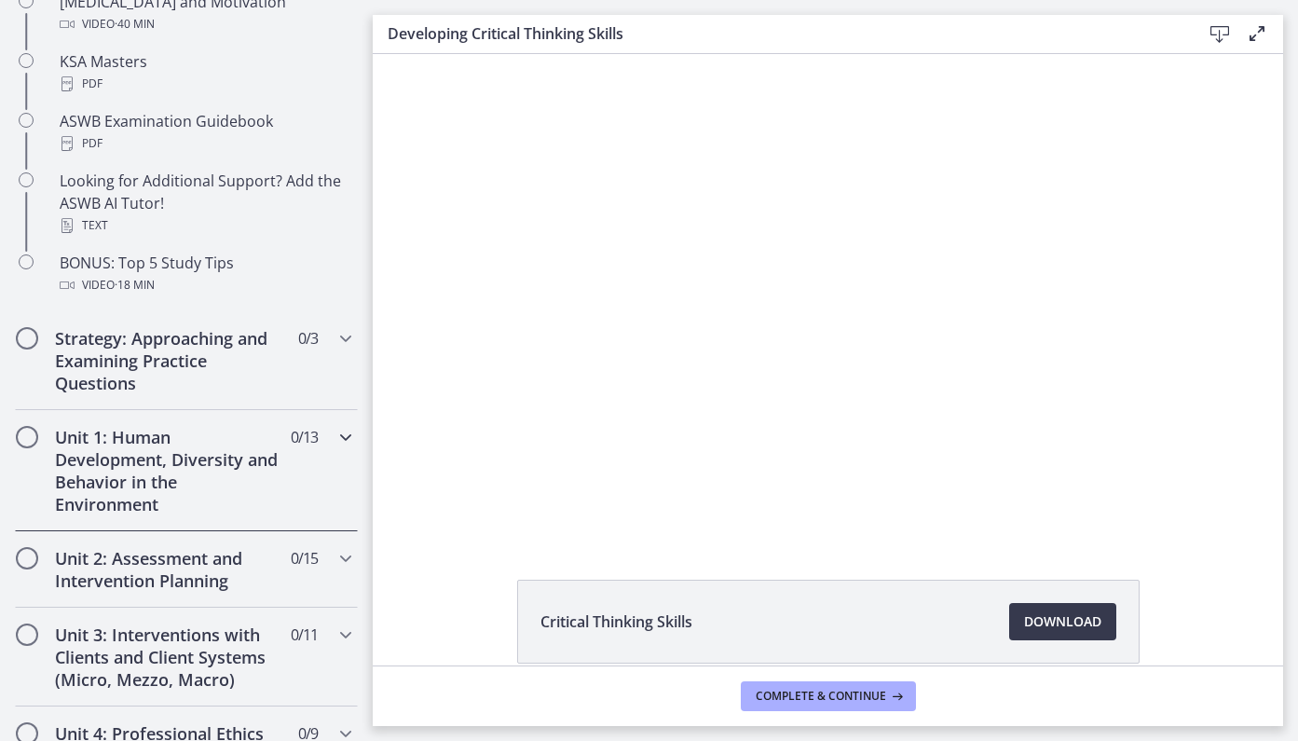
click at [348, 436] on icon "Chapters" at bounding box center [346, 437] width 22 height 22
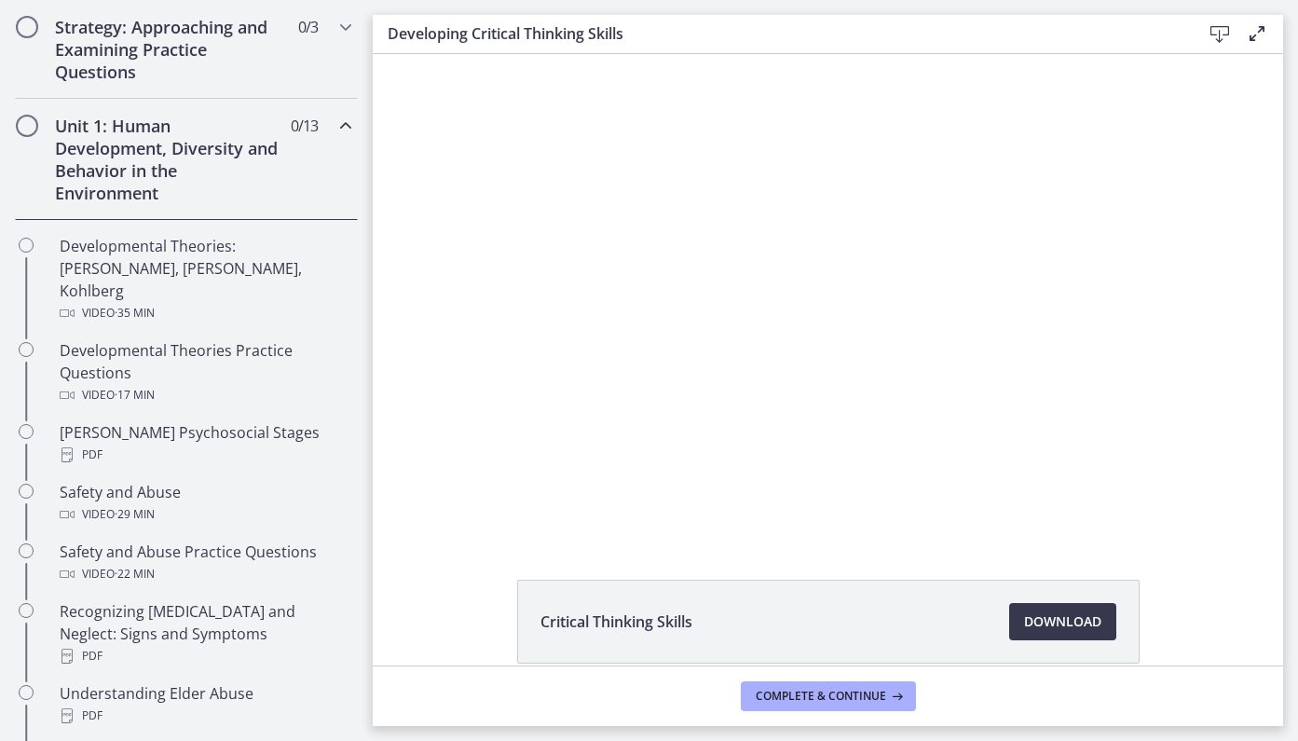
scroll to position [430, 0]
click at [349, 128] on icon "Chapters" at bounding box center [346, 128] width 22 height 22
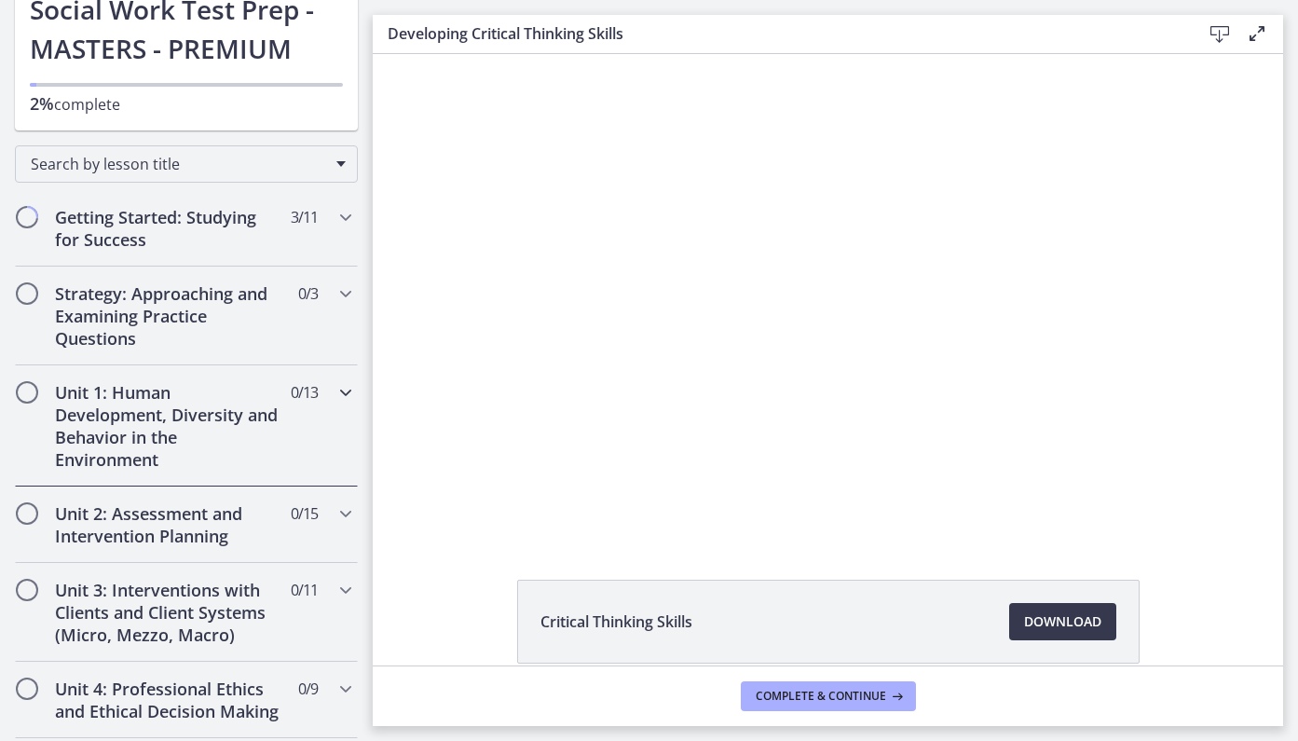
scroll to position [91, 0]
